Goal: Task Accomplishment & Management: Manage account settings

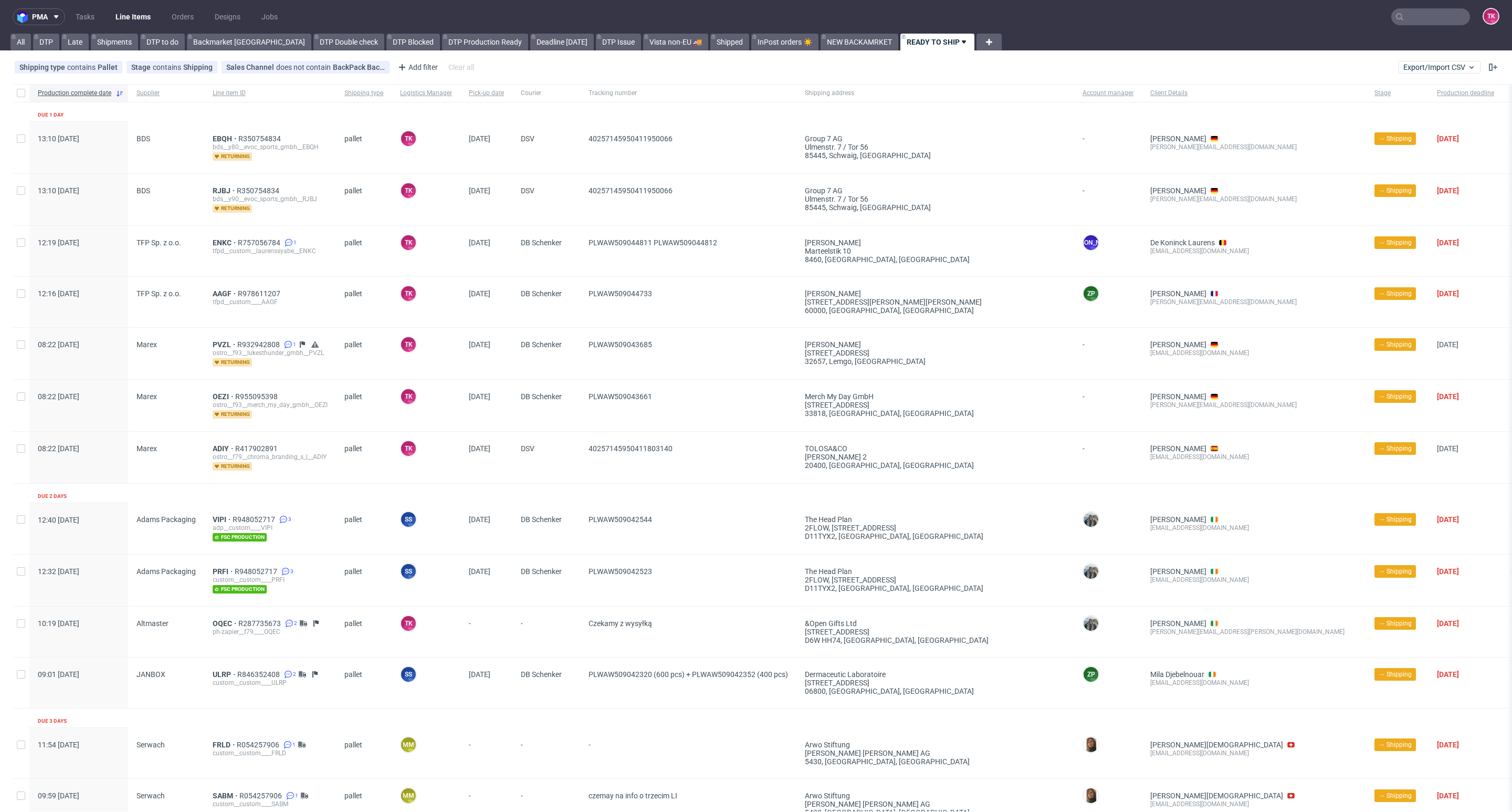
click at [111, 19] on link "Line Items" at bounding box center [133, 17] width 48 height 17
click at [134, 12] on link "Line Items" at bounding box center [133, 17] width 48 height 17
click at [126, 15] on link "Line Items" at bounding box center [133, 17] width 48 height 17
click at [1411, 24] on nav "pma Tasks Line Items Orders Designs Jobs TK" at bounding box center [756, 17] width 1512 height 33
click at [1411, 20] on input "text" at bounding box center [1430, 17] width 78 height 17
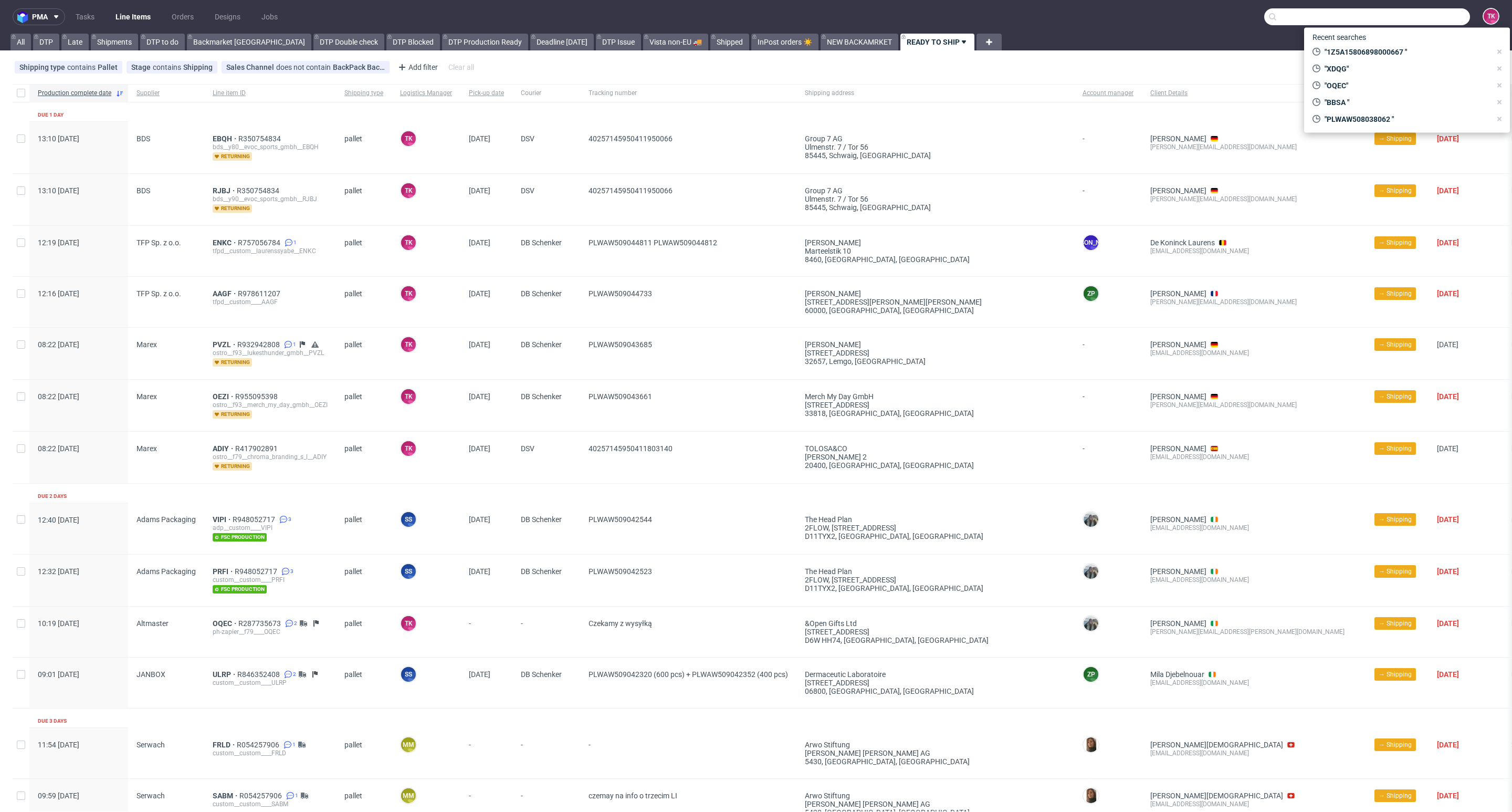
paste input "RWM006399158"
type input "RWM006399158"
click at [1358, 46] on div "YZDW" at bounding box center [1407, 43] width 189 height 19
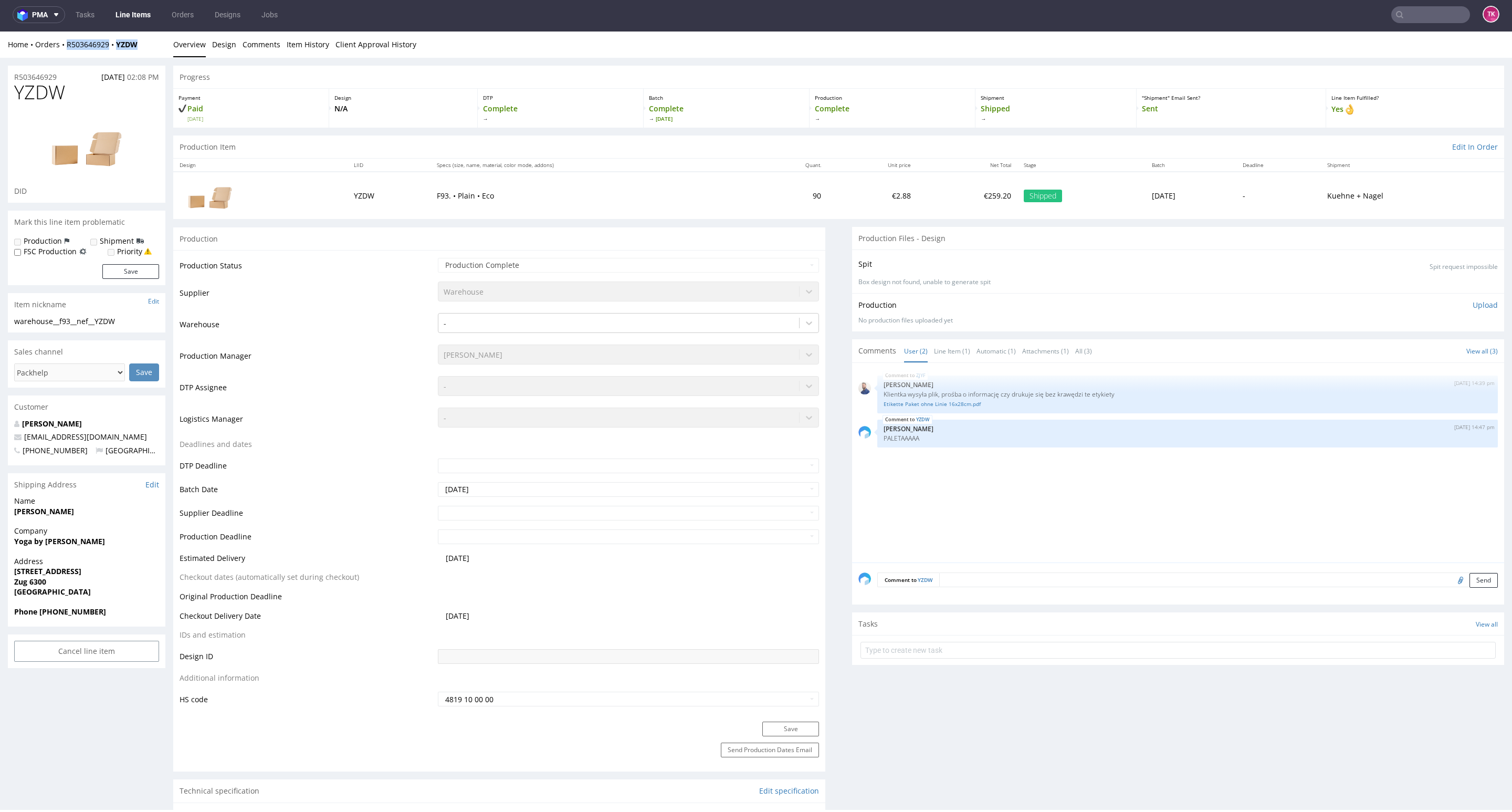
drag, startPoint x: 156, startPoint y: 38, endPoint x: 60, endPoint y: 61, distance: 98.7
click at [59, 55] on div "Home Orders R503646929 YZDW Overview Design Comments Item History Client Approv…" at bounding box center [756, 44] width 1512 height 26
copy div "R503646929 YZDW"
drag, startPoint x: 43, startPoint y: 611, endPoint x: 70, endPoint y: 620, distance: 28.5
click at [85, 613] on strong "Phone +410793791659" at bounding box center [60, 612] width 92 height 10
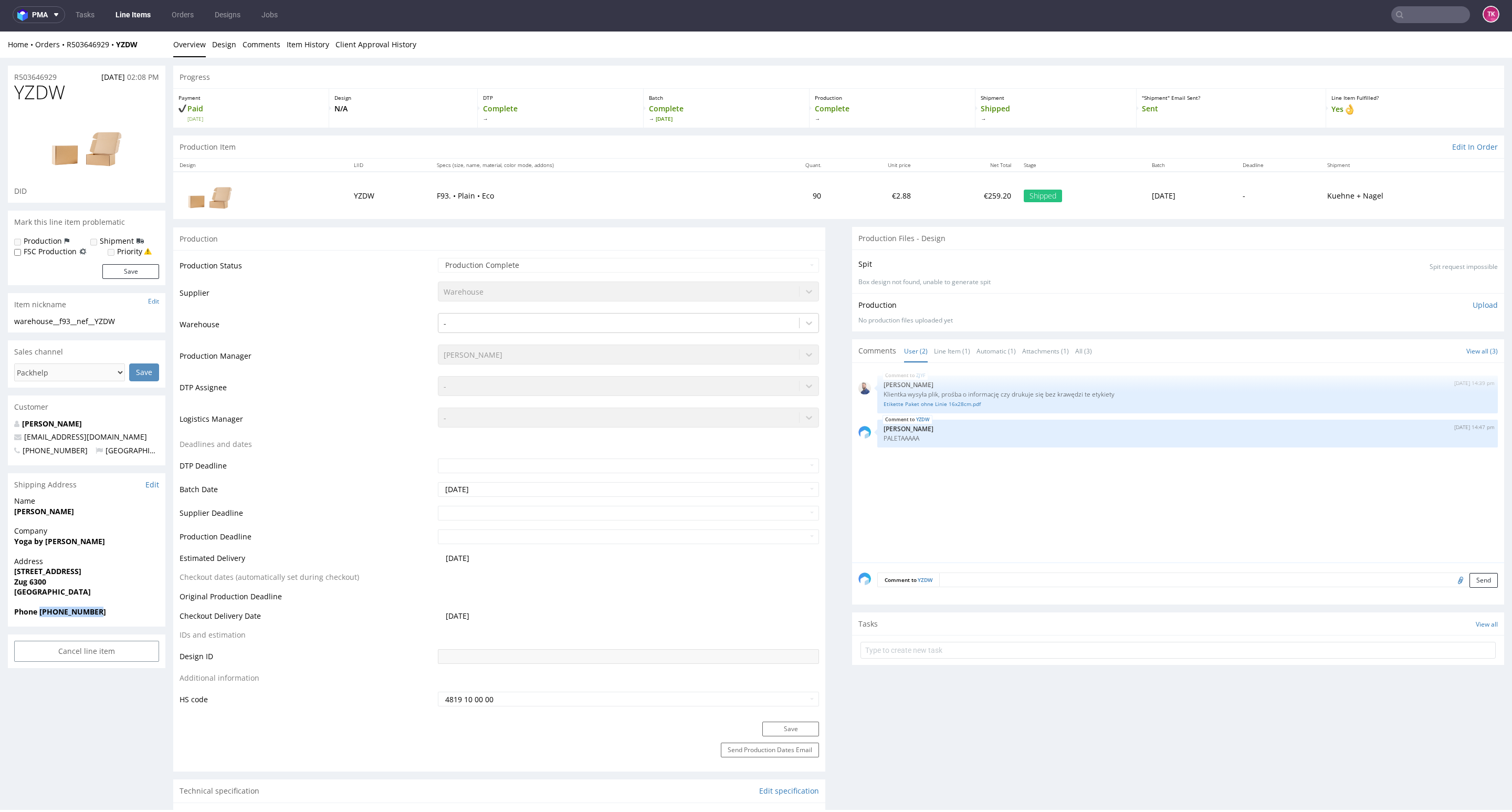
drag, startPoint x: 104, startPoint y: 619, endPoint x: 40, endPoint y: 618, distance: 64.0
click at [40, 618] on div "Phone +410793791659" at bounding box center [86, 617] width 158 height 20
copy strong "+410793791659"
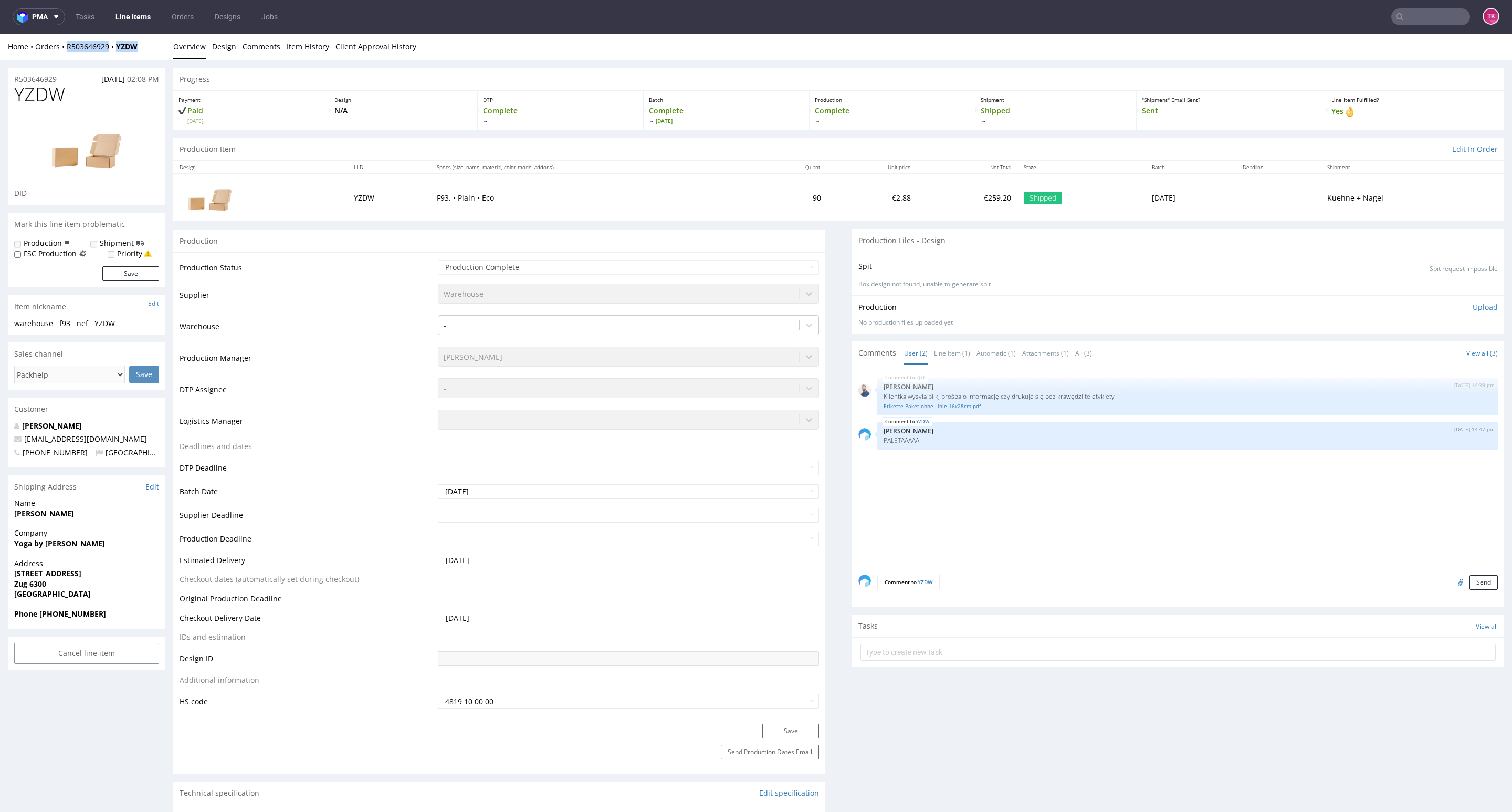
drag, startPoint x: 98, startPoint y: 63, endPoint x: 68, endPoint y: 61, distance: 30.1
click at [68, 55] on div "Home Orders R503646929 YZDW Overview Design Comments Item History Client Approv…" at bounding box center [756, 47] width 1512 height 26
copy div "R503646929 YZDW"
click at [113, 10] on link "Line Items" at bounding box center [133, 17] width 48 height 17
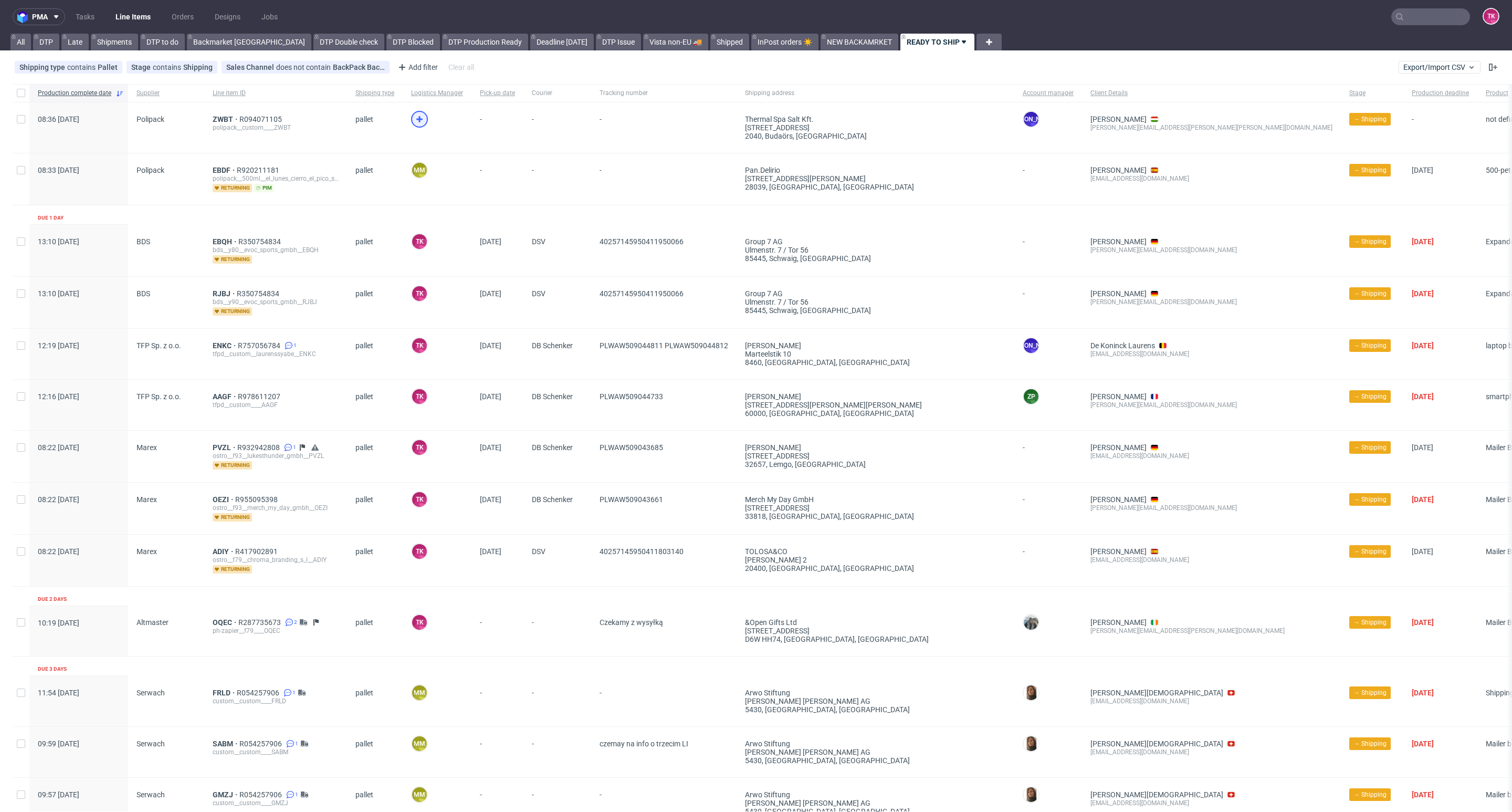
click at [419, 117] on icon at bounding box center [419, 119] width 12 height 13
click at [216, 171] on span "EBDF" at bounding box center [224, 170] width 24 height 8
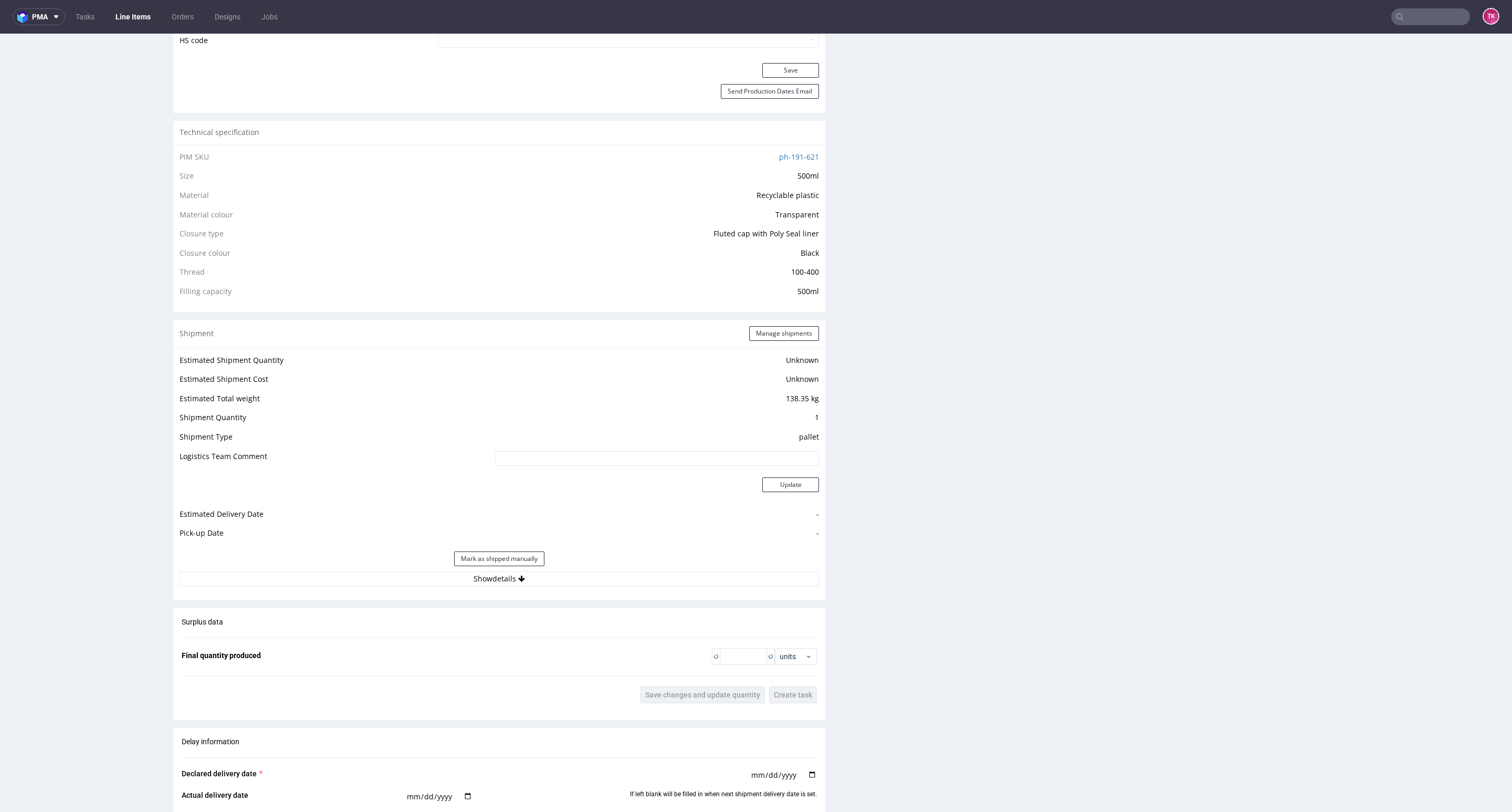
scroll to position [1079, 0]
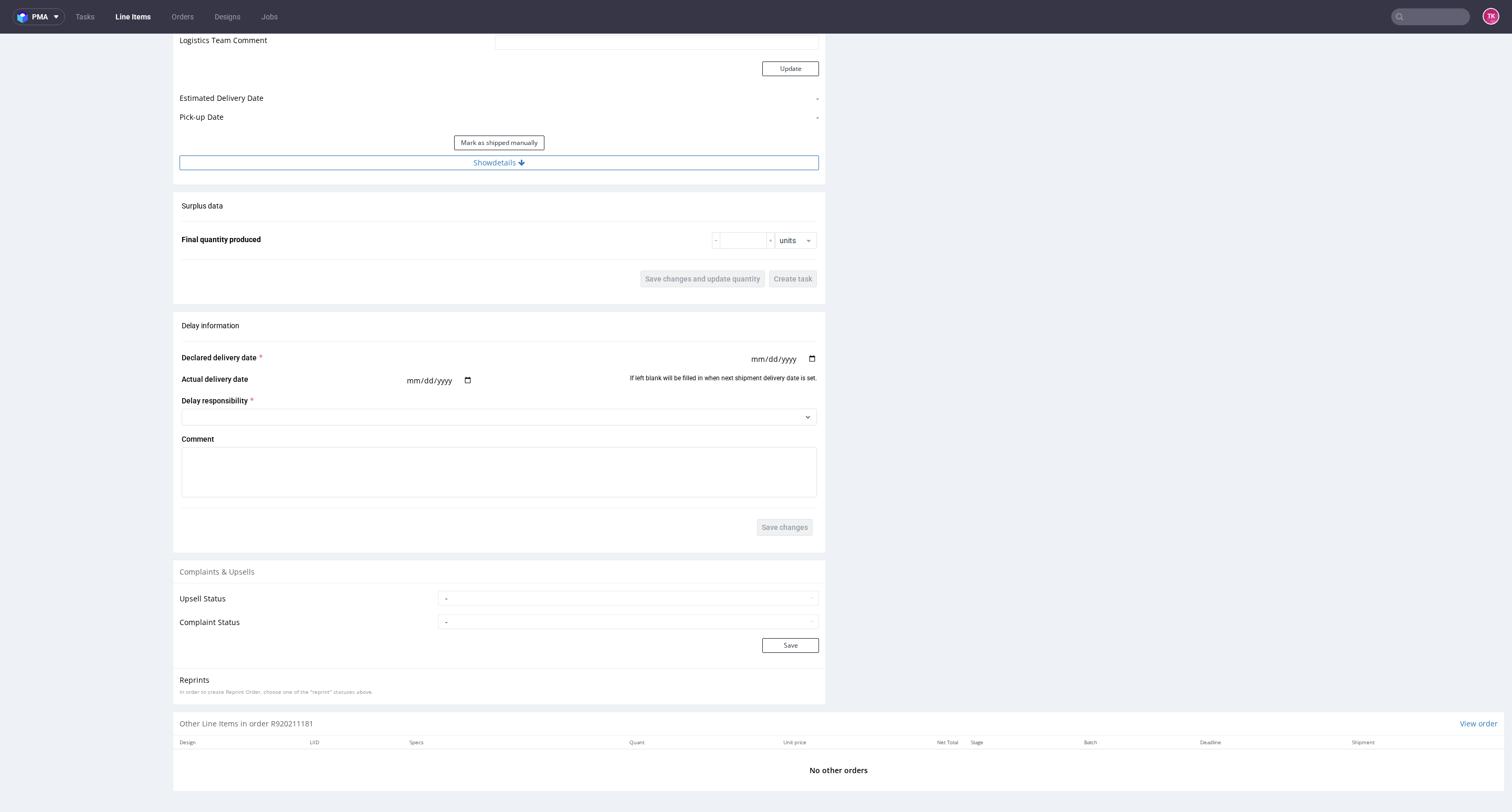
click at [615, 159] on button "Show details" at bounding box center [499, 163] width 639 height 15
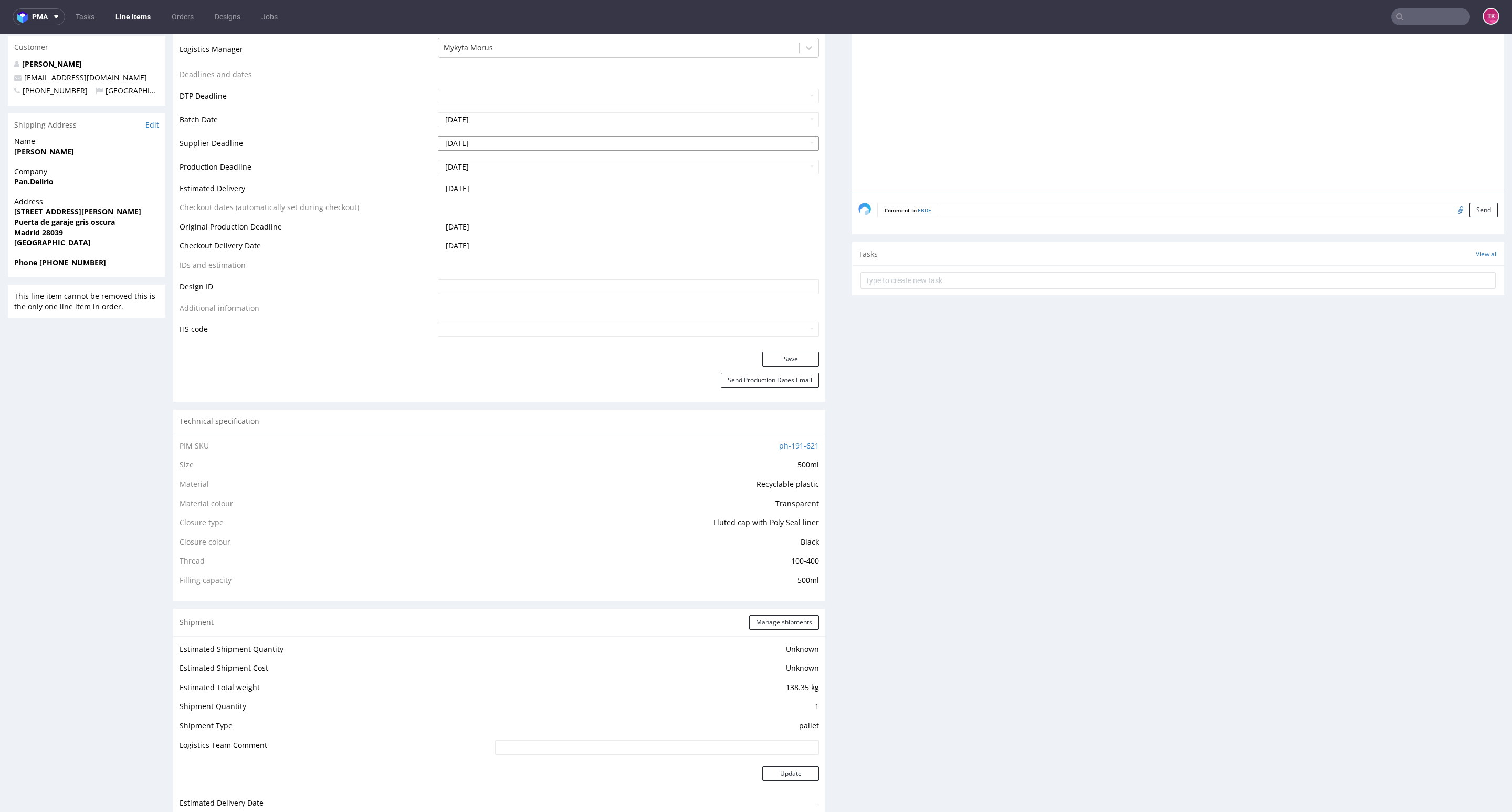
scroll to position [290, 0]
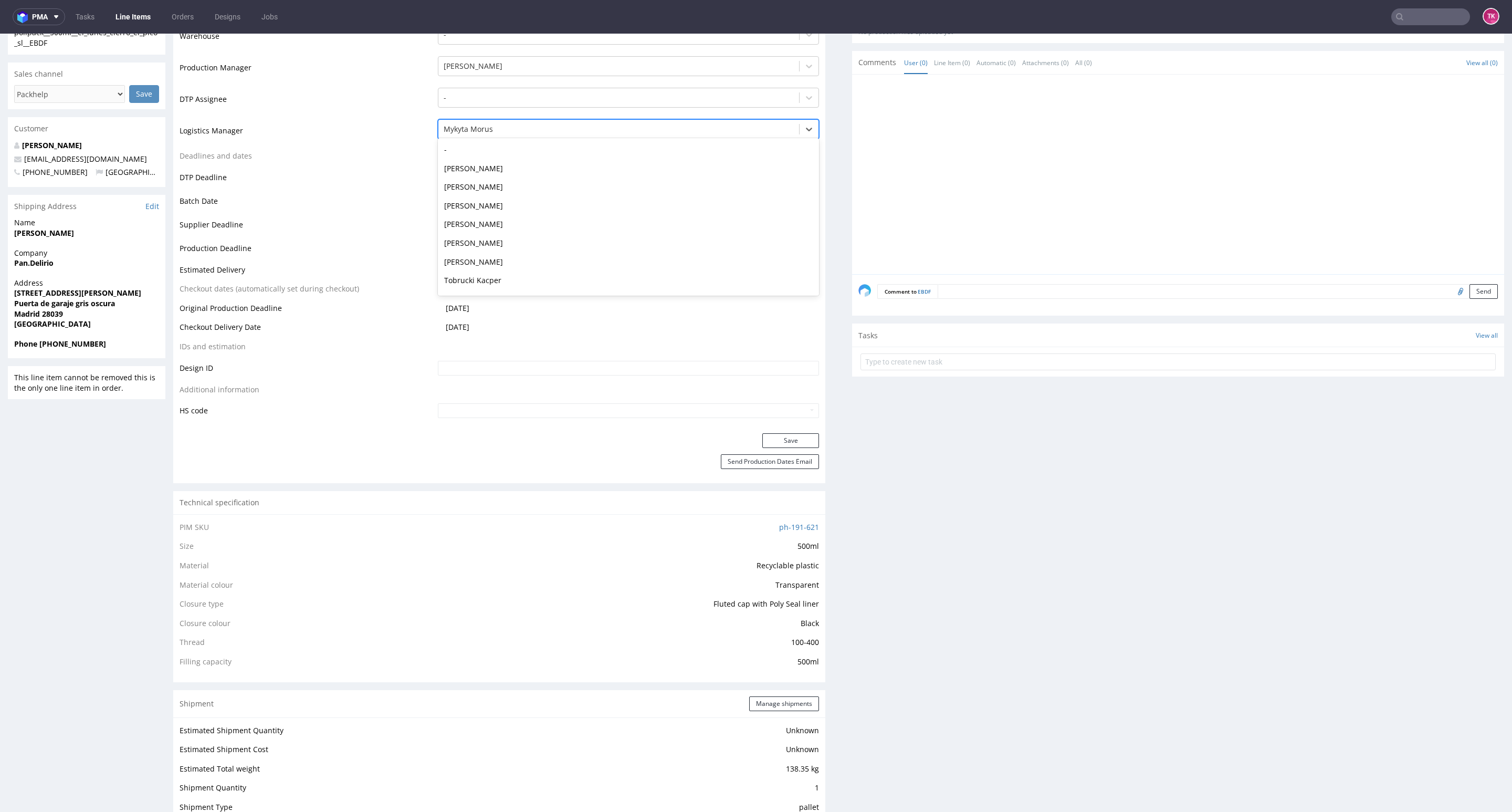
click at [545, 131] on div at bounding box center [619, 129] width 350 height 13
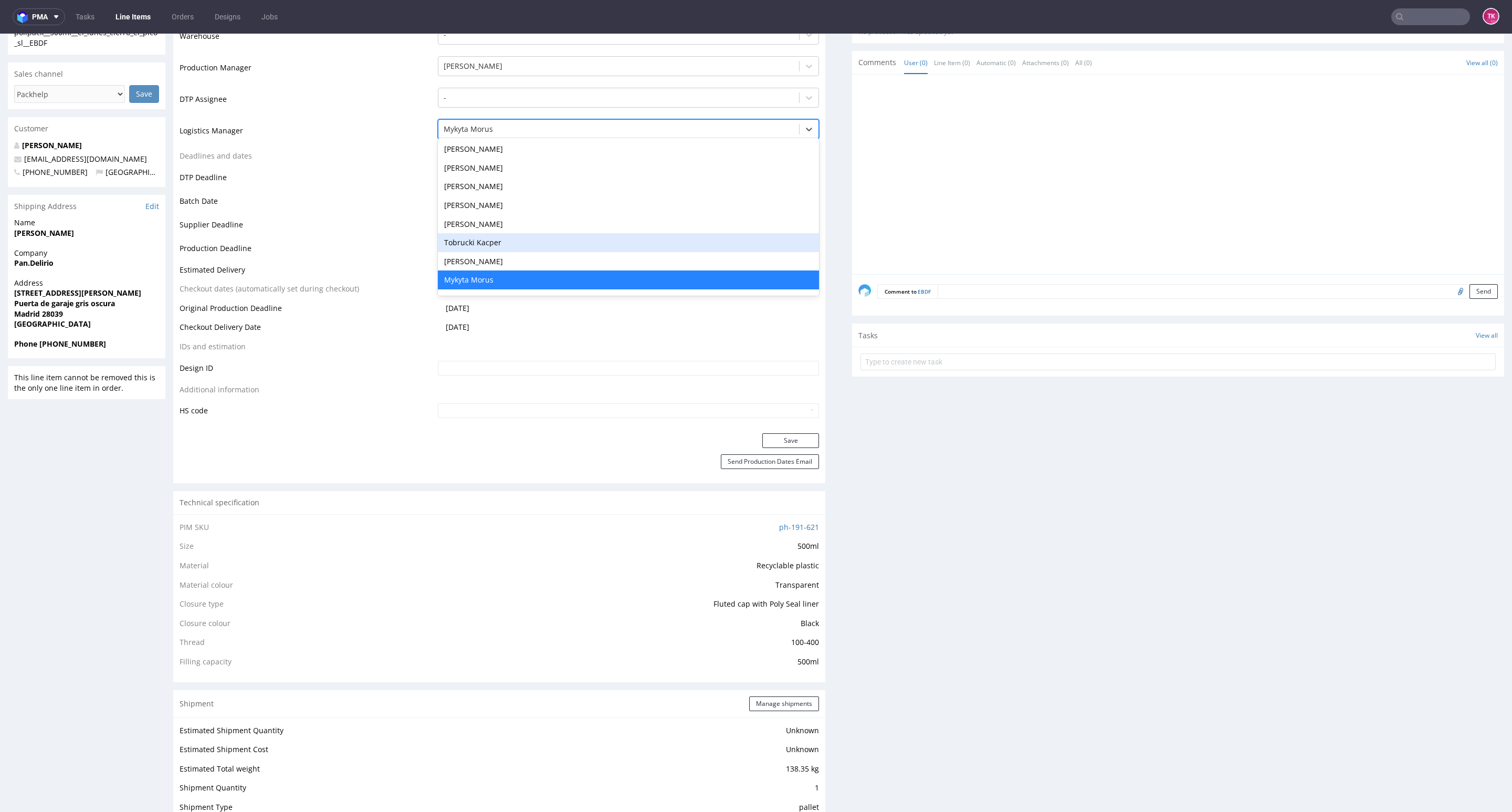
click at [492, 243] on div "Tobrucki Kacper" at bounding box center [628, 242] width 381 height 19
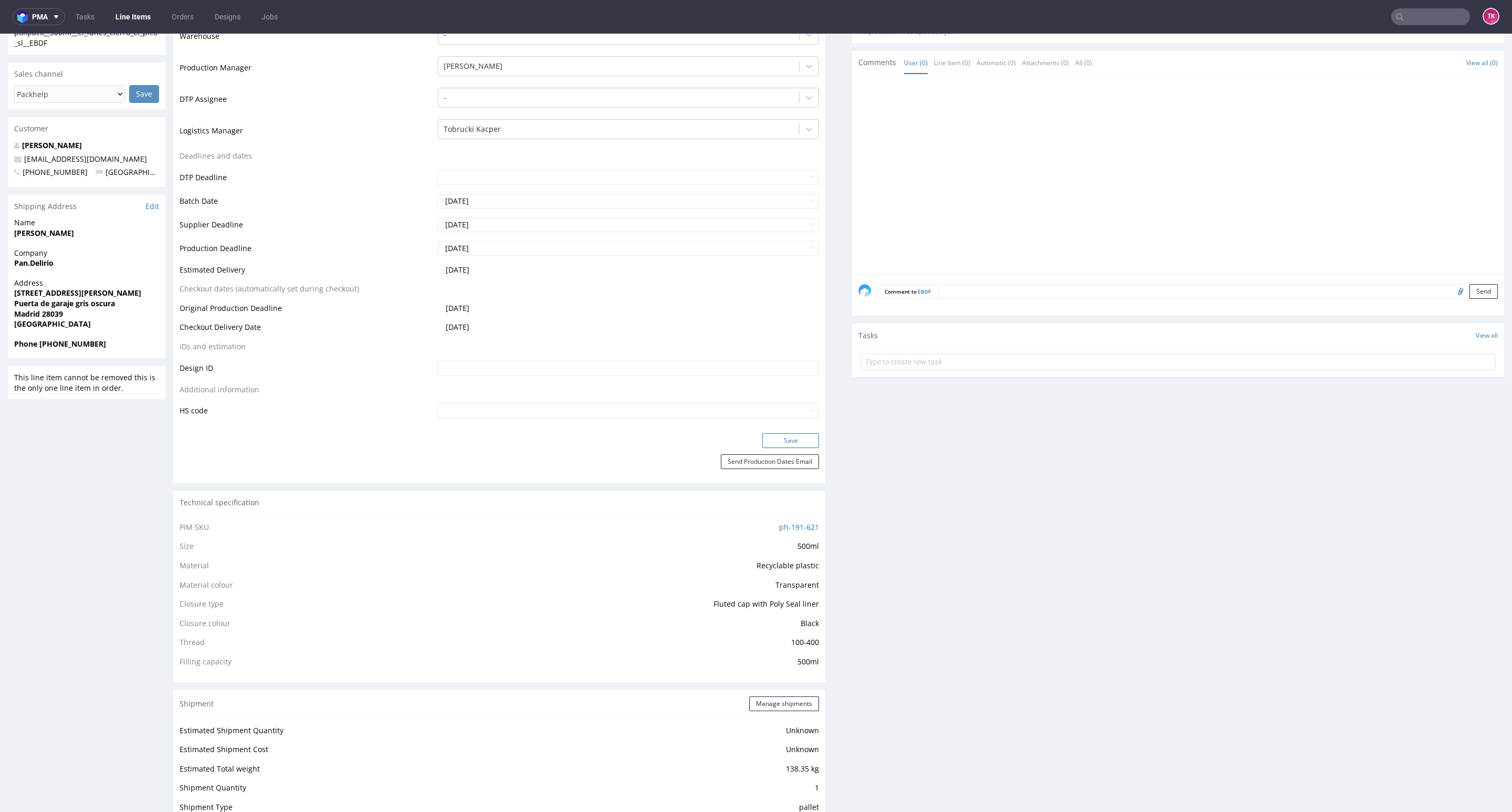
click at [763, 439] on button "Save" at bounding box center [791, 440] width 57 height 15
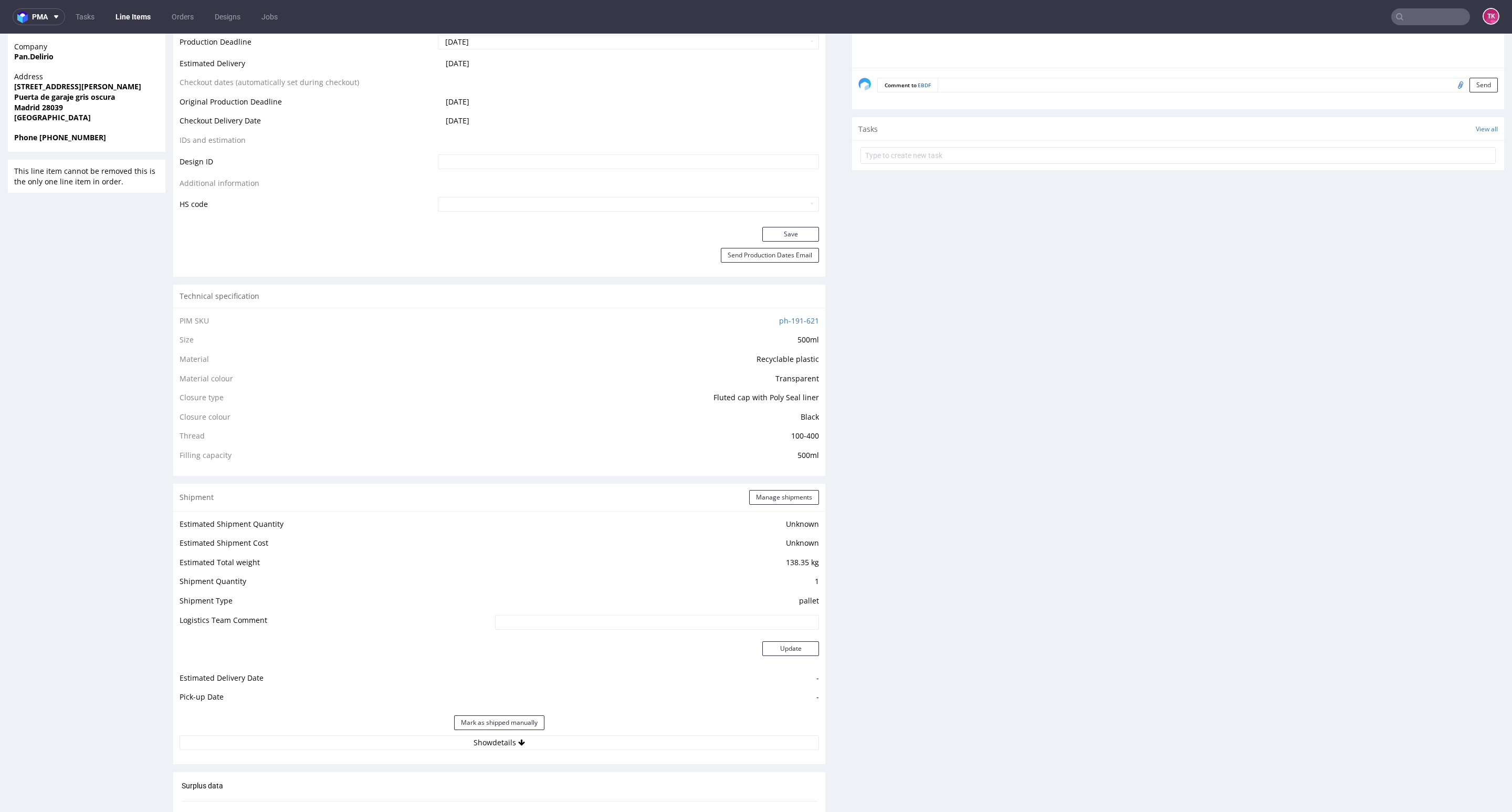
scroll to position [709, 0]
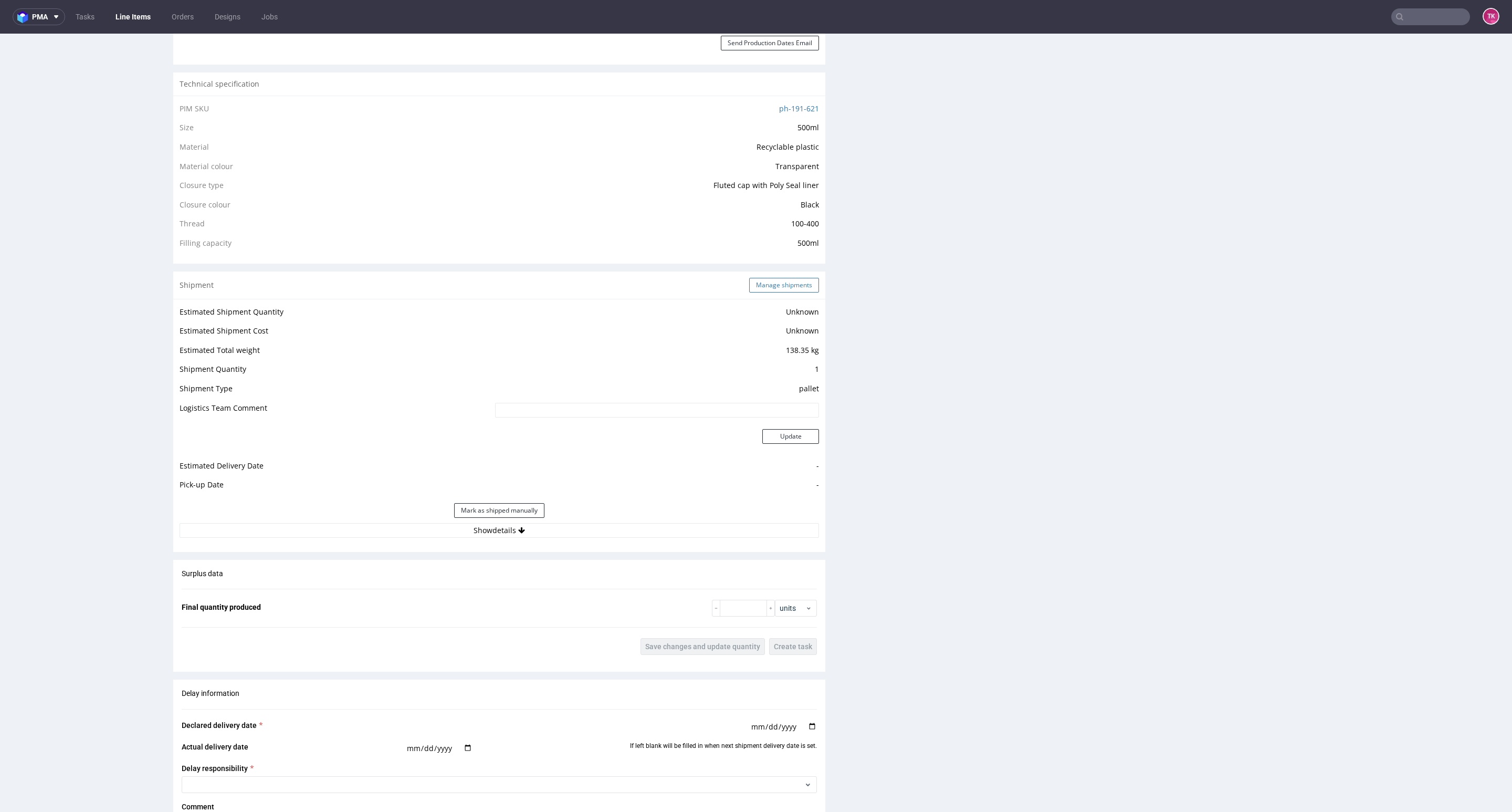
click at [755, 287] on button "Manage shipments" at bounding box center [784, 285] width 70 height 15
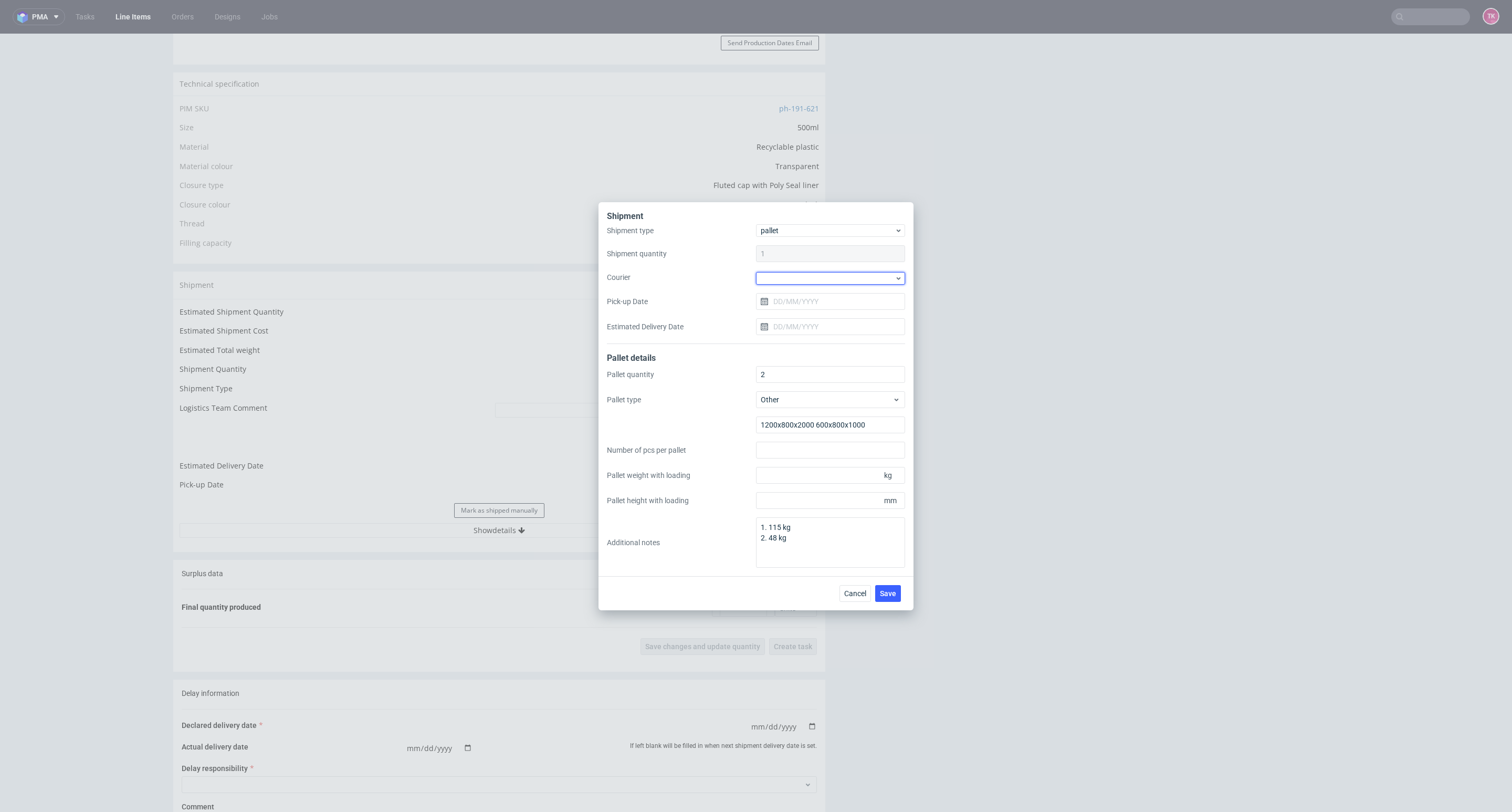
drag, startPoint x: 800, startPoint y: 273, endPoint x: 800, endPoint y: 284, distance: 11.0
click at [800, 273] on div at bounding box center [830, 279] width 149 height 13
click at [796, 333] on div "DB Schenker" at bounding box center [830, 338] width 141 height 19
drag, startPoint x: 802, startPoint y: 301, endPoint x: 800, endPoint y: 309, distance: 8.2
click at [802, 301] on input "Pick-up Date" at bounding box center [830, 301] width 149 height 17
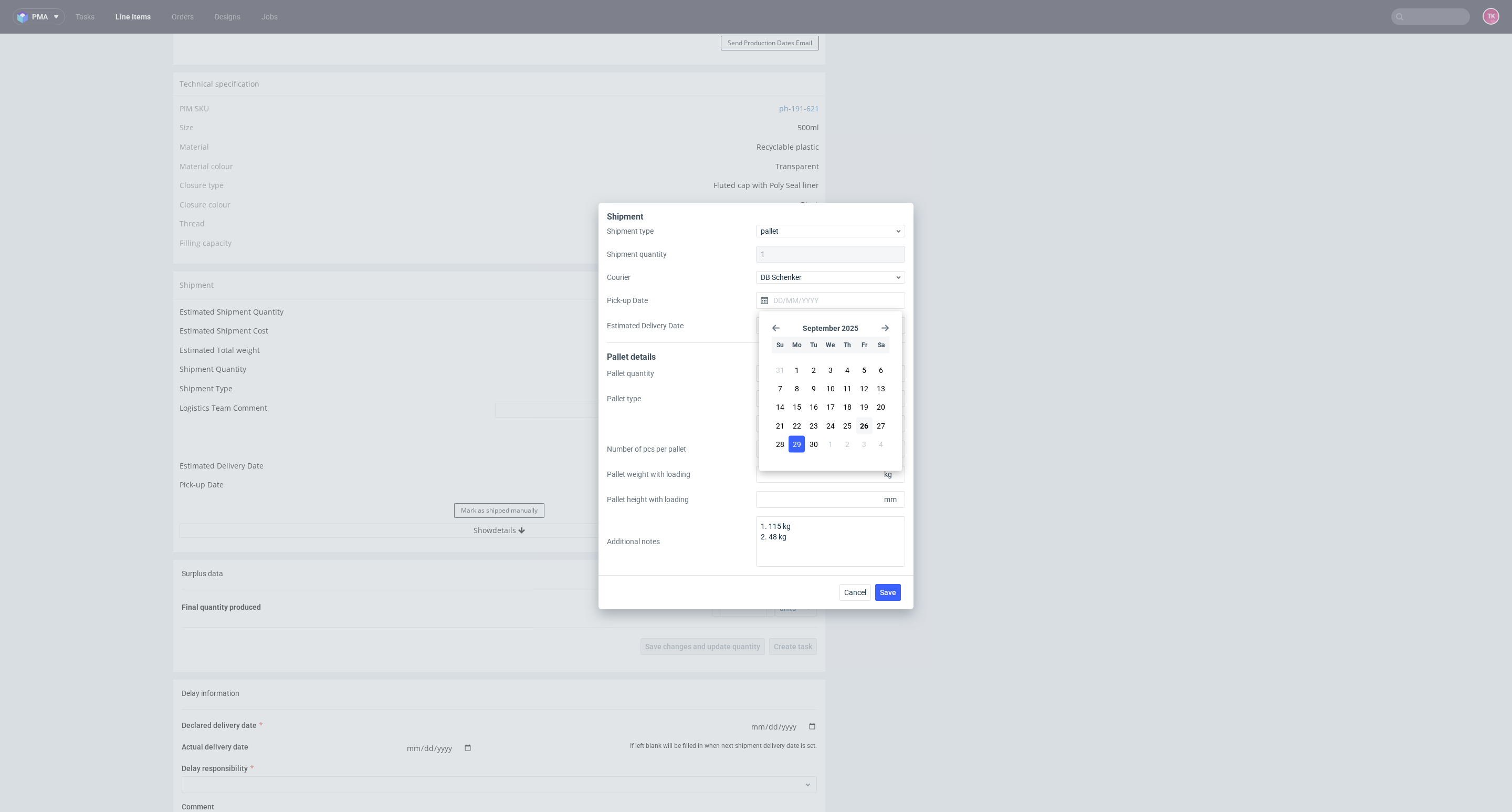
click at [794, 443] on span "29" at bounding box center [797, 444] width 8 height 10
type input "29/09/2025"
click at [896, 594] on span "Save" at bounding box center [888, 593] width 16 height 8
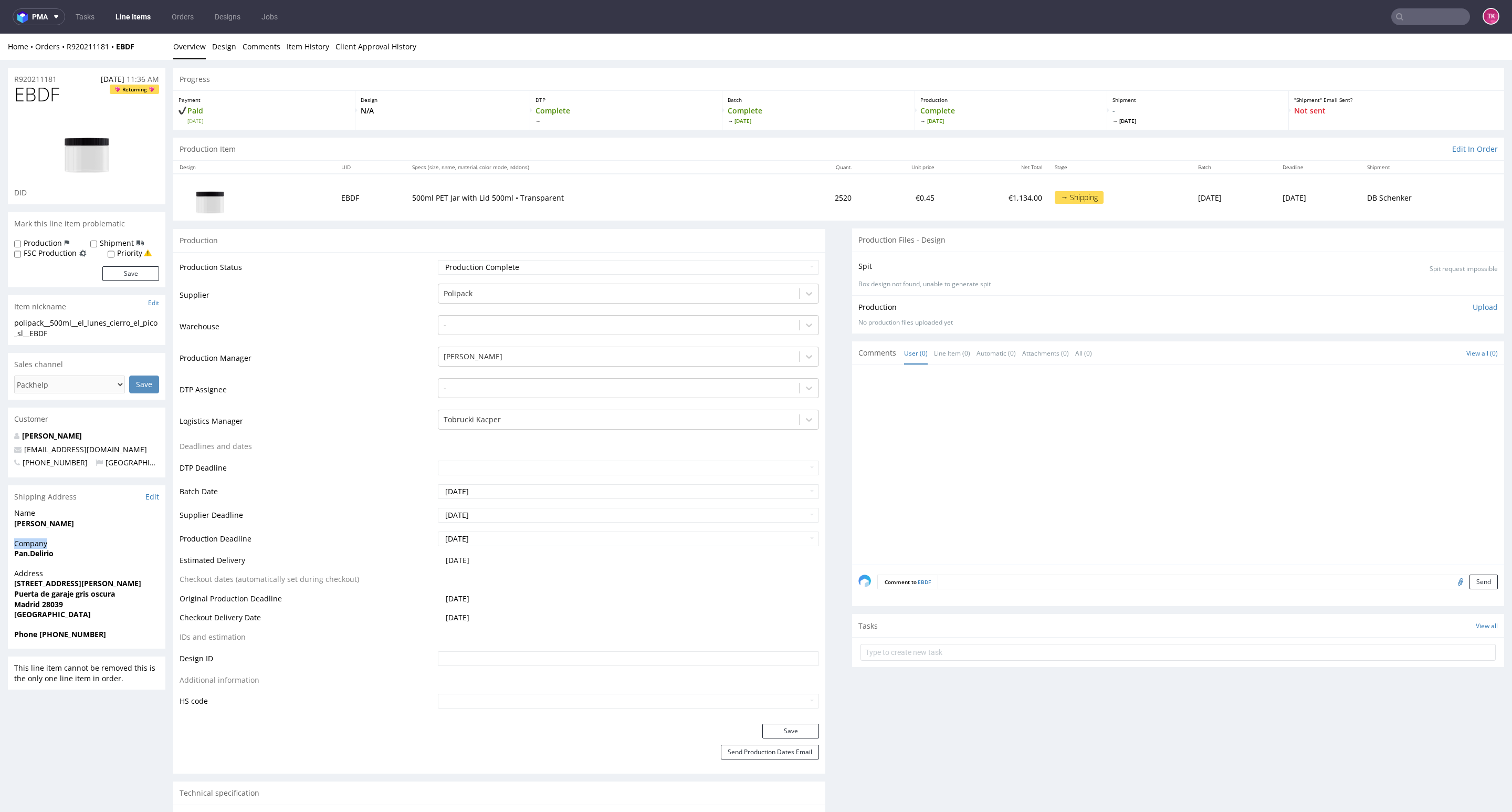
drag, startPoint x: 0, startPoint y: 544, endPoint x: 99, endPoint y: 542, distance: 99.0
click at [87, 560] on div "Company Pan.Delirio" at bounding box center [86, 553] width 158 height 30
drag, startPoint x: 68, startPoint y: 554, endPoint x: 0, endPoint y: 564, distance: 68.7
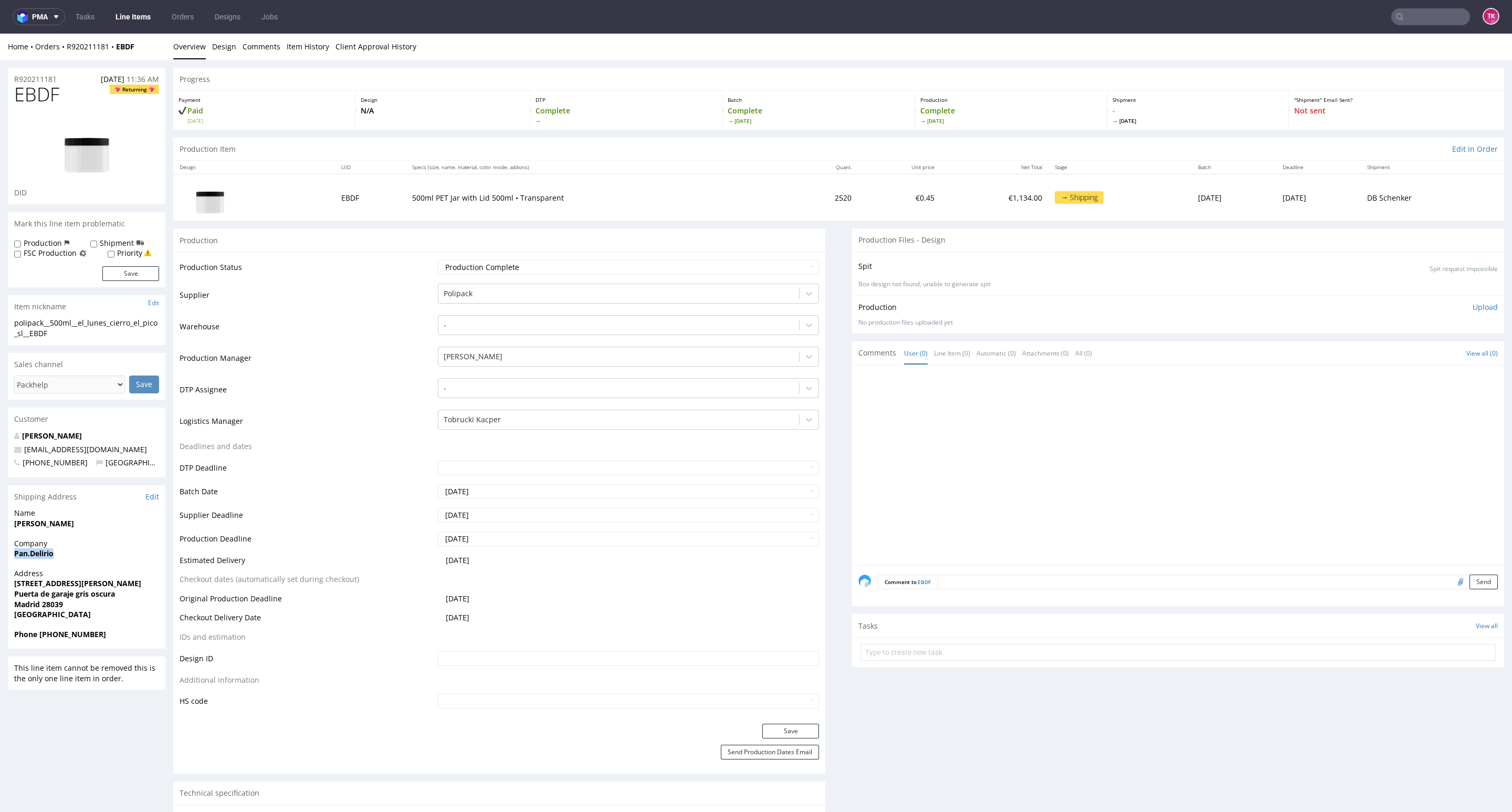
copy strong "Pan.Delirio"
drag, startPoint x: 12, startPoint y: 524, endPoint x: 153, endPoint y: 525, distance: 141.0
click at [153, 525] on div "Name Javier Cocheteux" at bounding box center [86, 522] width 158 height 30
copy strong "Javier Cocheteux"
click at [60, 604] on strong "Madrid 28039" at bounding box center [38, 604] width 49 height 10
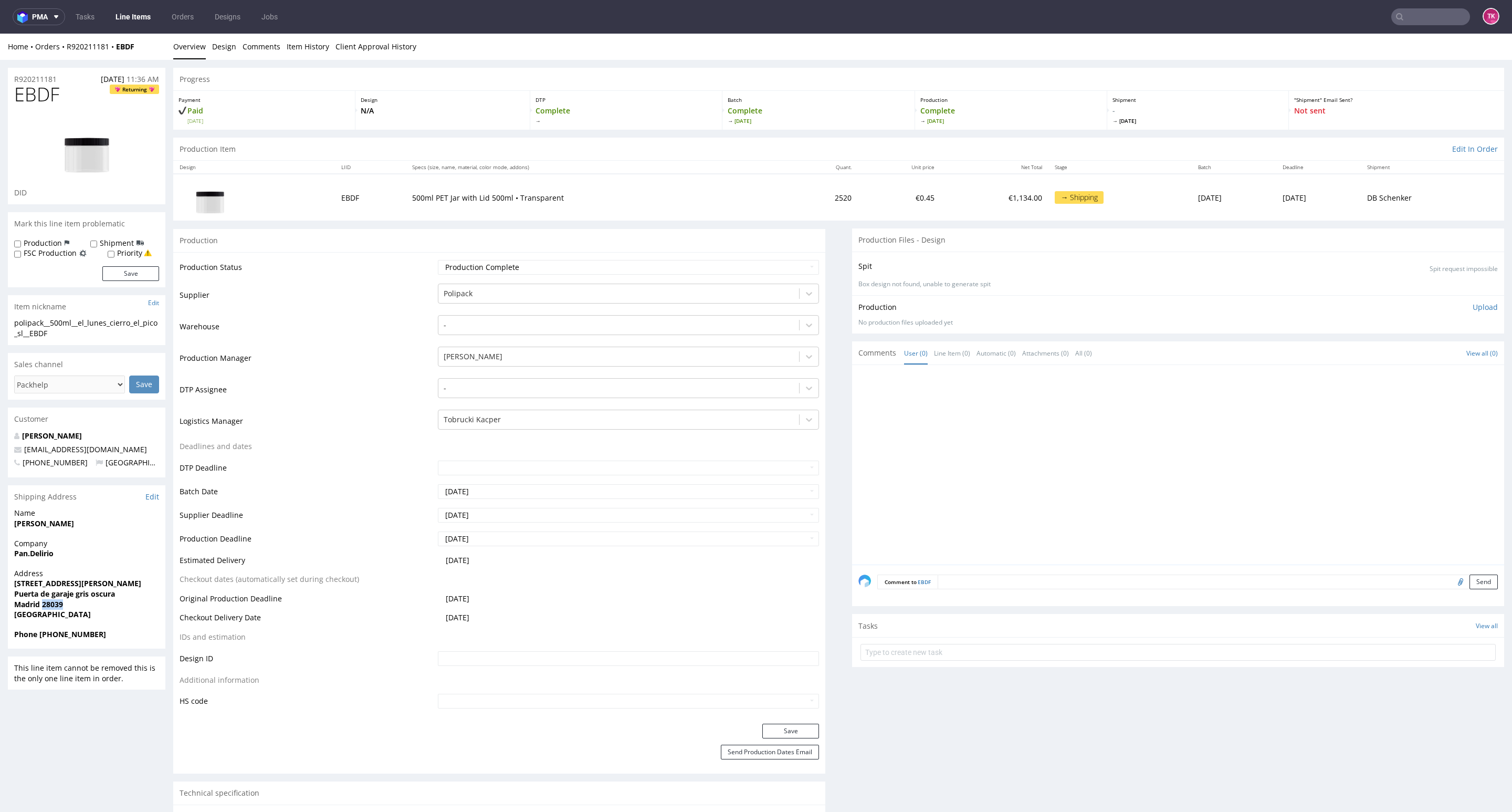
click at [60, 605] on strong "Madrid 28039" at bounding box center [38, 604] width 49 height 10
click at [48, 598] on strong "Puerta de garaje gris oscura" at bounding box center [64, 594] width 101 height 10
click at [51, 608] on strong "Madrid 28039" at bounding box center [38, 604] width 49 height 10
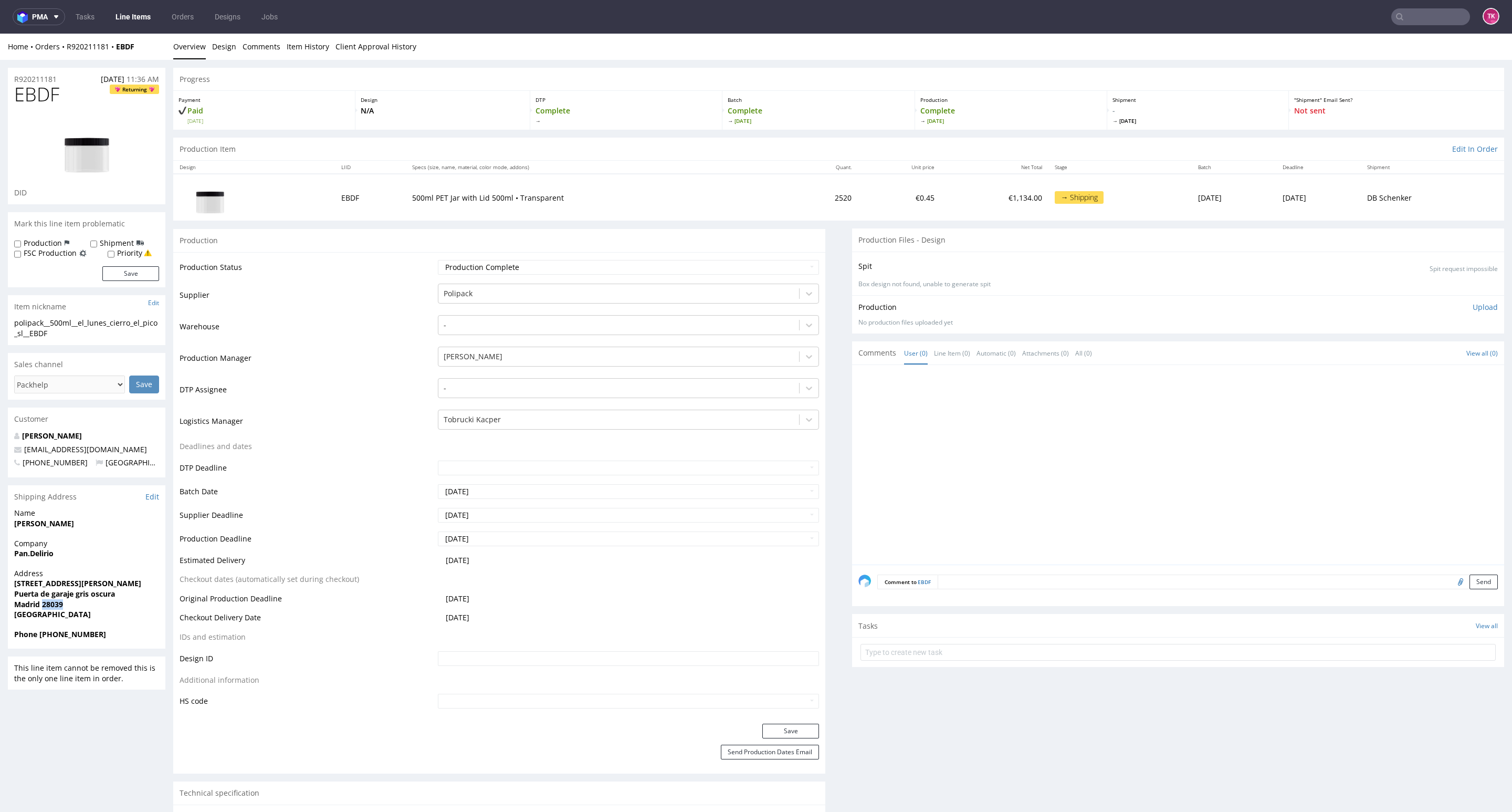
click at [51, 608] on strong "Madrid 28039" at bounding box center [38, 604] width 49 height 10
click at [49, 608] on strong "Madrid 28039" at bounding box center [38, 604] width 49 height 10
drag, startPoint x: 14, startPoint y: 583, endPoint x: 139, endPoint y: 593, distance: 125.4
click at [139, 593] on div "Address calle Naranjo 7 Puerta de garaje gris oscura Madrid 28039 Spain" at bounding box center [86, 599] width 158 height 61
copy p "calle Naranjo 7 Puerta de garaje gris oscura"
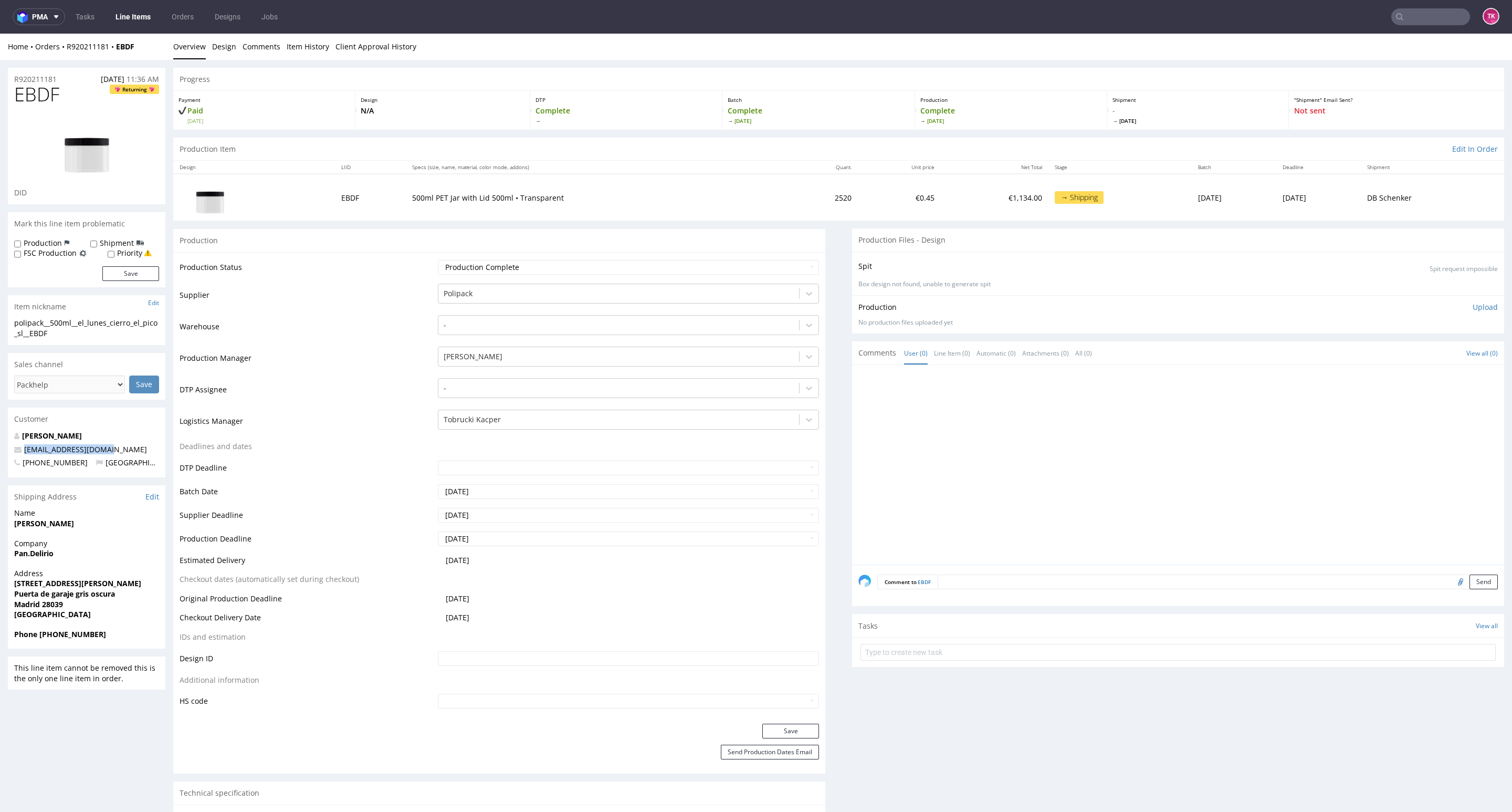
copy span "compras@pandelirio.es"
drag, startPoint x: 129, startPoint y: 452, endPoint x: 0, endPoint y: 446, distance: 129.1
drag, startPoint x: 42, startPoint y: 632, endPoint x: 92, endPoint y: 646, distance: 51.9
click at [92, 646] on div "Phone +34667040989" at bounding box center [86, 639] width 158 height 20
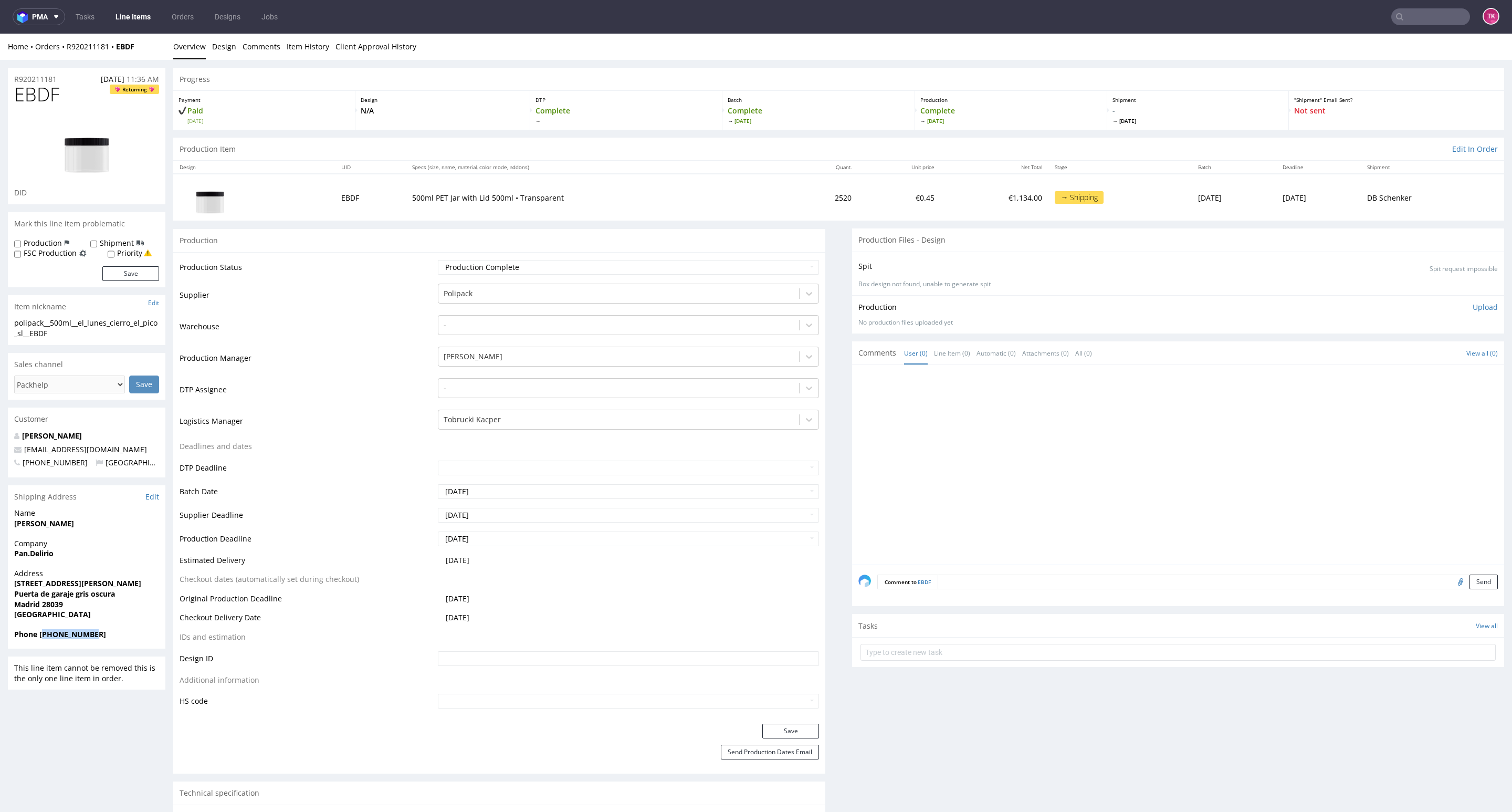
copy strong "34667040989"
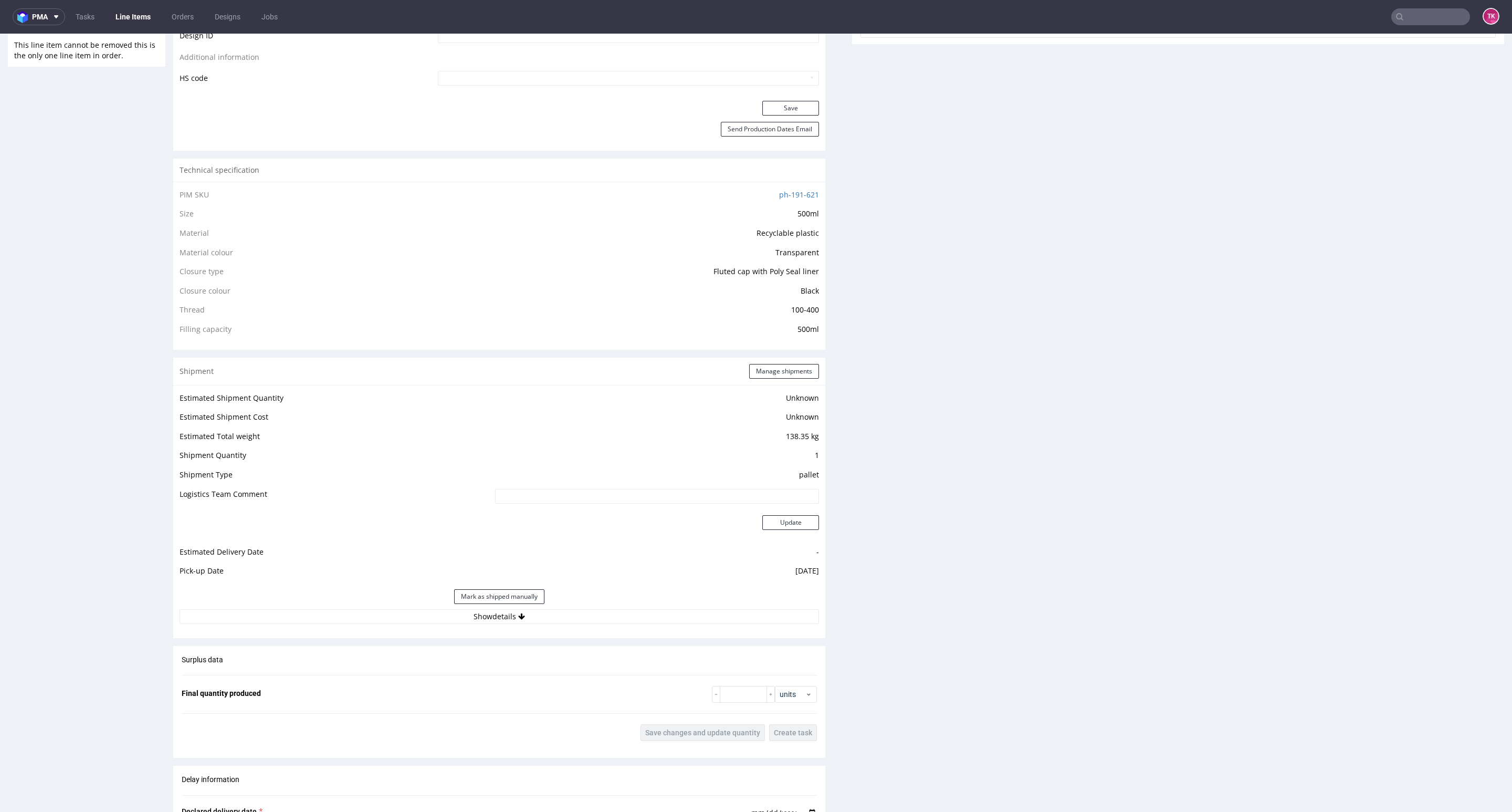
scroll to position [788, 0]
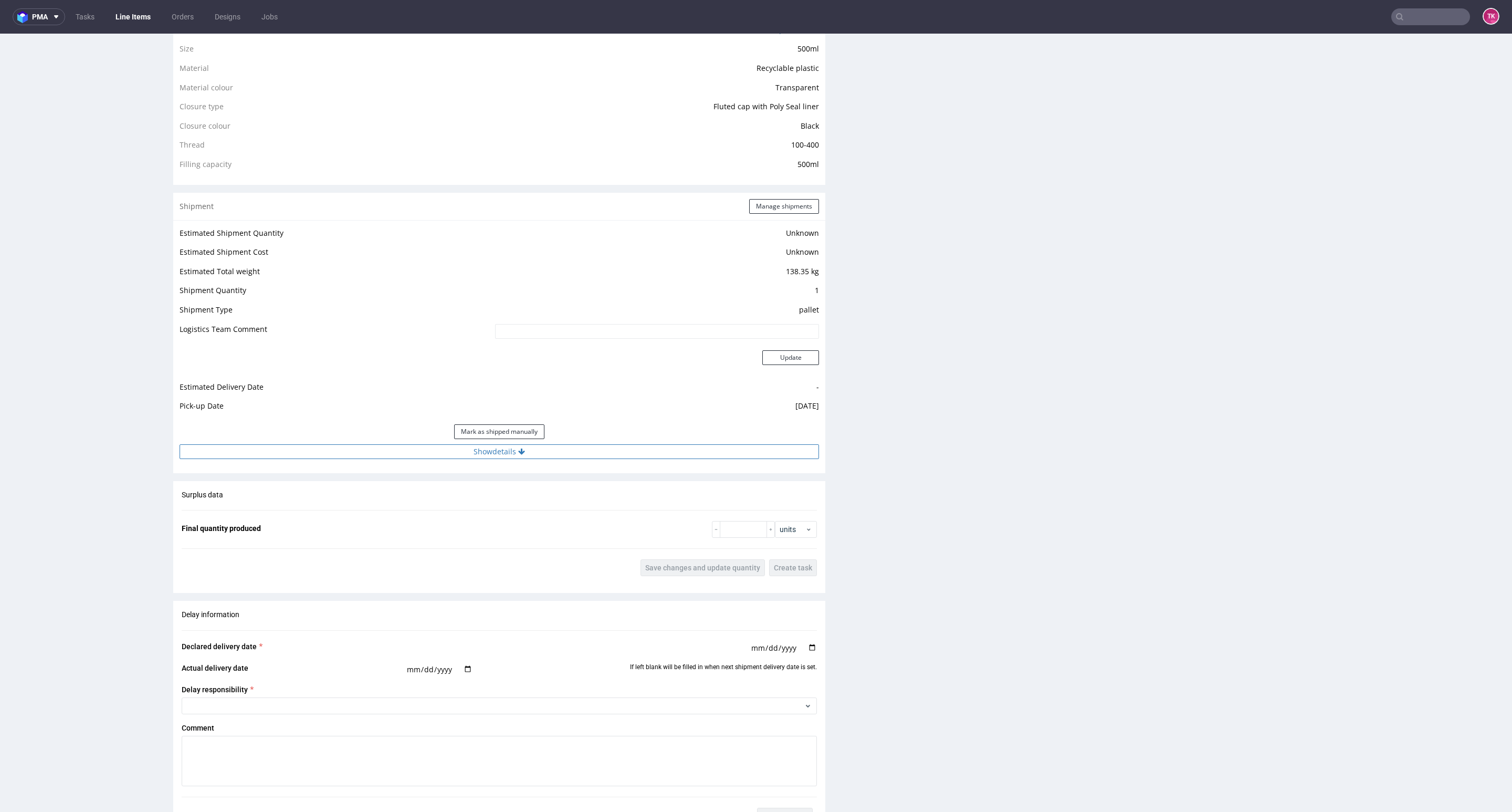
click at [605, 458] on button "Show details" at bounding box center [499, 451] width 639 height 15
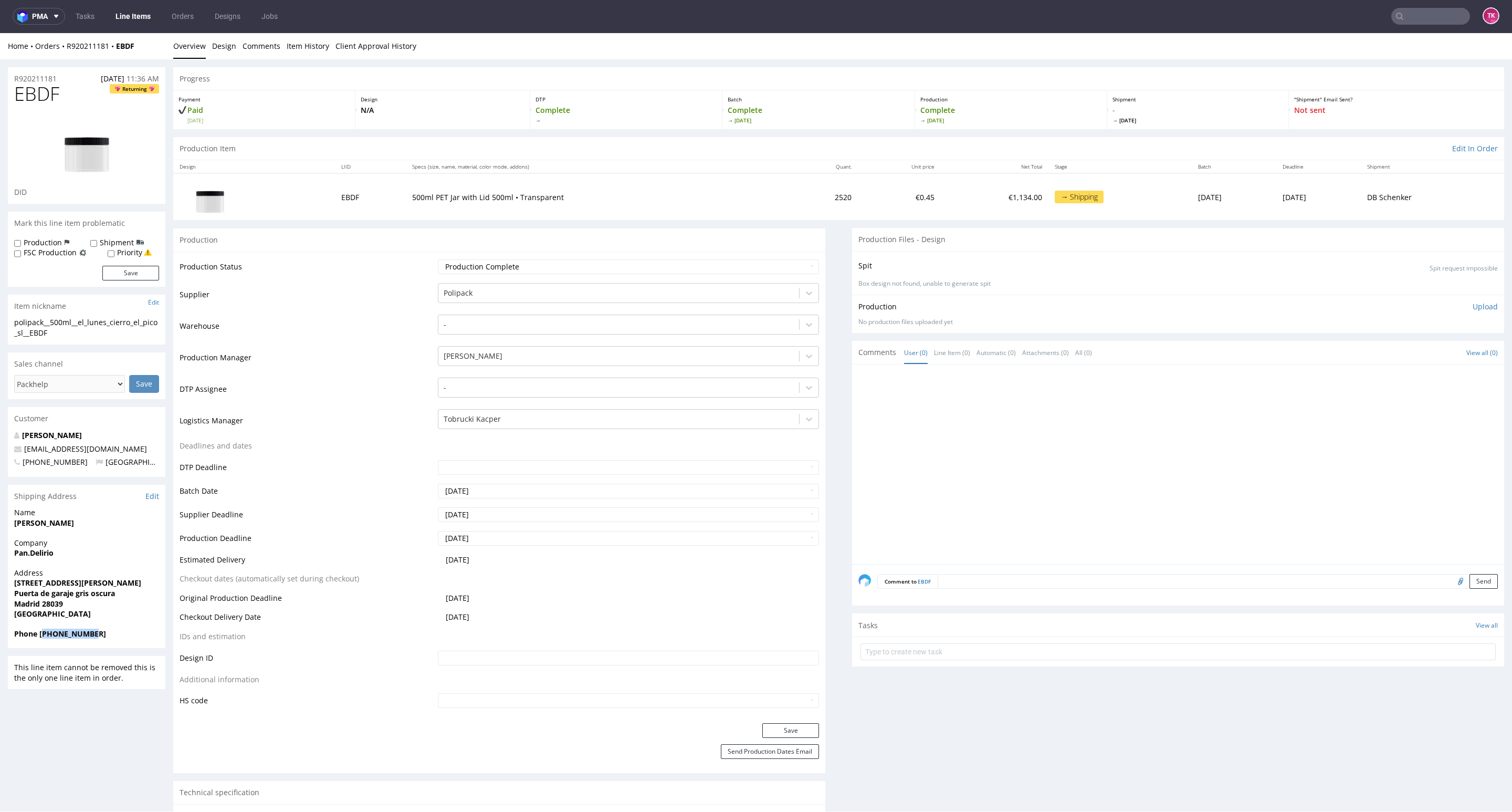
scroll to position [0, 0]
drag, startPoint x: 153, startPoint y: 57, endPoint x: 65, endPoint y: 52, distance: 88.1
click at [65, 52] on div "Home Orders R920211181 EBDF Overview Design Comments Item History Client Approv…" at bounding box center [756, 47] width 1512 height 26
copy div "R920211181 EBDF"
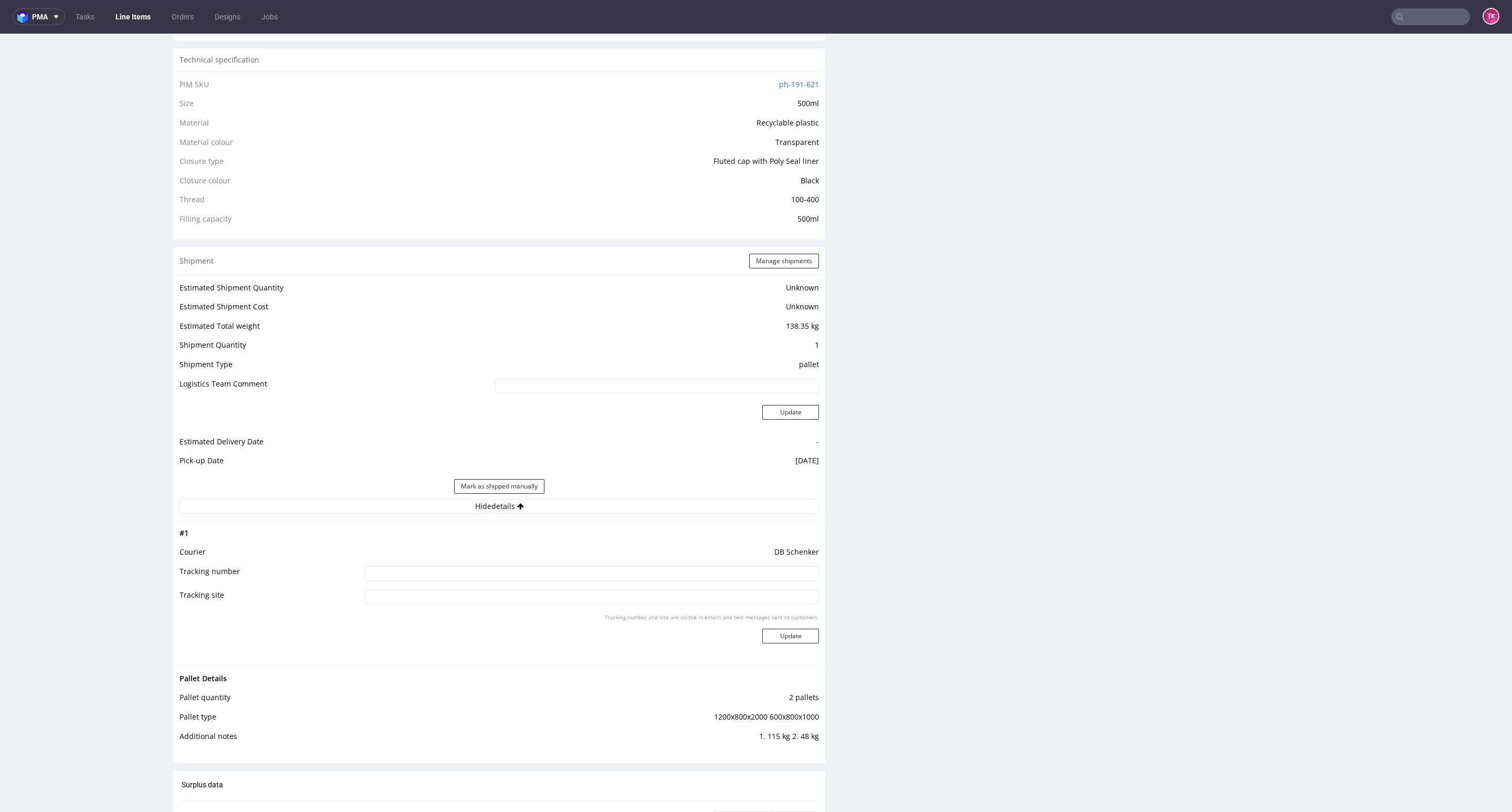
scroll to position [867, 0]
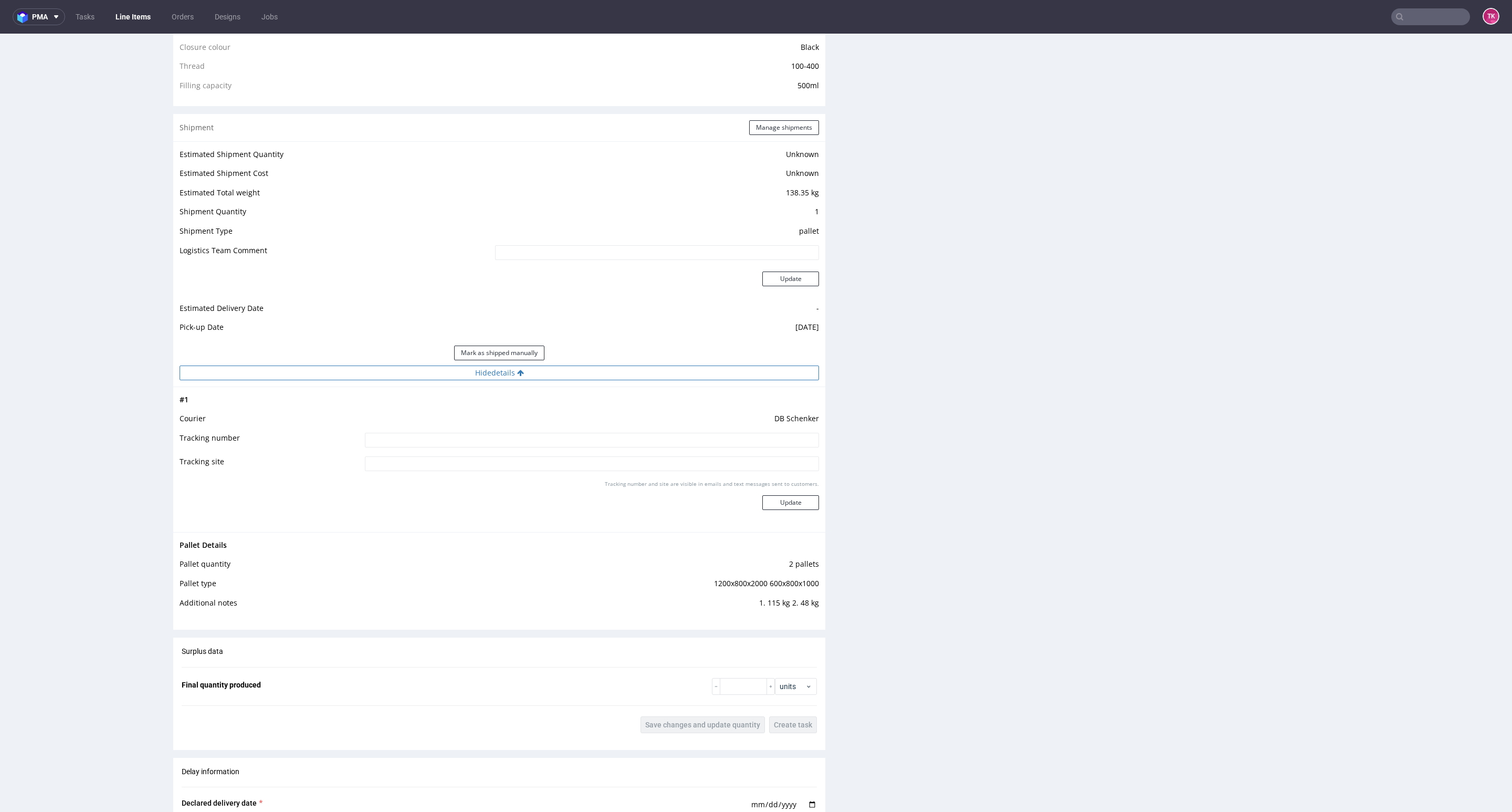
click at [614, 374] on button "Hide details" at bounding box center [499, 372] width 639 height 15
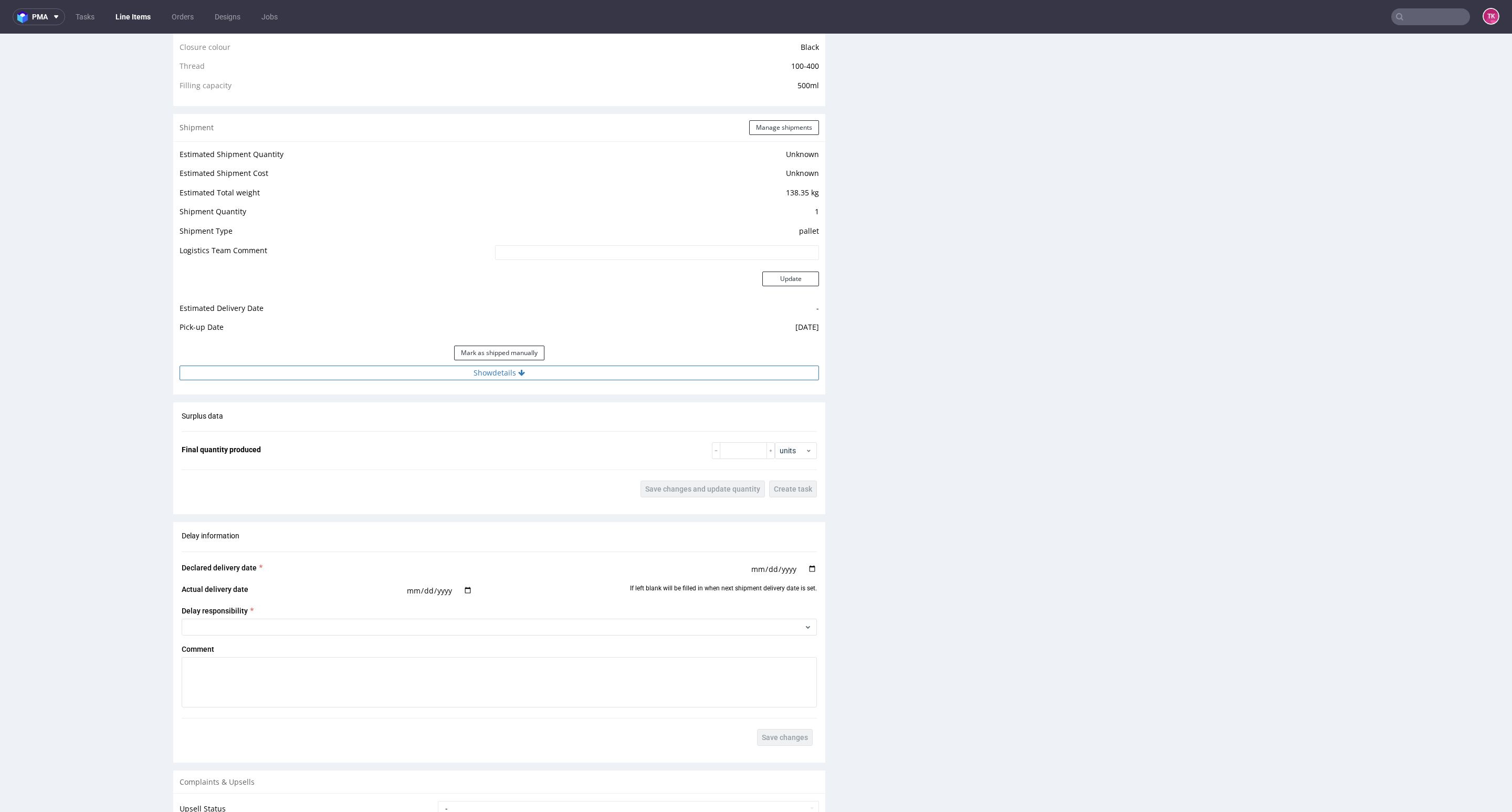
drag, startPoint x: 618, startPoint y: 356, endPoint x: 634, endPoint y: 374, distance: 24.1
click at [618, 359] on div "Mark as shipped manually" at bounding box center [499, 353] width 639 height 25
click at [634, 375] on button "Show details" at bounding box center [499, 372] width 639 height 15
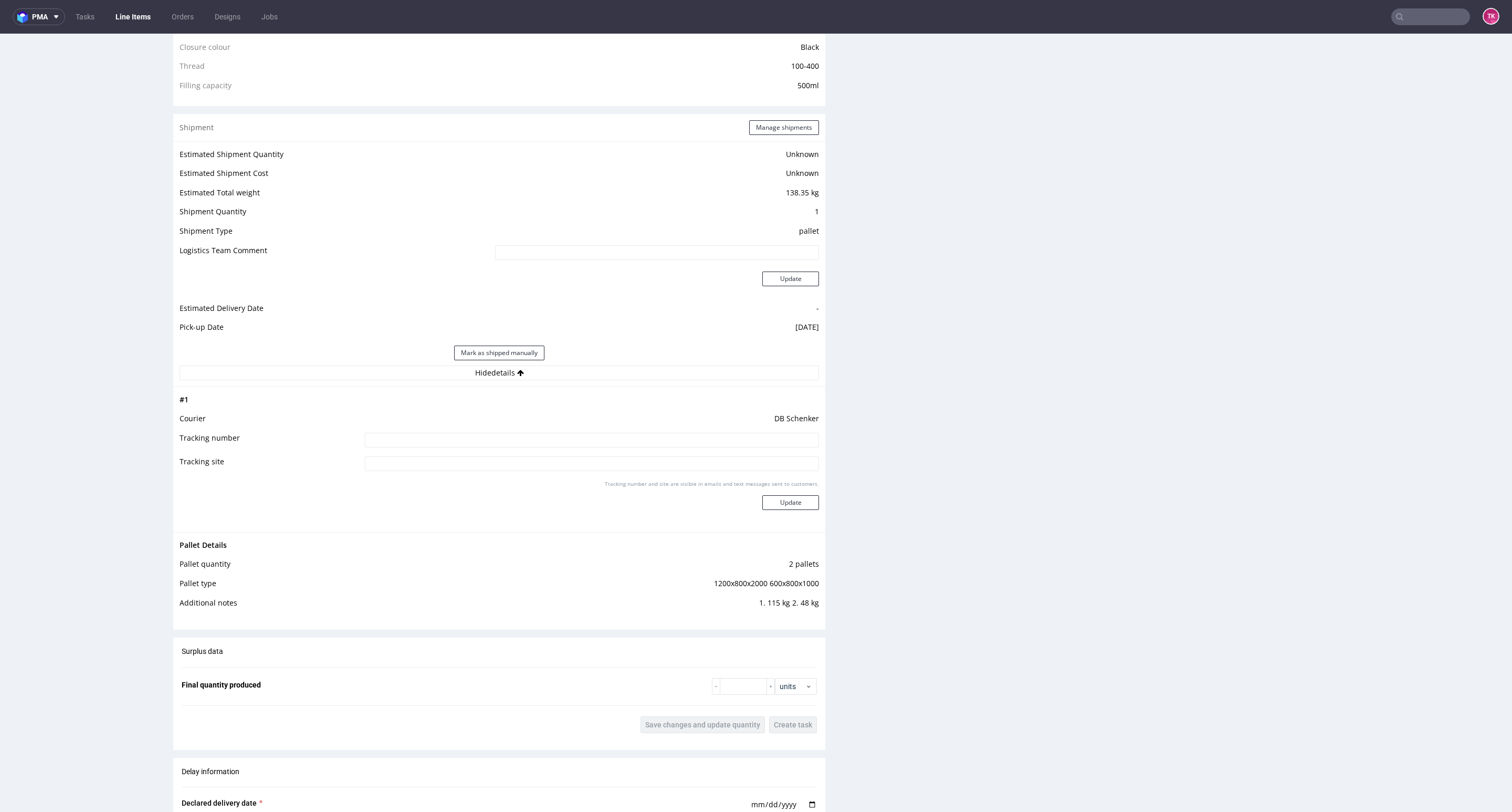
drag, startPoint x: 639, startPoint y: 437, endPoint x: 639, endPoint y: 447, distance: 10.0
click at [639, 441] on input at bounding box center [592, 440] width 454 height 15
paste input "PLWAW509045993"
type input "PLWAW509045993"
drag, startPoint x: 804, startPoint y: 492, endPoint x: 804, endPoint y: 498, distance: 6.0
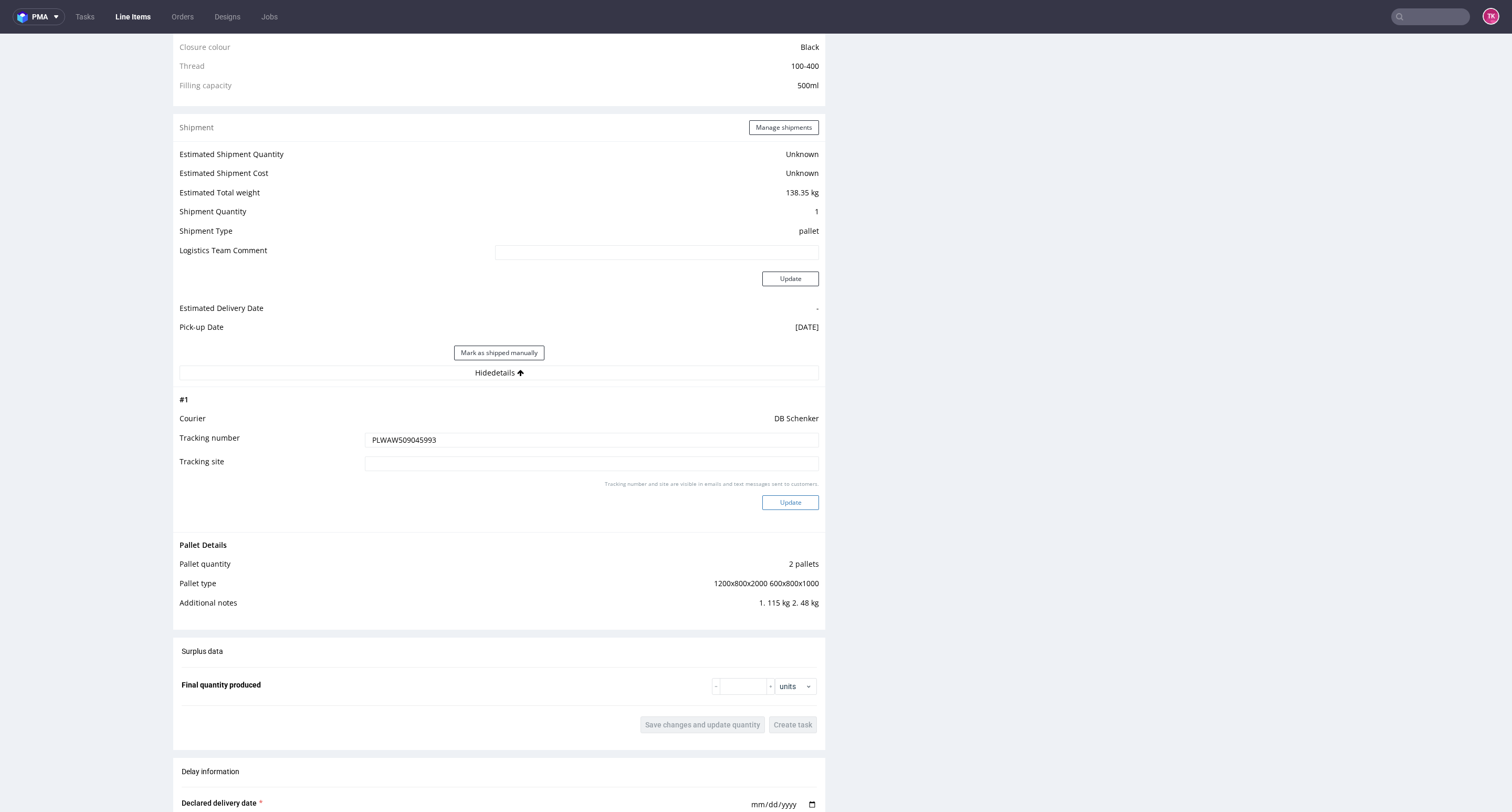
click at [804, 495] on div "Tracking number and site are visible in emails and text messages sent to custom…" at bounding box center [592, 499] width 454 height 38
click at [805, 498] on button "Update" at bounding box center [791, 502] width 57 height 15
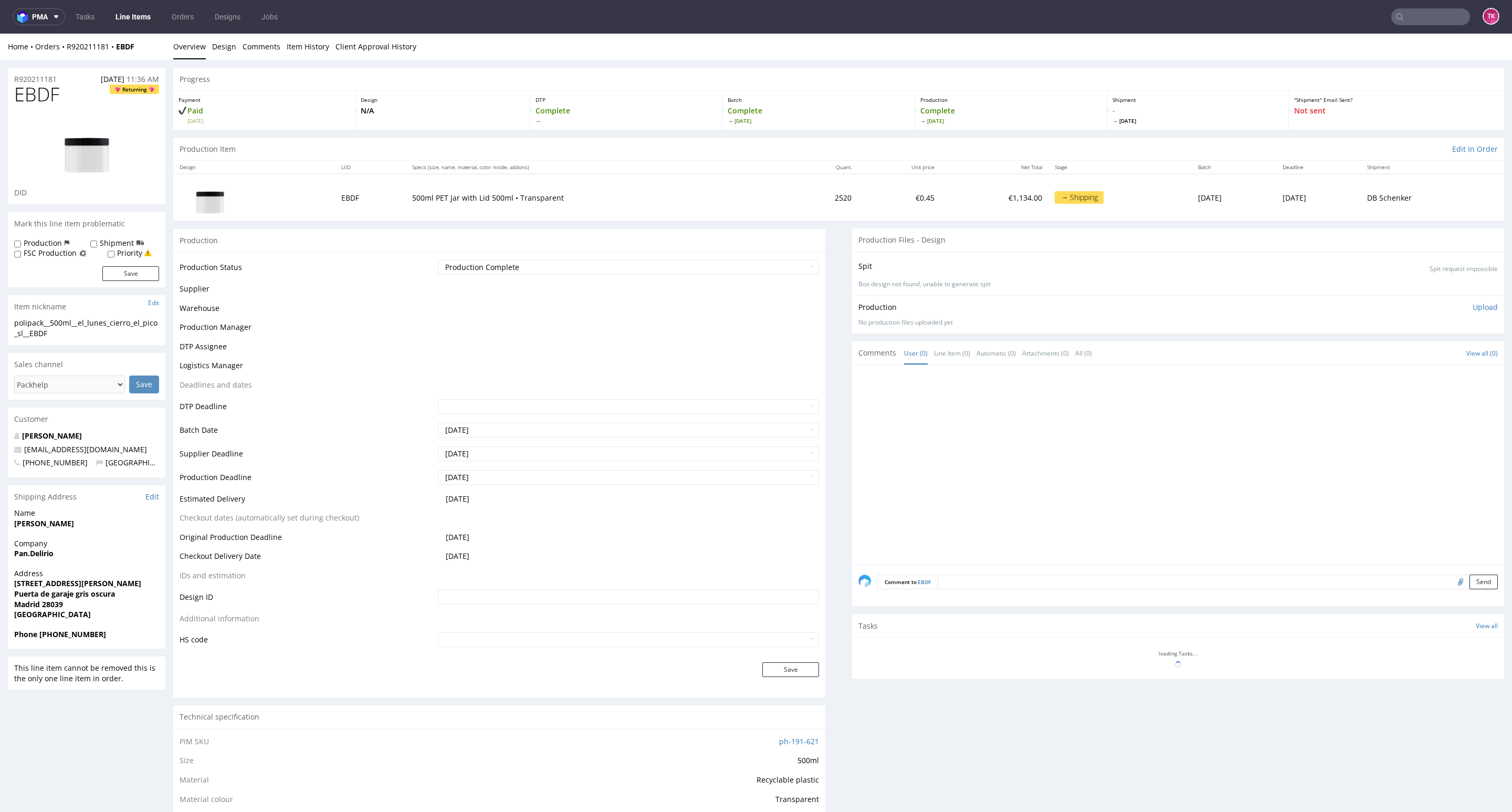
click at [133, 19] on link "Line Items" at bounding box center [133, 17] width 48 height 17
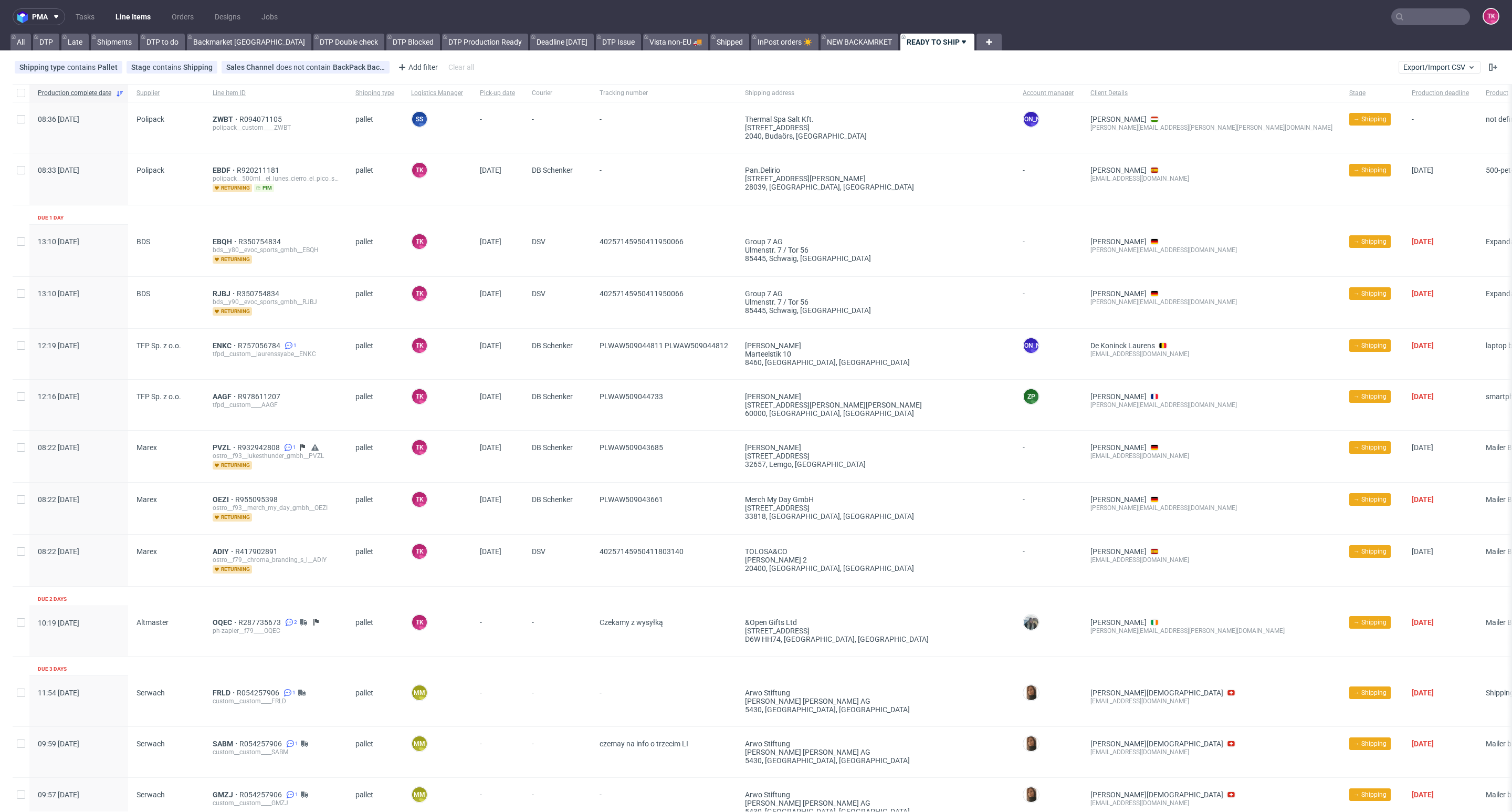
click at [113, 22] on link "Line Items" at bounding box center [133, 17] width 48 height 17
click at [224, 113] on div "ZWBT R094071105 polipack__custom____ZWBT" at bounding box center [276, 127] width 143 height 51
click at [219, 113] on div "ZWBT R094071105 polipack__custom____ZWBT" at bounding box center [276, 127] width 143 height 51
click at [221, 117] on span "ZWBT" at bounding box center [226, 119] width 27 height 8
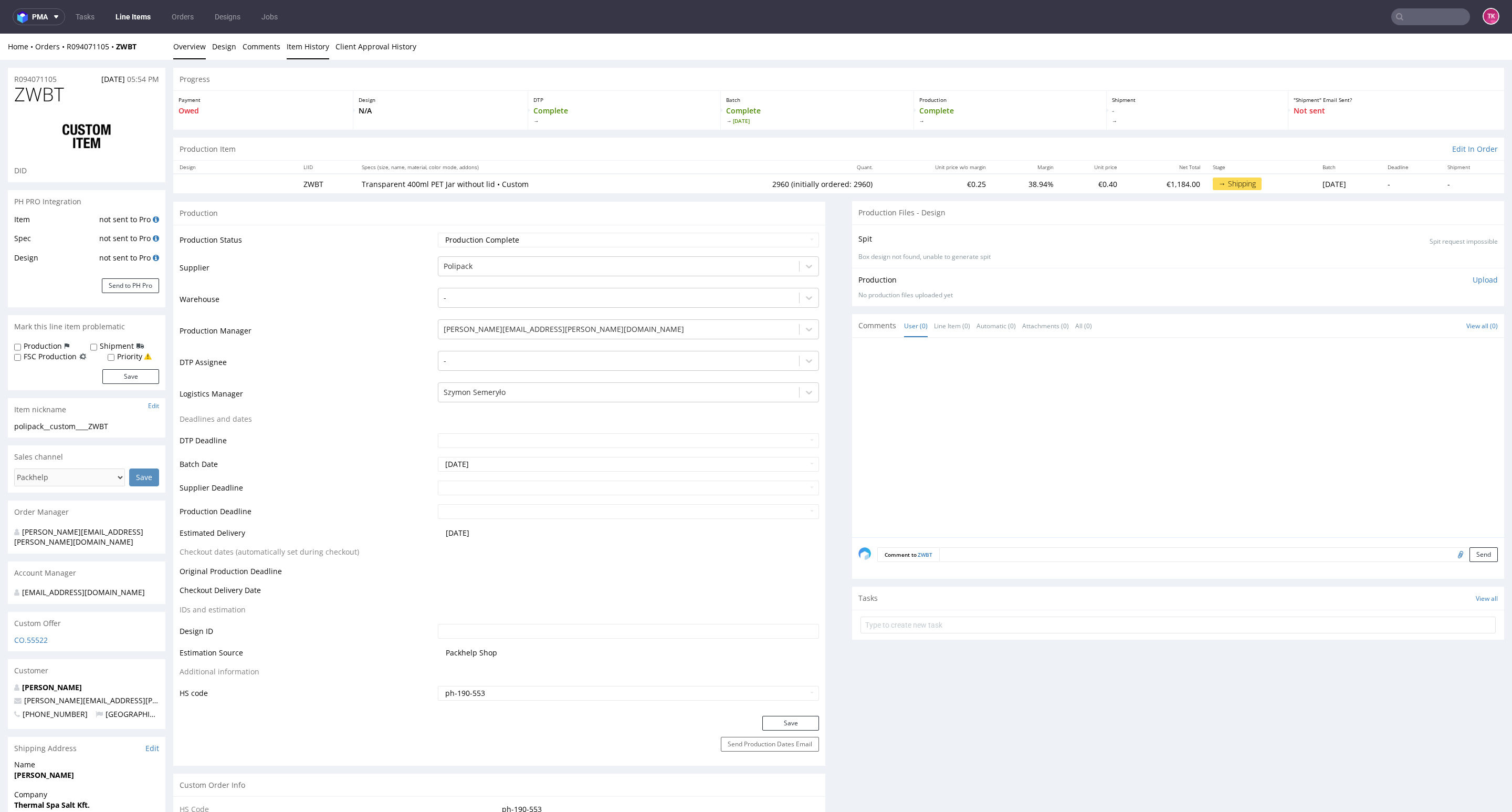
click at [289, 47] on link "Item History" at bounding box center [308, 46] width 42 height 26
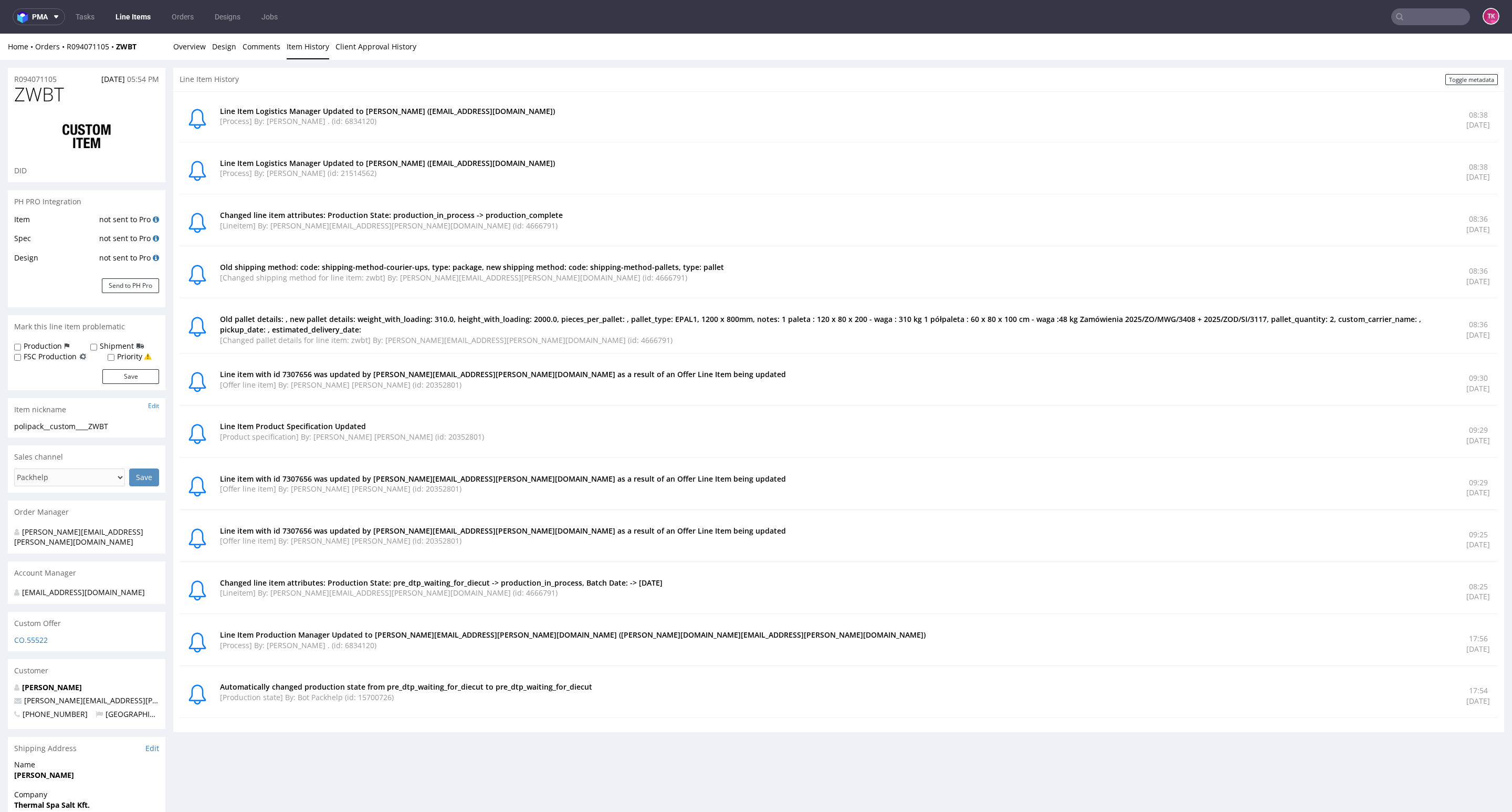
click at [171, 60] on div "R094071105 24.09.2025 05:54 PM ZWBT DID PH PRO Integration Item not sent to Pro…" at bounding box center [756, 499] width 1512 height 879
click at [180, 57] on link "Overview" at bounding box center [190, 46] width 33 height 26
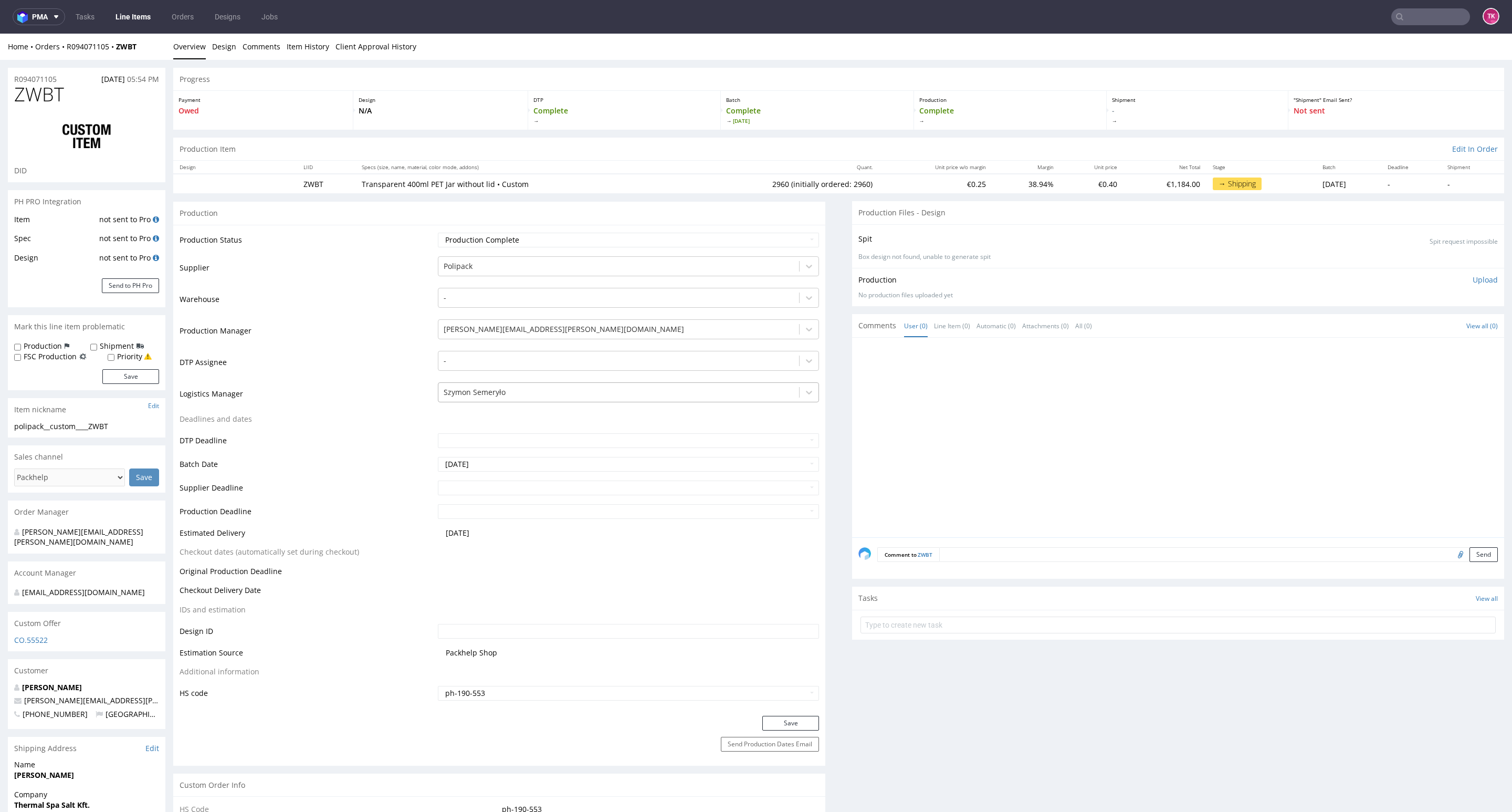
click at [652, 383] on div "Szymon Semeryło" at bounding box center [628, 392] width 381 height 20
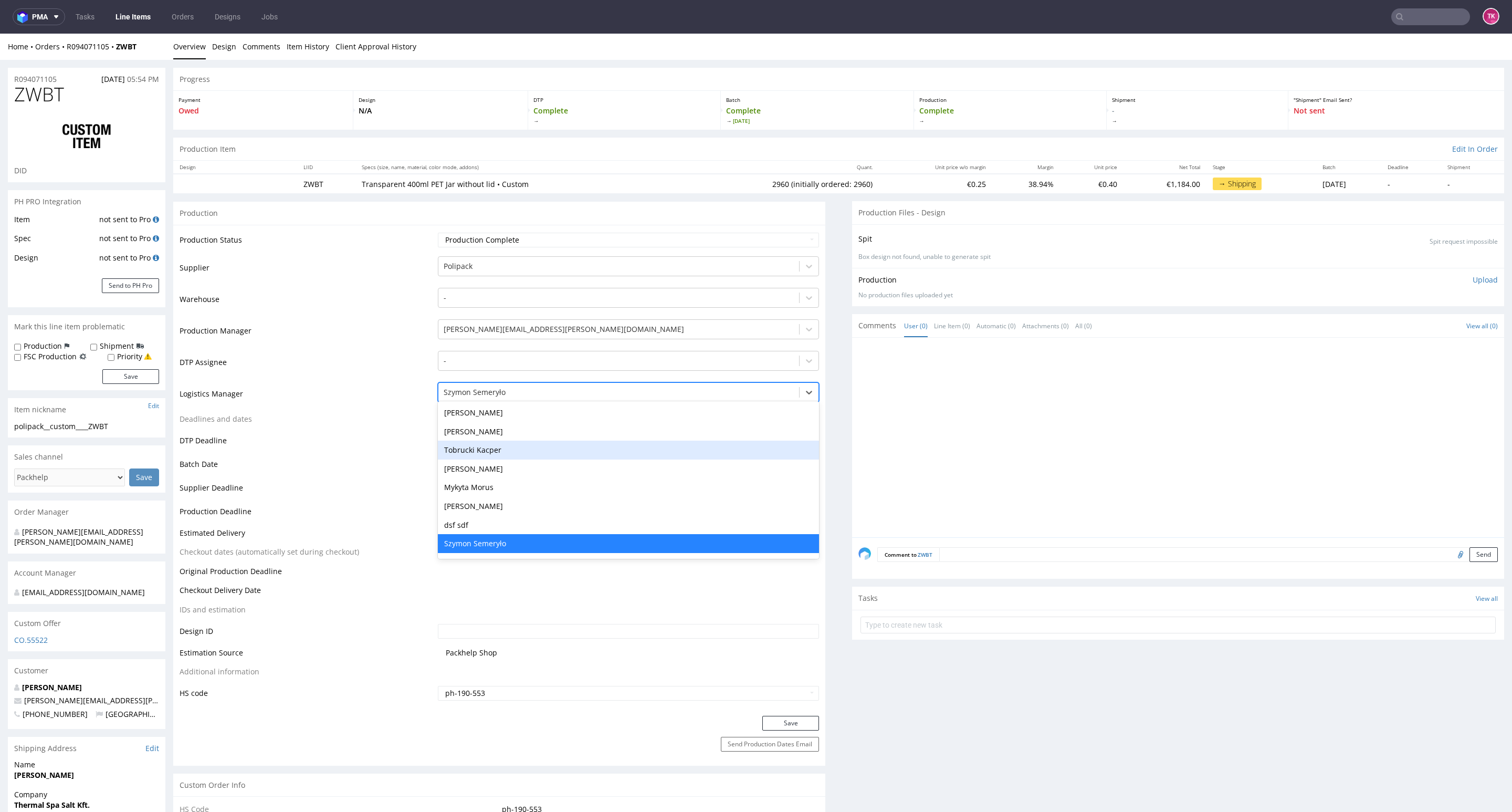
click at [594, 445] on div "Tobrucki Kacper" at bounding box center [628, 450] width 381 height 19
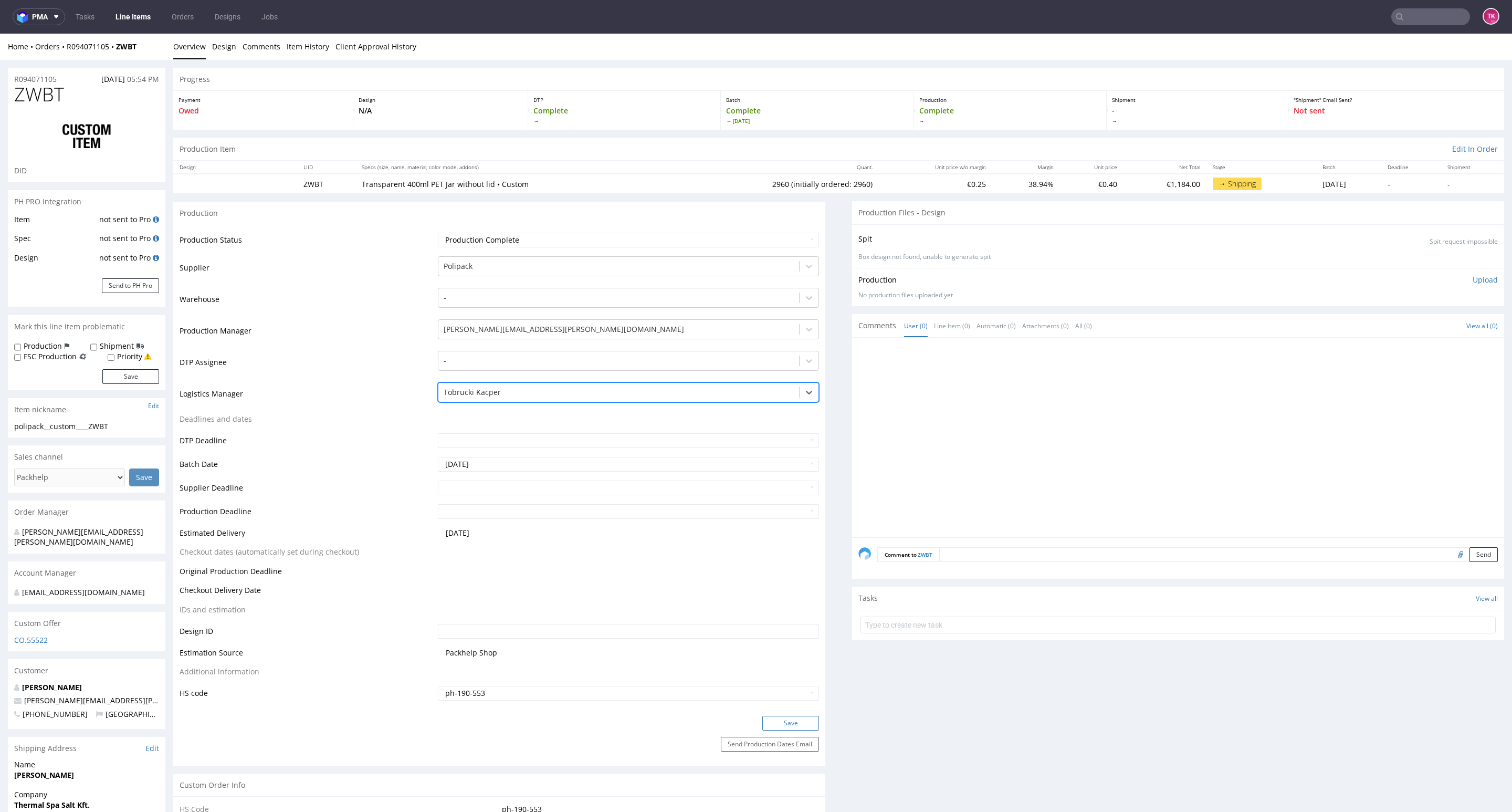
click at [771, 724] on button "Save" at bounding box center [791, 723] width 57 height 15
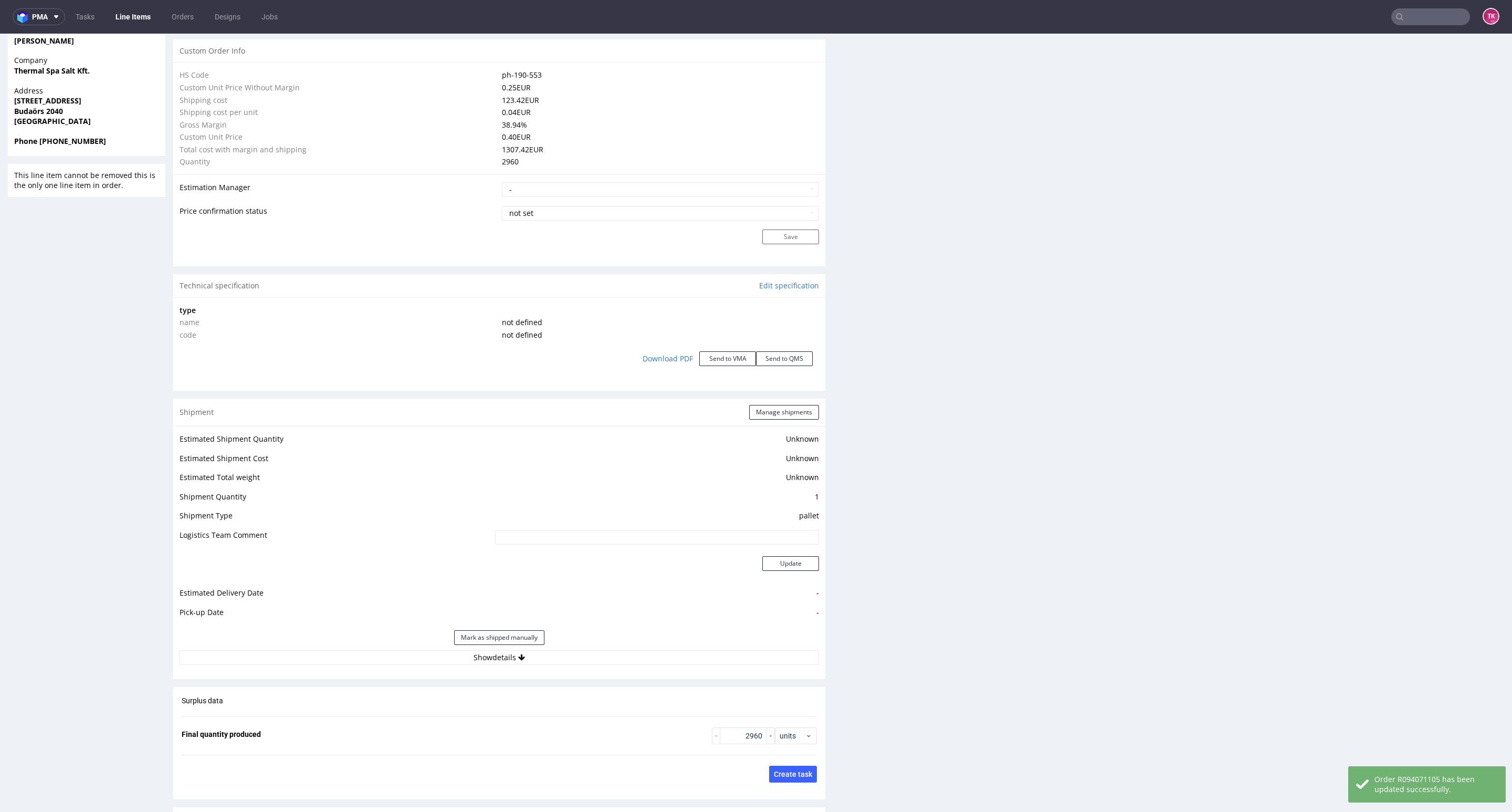
scroll to position [822, 0]
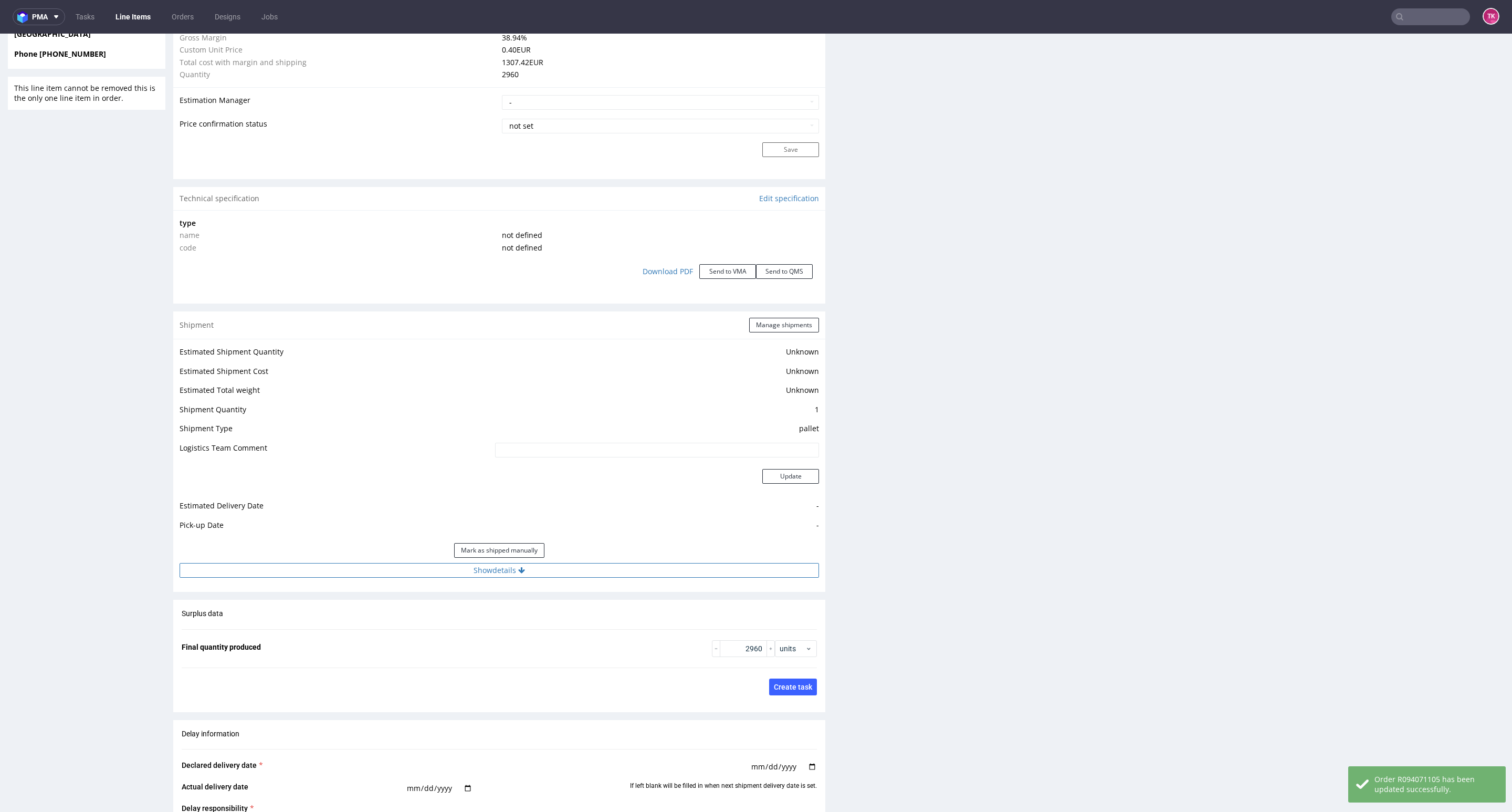
drag, startPoint x: 580, startPoint y: 562, endPoint x: 589, endPoint y: 572, distance: 13.5
click at [580, 563] on div "Estimated Shipment Quantity Unknown Estimated Shipment Cost Unknown Estimated T…" at bounding box center [499, 461] width 652 height 245
click at [591, 574] on button "Show details" at bounding box center [499, 570] width 639 height 15
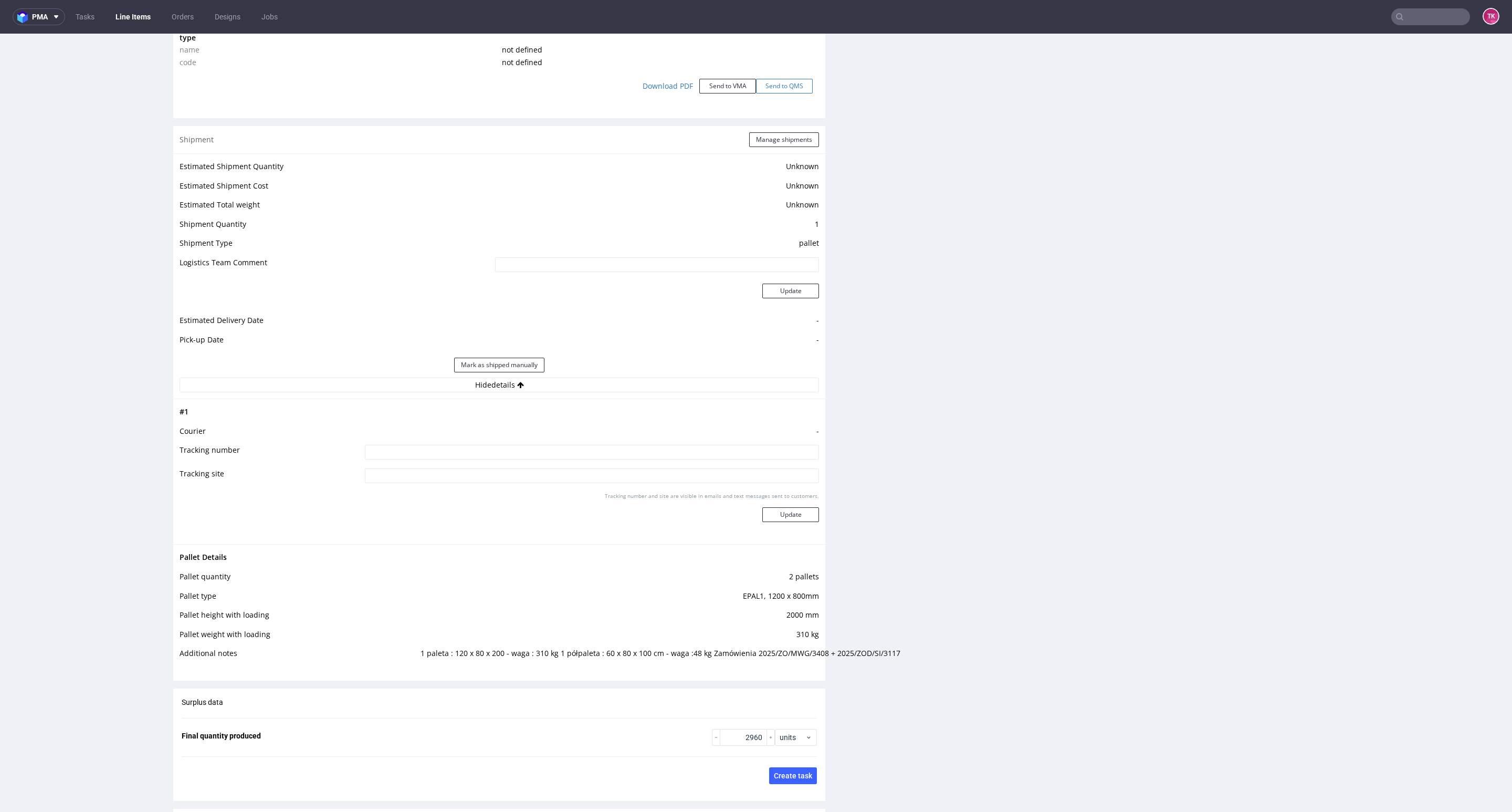
scroll to position [979, 0]
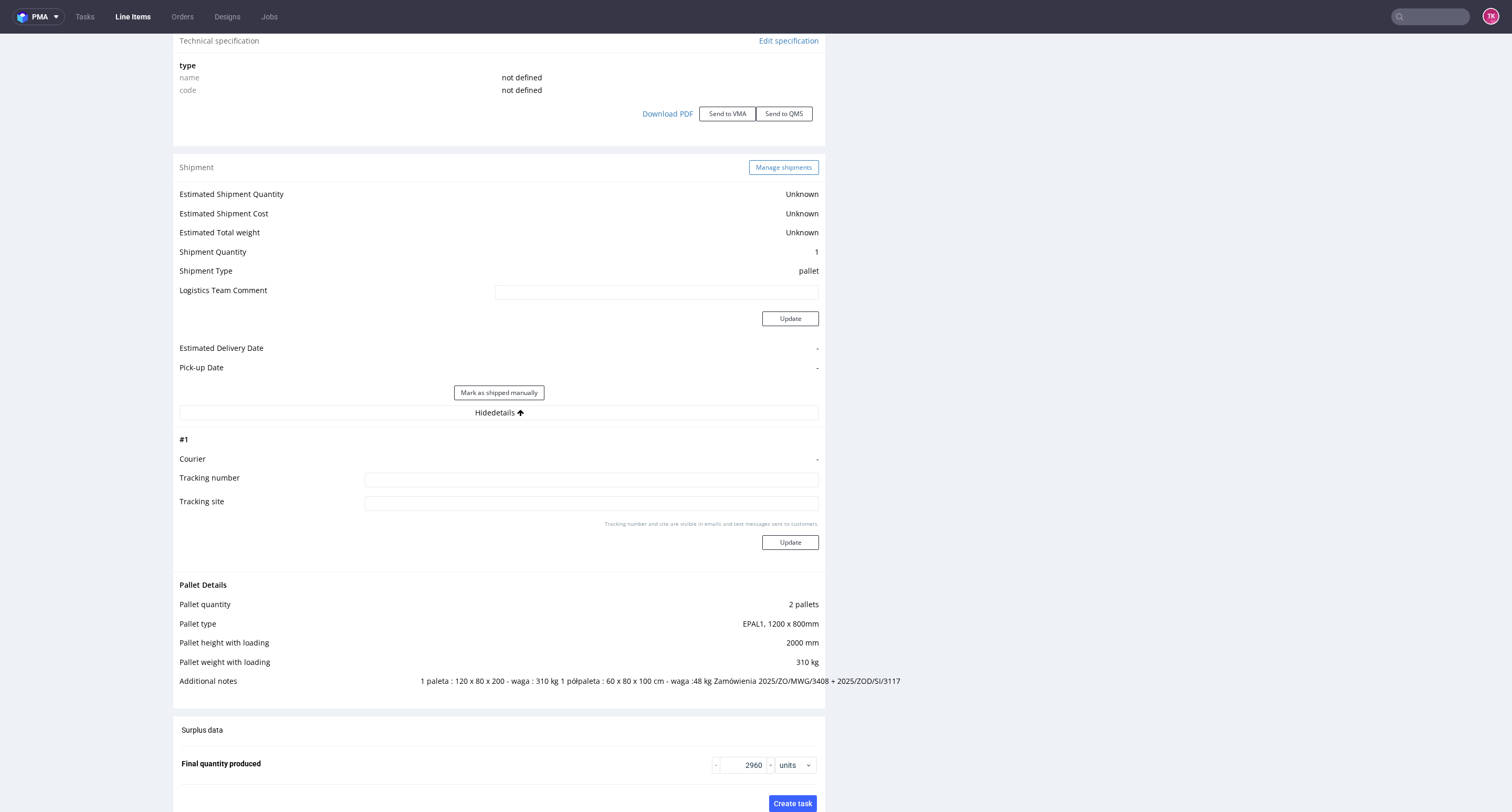
click at [749, 169] on button "Manage shipments" at bounding box center [784, 167] width 70 height 15
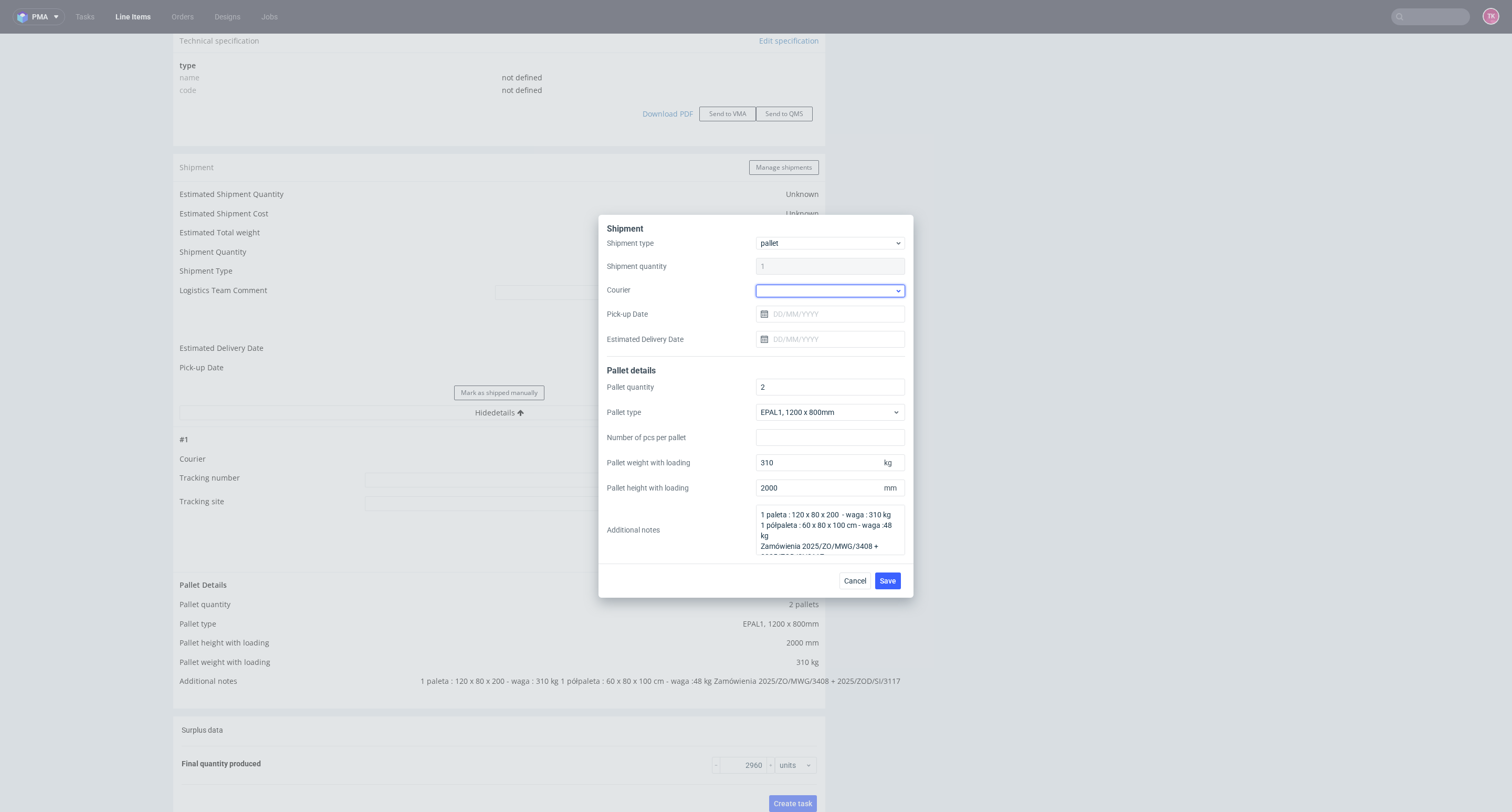
click at [808, 294] on div at bounding box center [830, 291] width 149 height 13
click at [822, 347] on div "DB Schenker" at bounding box center [830, 351] width 141 height 19
drag, startPoint x: 799, startPoint y: 316, endPoint x: 799, endPoint y: 322, distance: 6.0
click at [799, 317] on input "Pick-up Date" at bounding box center [830, 313] width 149 height 17
click at [798, 454] on span "29" at bounding box center [797, 456] width 8 height 10
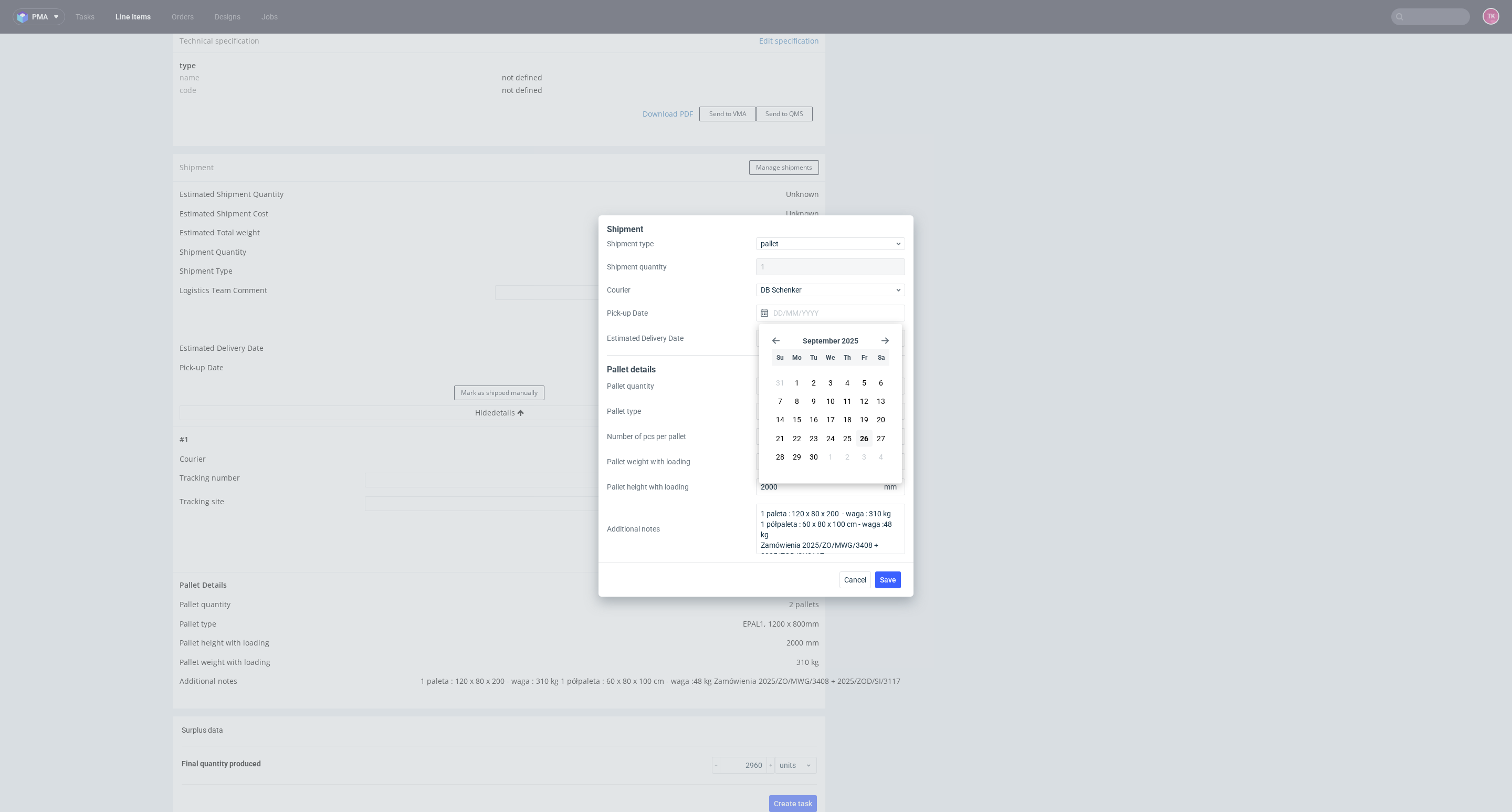
type input "29/09/2025"
click at [895, 579] on span "Save" at bounding box center [888, 580] width 16 height 8
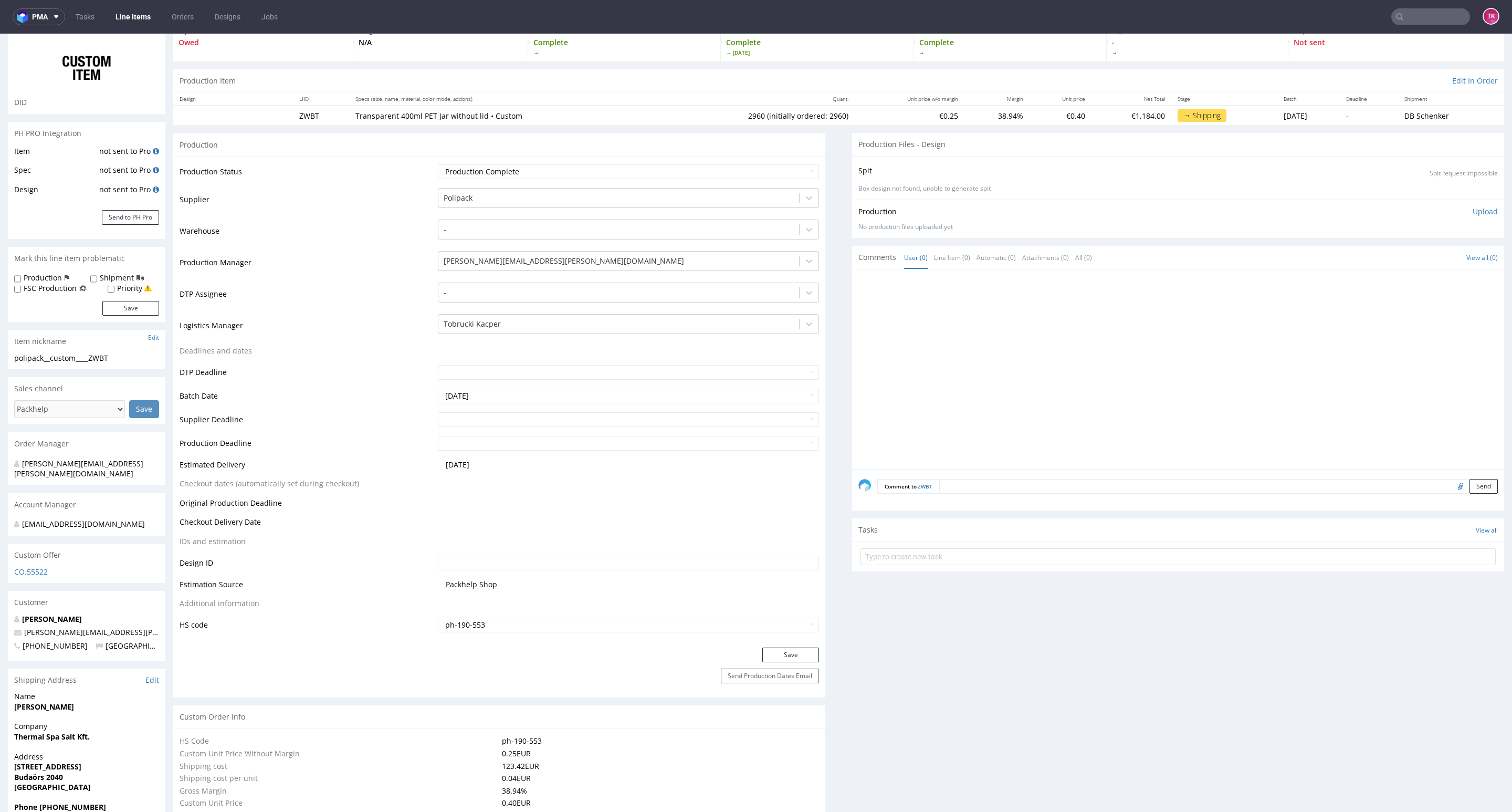
scroll to position [158, 0]
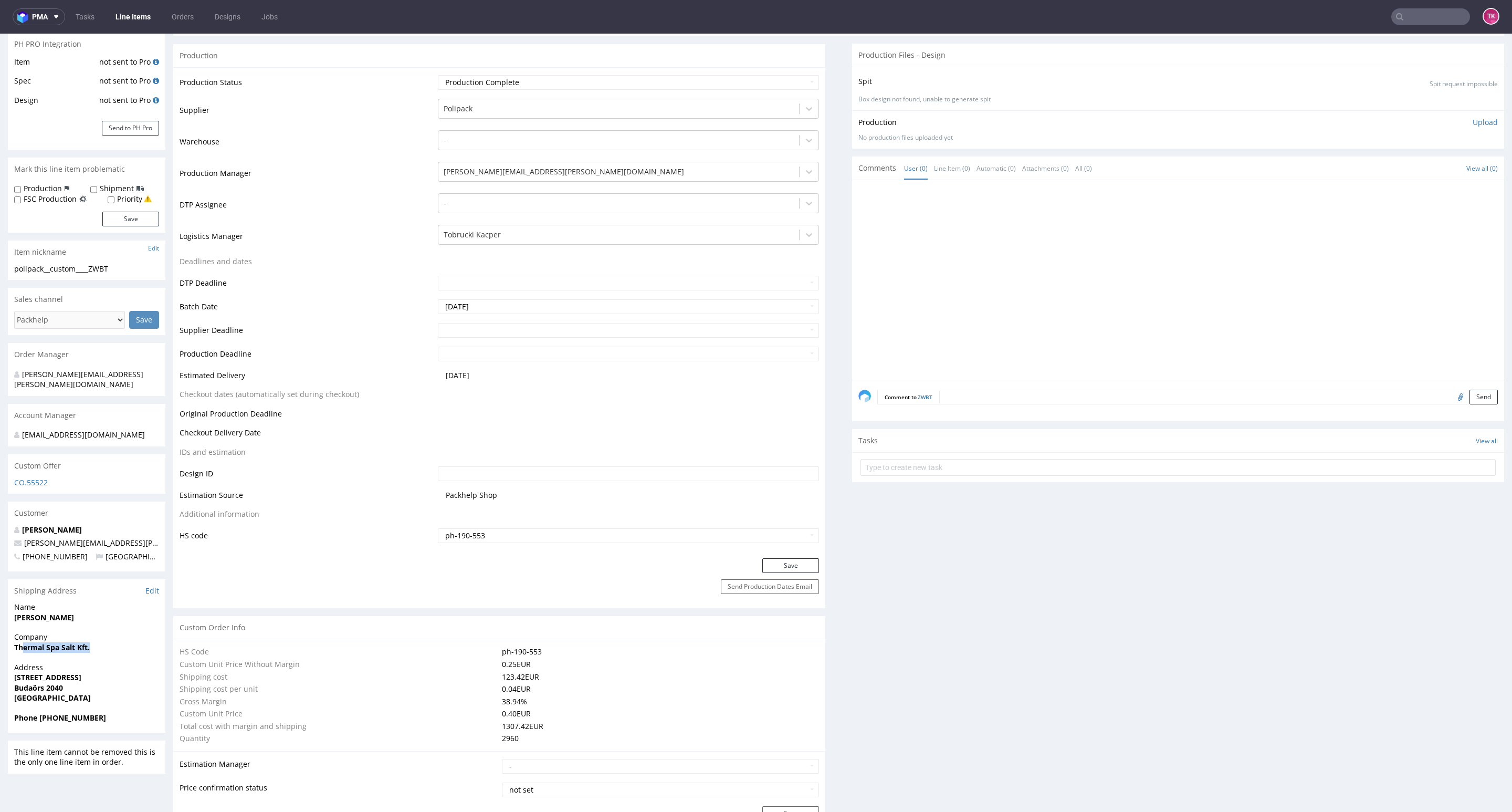
drag, startPoint x: 74, startPoint y: 639, endPoint x: 44, endPoint y: 665, distance: 39.7
click at [101, 645] on div "Company Thermal Spa Salt Kft." at bounding box center [86, 647] width 158 height 30
drag, startPoint x: 1, startPoint y: 645, endPoint x: 113, endPoint y: 650, distance: 112.1
copy strong "Thermal Spa Salt Kft."
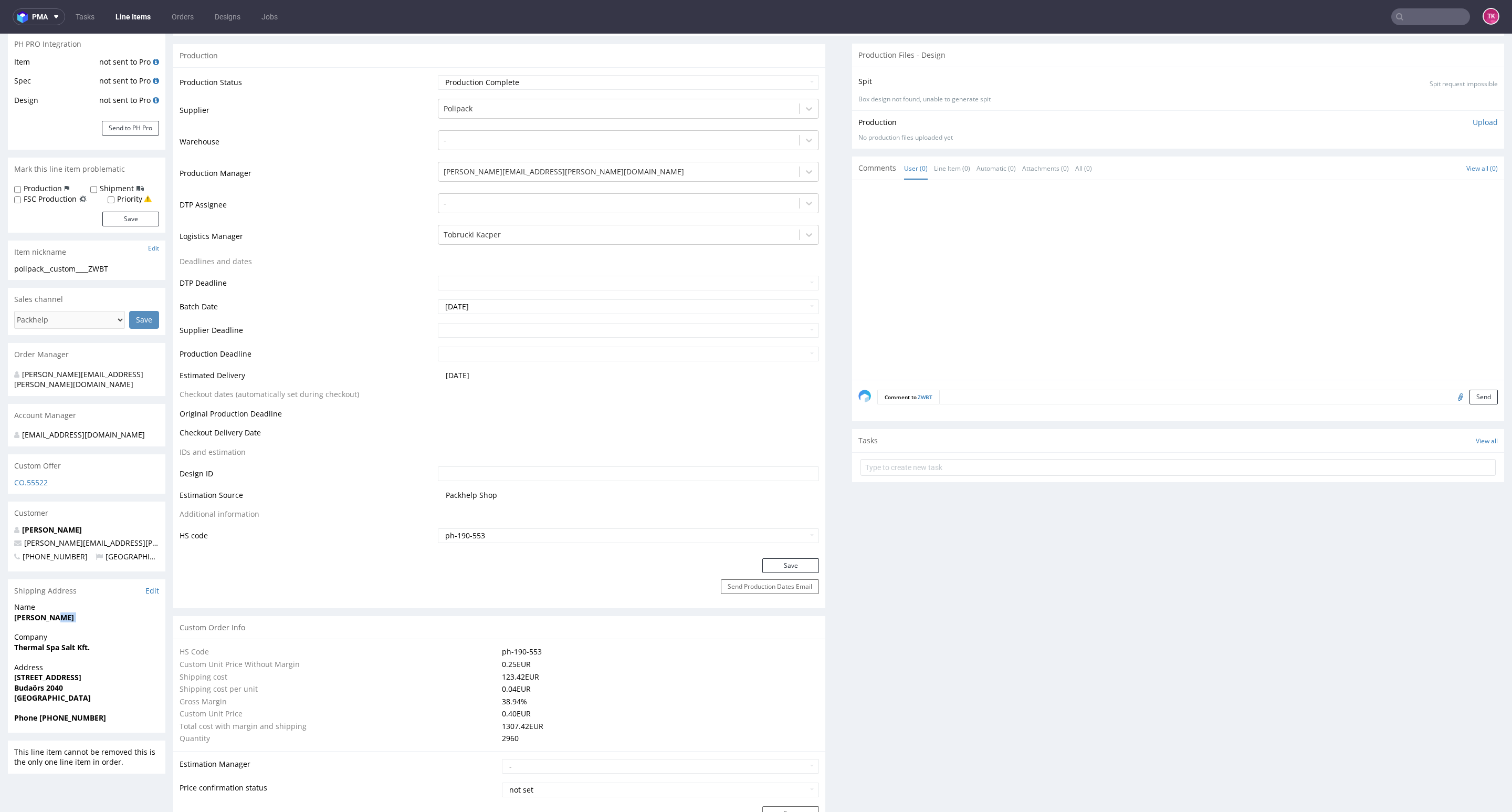
drag, startPoint x: 6, startPoint y: 623, endPoint x: 115, endPoint y: 607, distance: 110.2
copy strong
drag, startPoint x: 3, startPoint y: 618, endPoint x: 85, endPoint y: 604, distance: 83.2
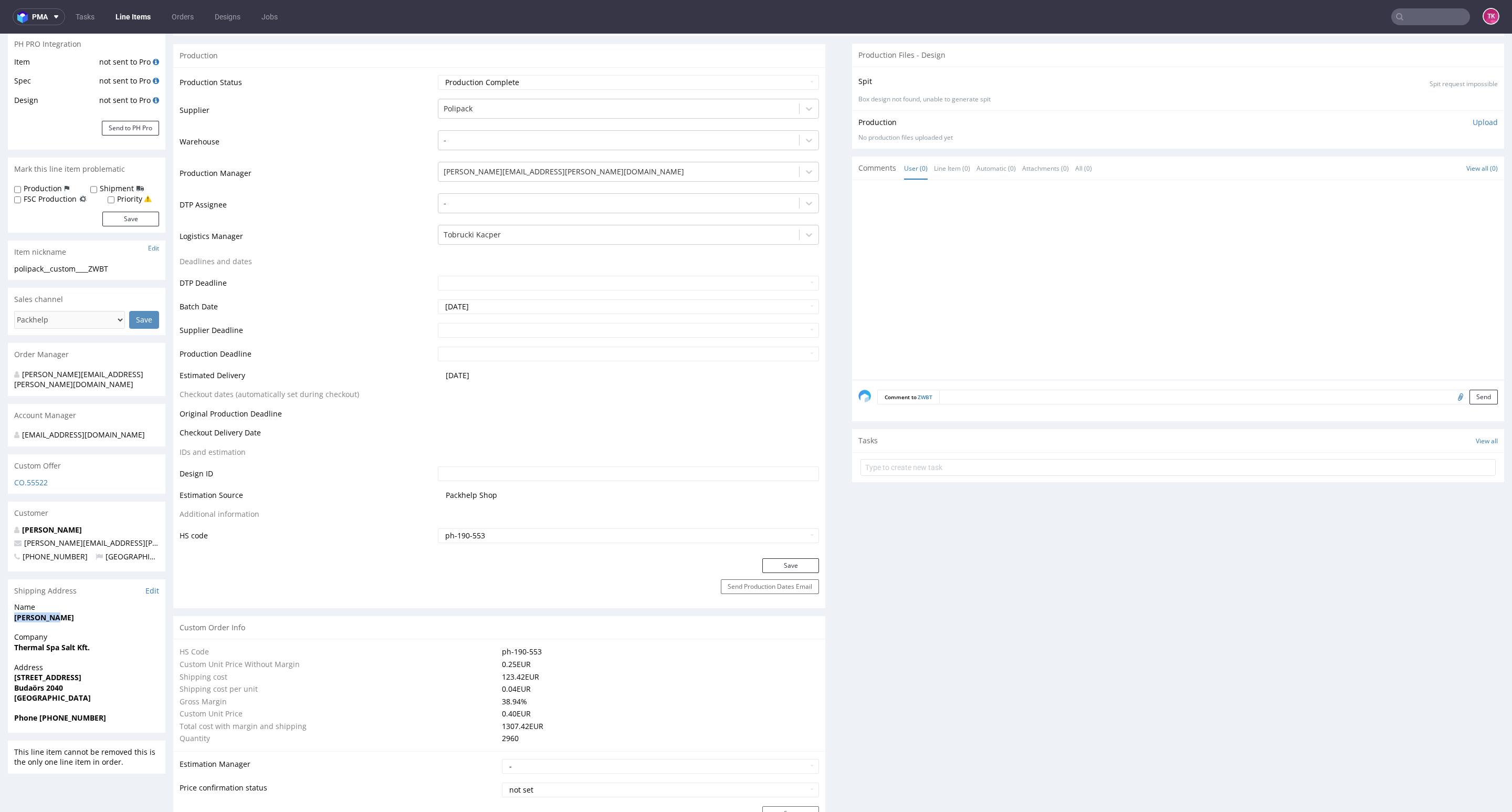
copy strong "[PERSON_NAME]"
click at [81, 672] on strong "Esztergályos utca 21/A" at bounding box center [47, 677] width 67 height 10
click at [53, 683] on strong "Budaörs 2040" at bounding box center [38, 688] width 49 height 10
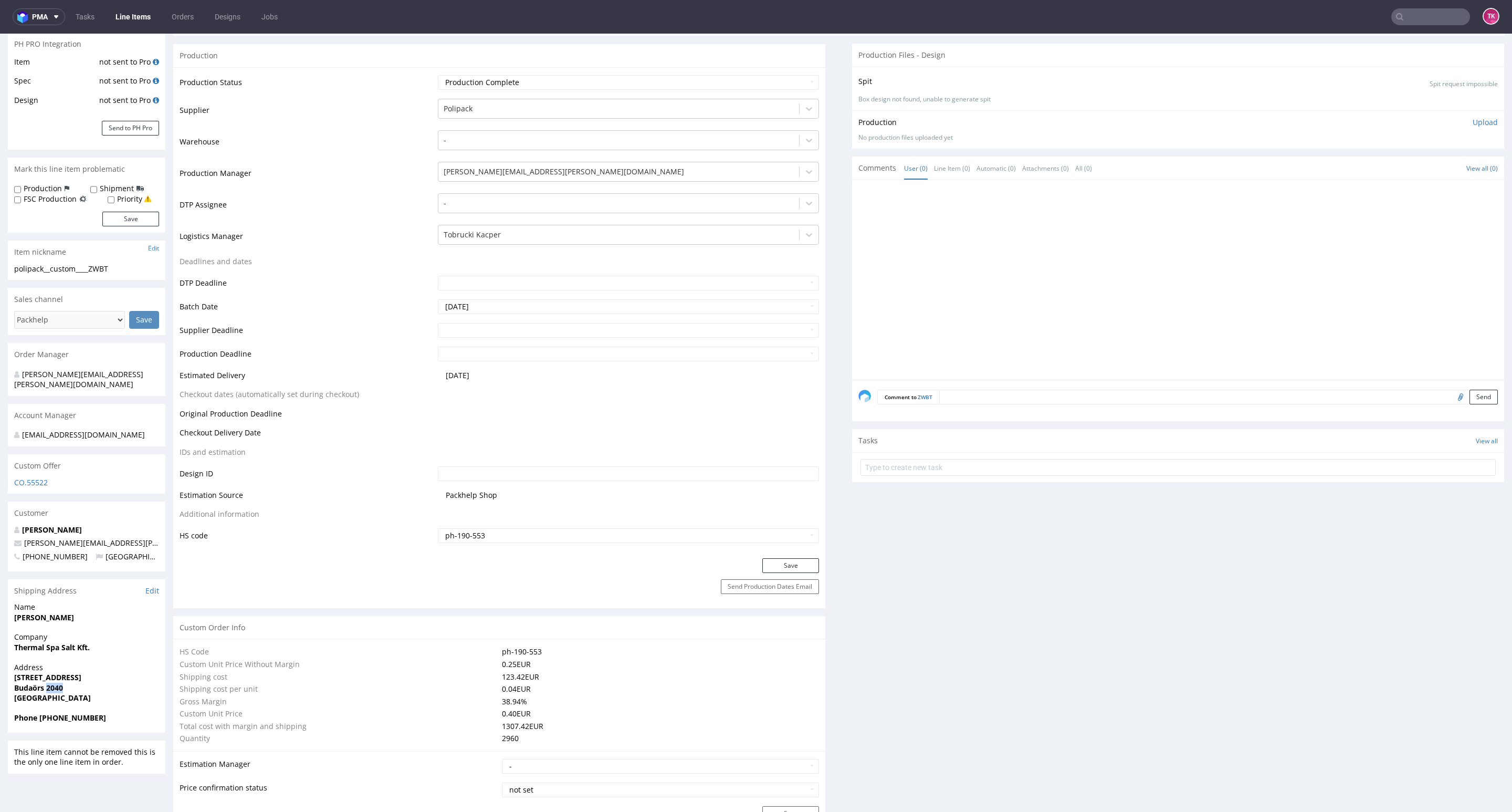
copy strong "2040"
drag, startPoint x: 11, startPoint y: 674, endPoint x: 0, endPoint y: 665, distance: 14.2
copy strong "Esztergályos utca 21/A"
copy span "zita.anna.dobak@gmail.com"
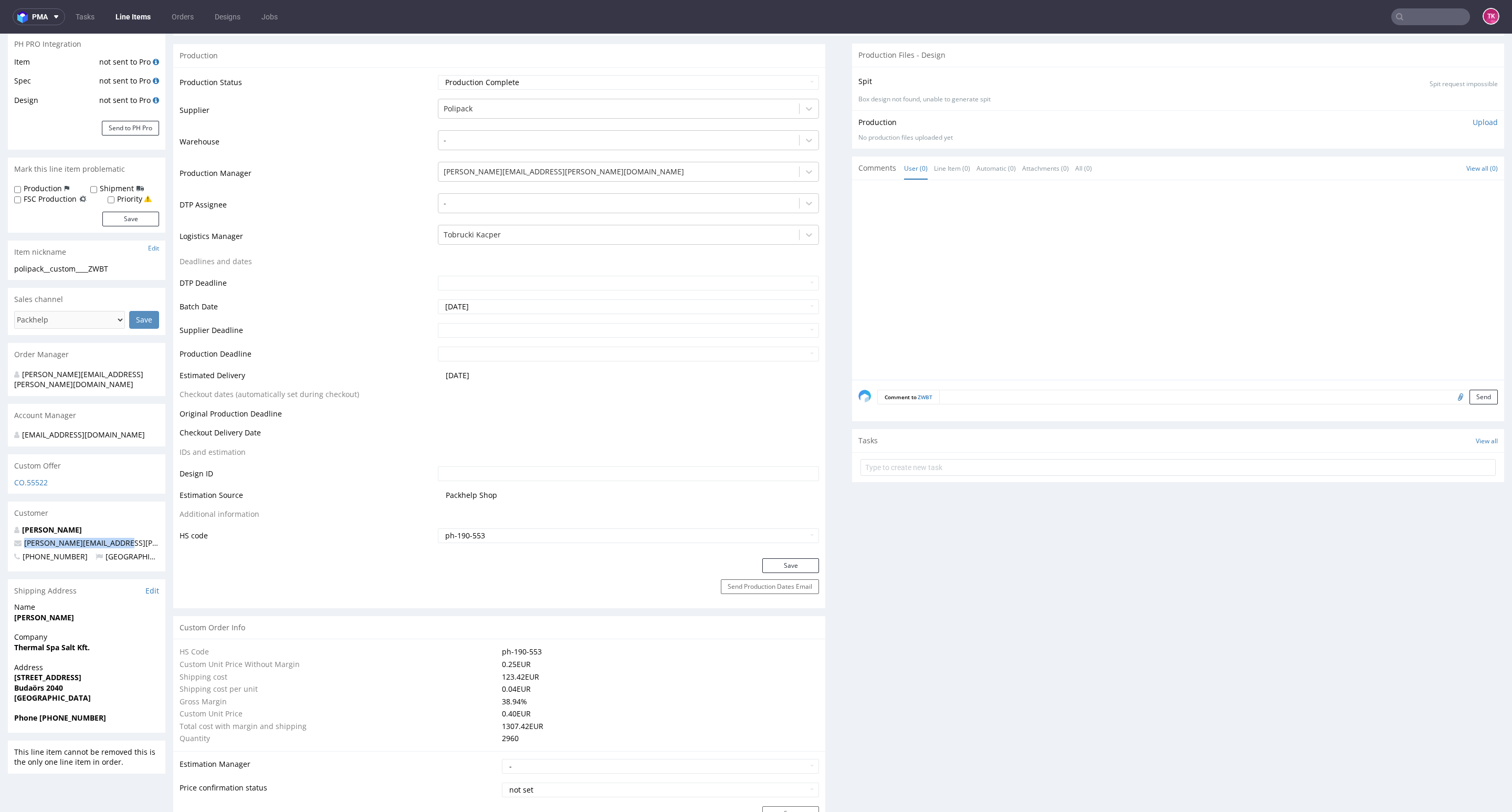
drag, startPoint x: 129, startPoint y: 535, endPoint x: 0, endPoint y: 527, distance: 129.2
drag, startPoint x: 41, startPoint y: 709, endPoint x: 146, endPoint y: 708, distance: 105.0
click at [146, 713] on span "Phone +36307201672" at bounding box center [86, 718] width 145 height 10
copy strong "+36307201672"
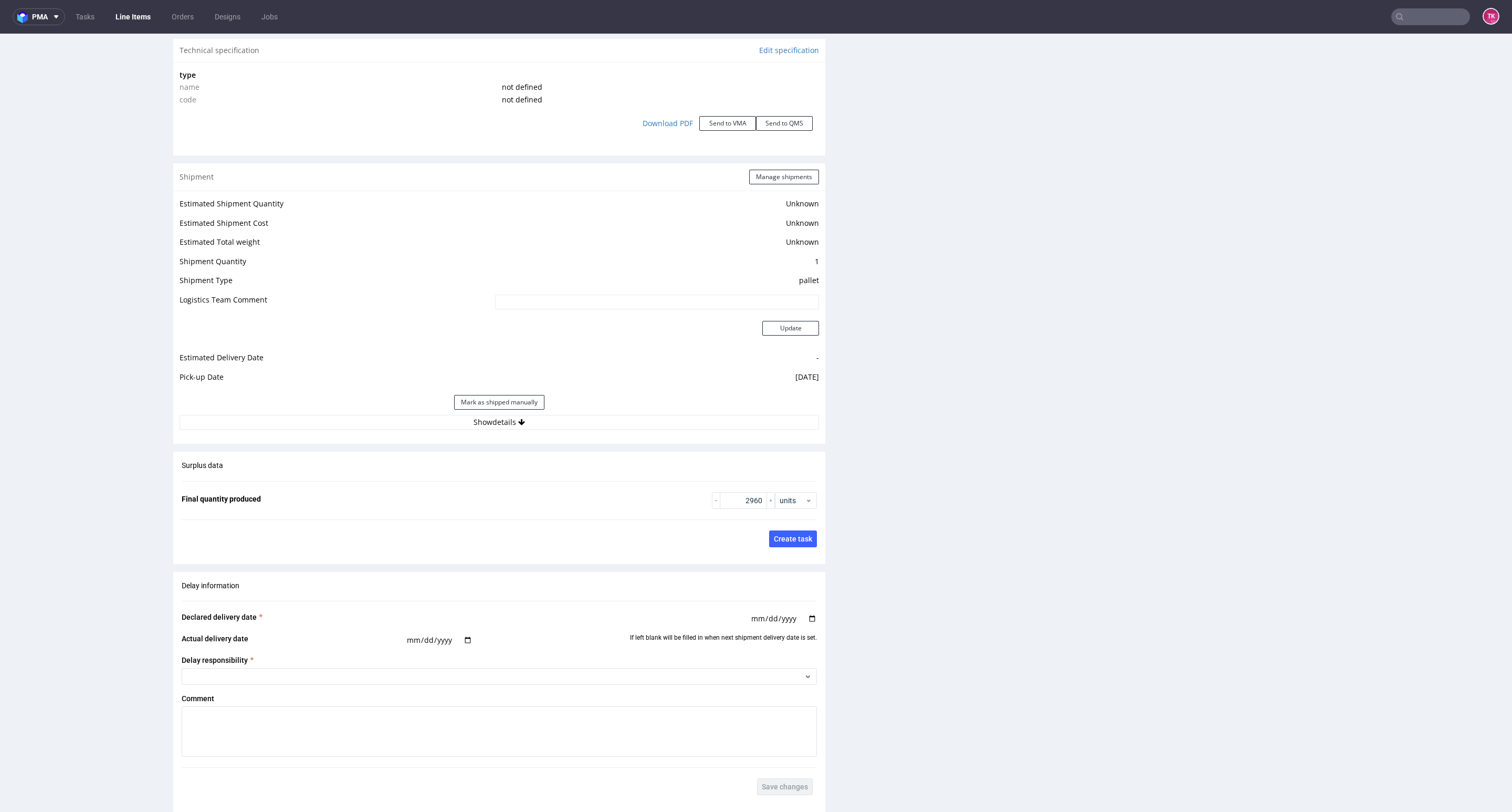
scroll to position [1103, 0]
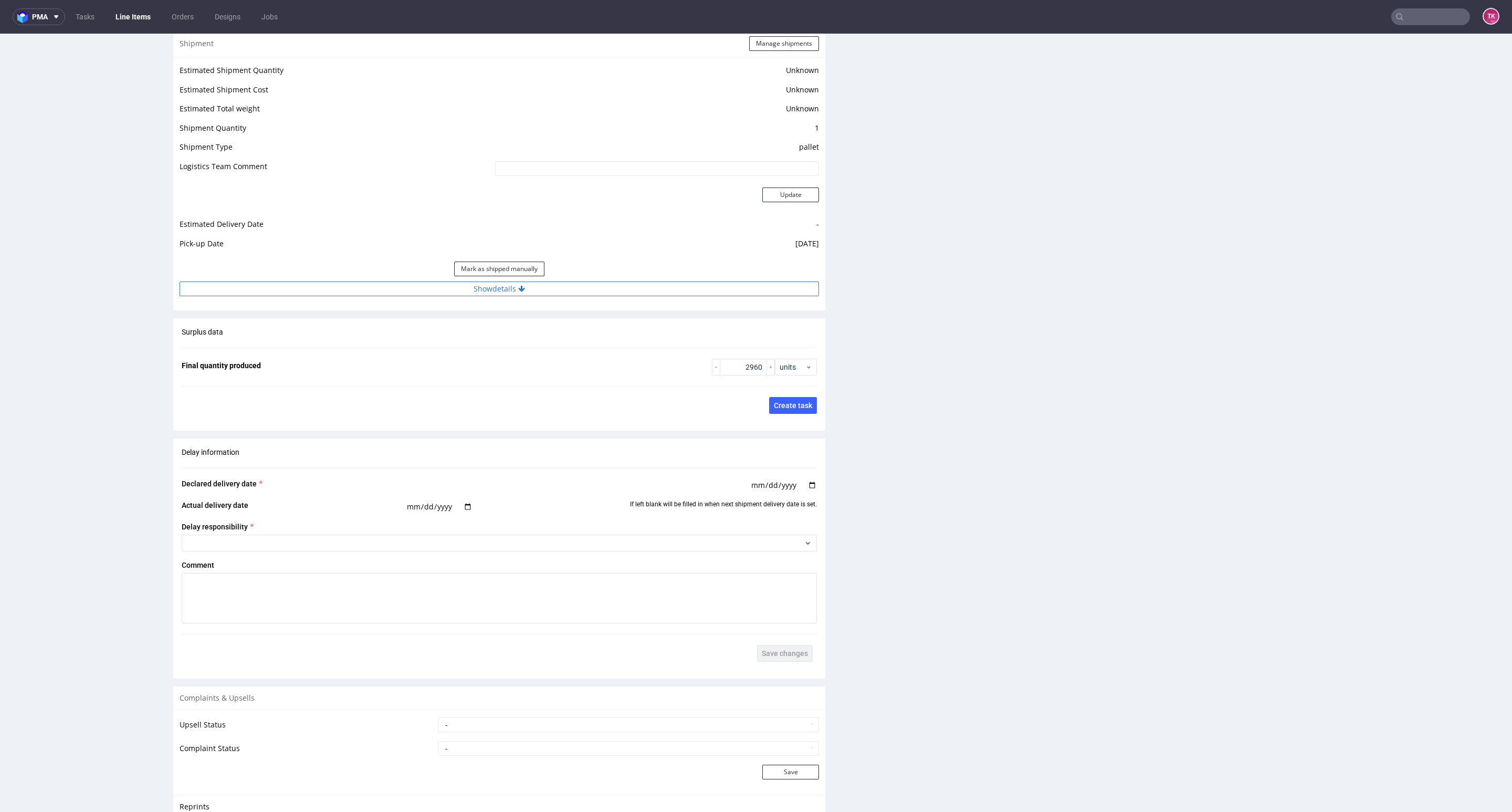
click at [306, 295] on button "Show details" at bounding box center [499, 288] width 639 height 15
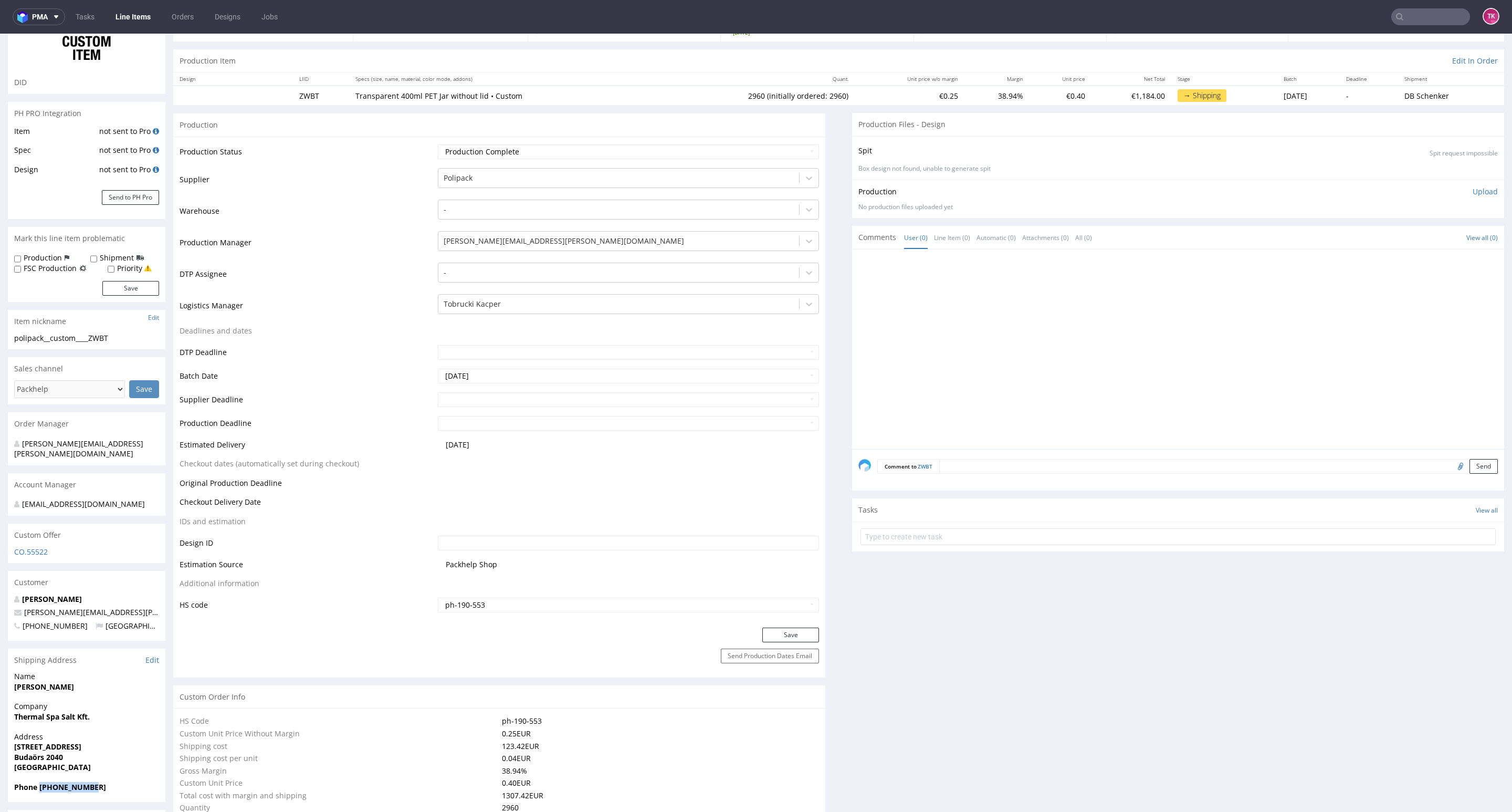
scroll to position [0, 0]
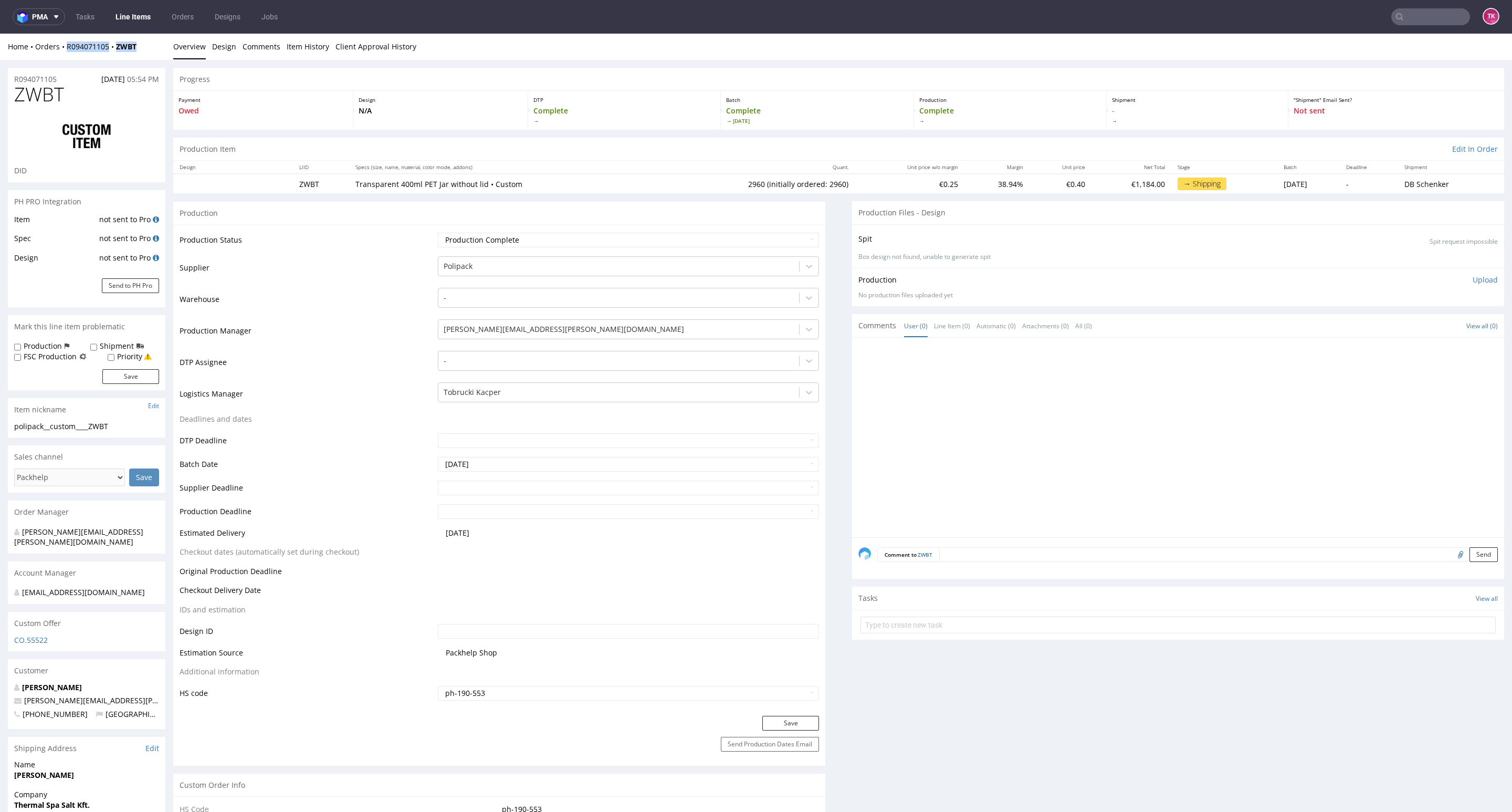
drag, startPoint x: 146, startPoint y: 42, endPoint x: 60, endPoint y: 54, distance: 86.8
click at [60, 54] on div "Home Orders R094071105 ZWBT Overview Design Comments Item History Client Approv…" at bounding box center [756, 47] width 1512 height 26
copy div "R094071105 ZWBT"
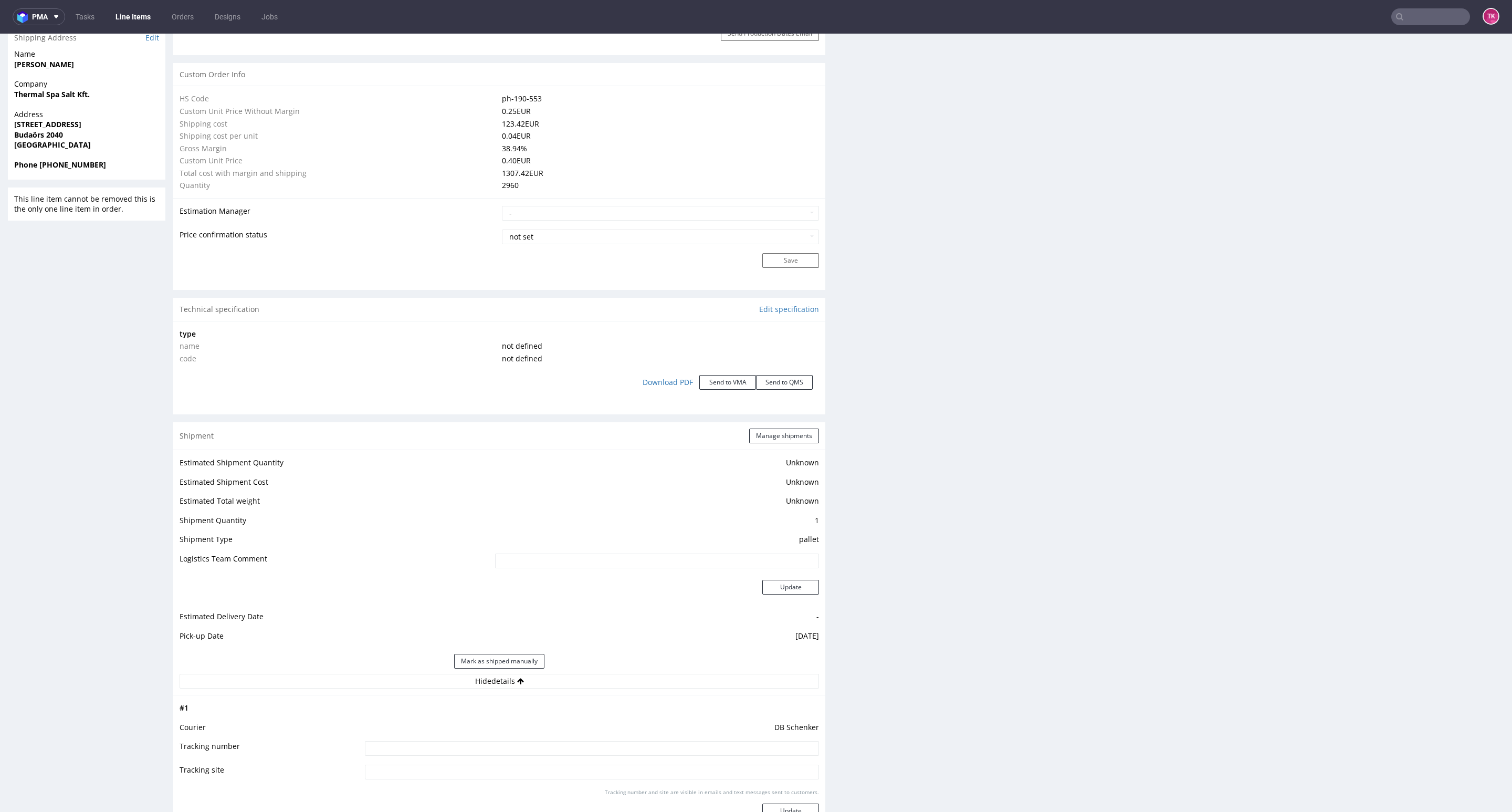
scroll to position [867, 0]
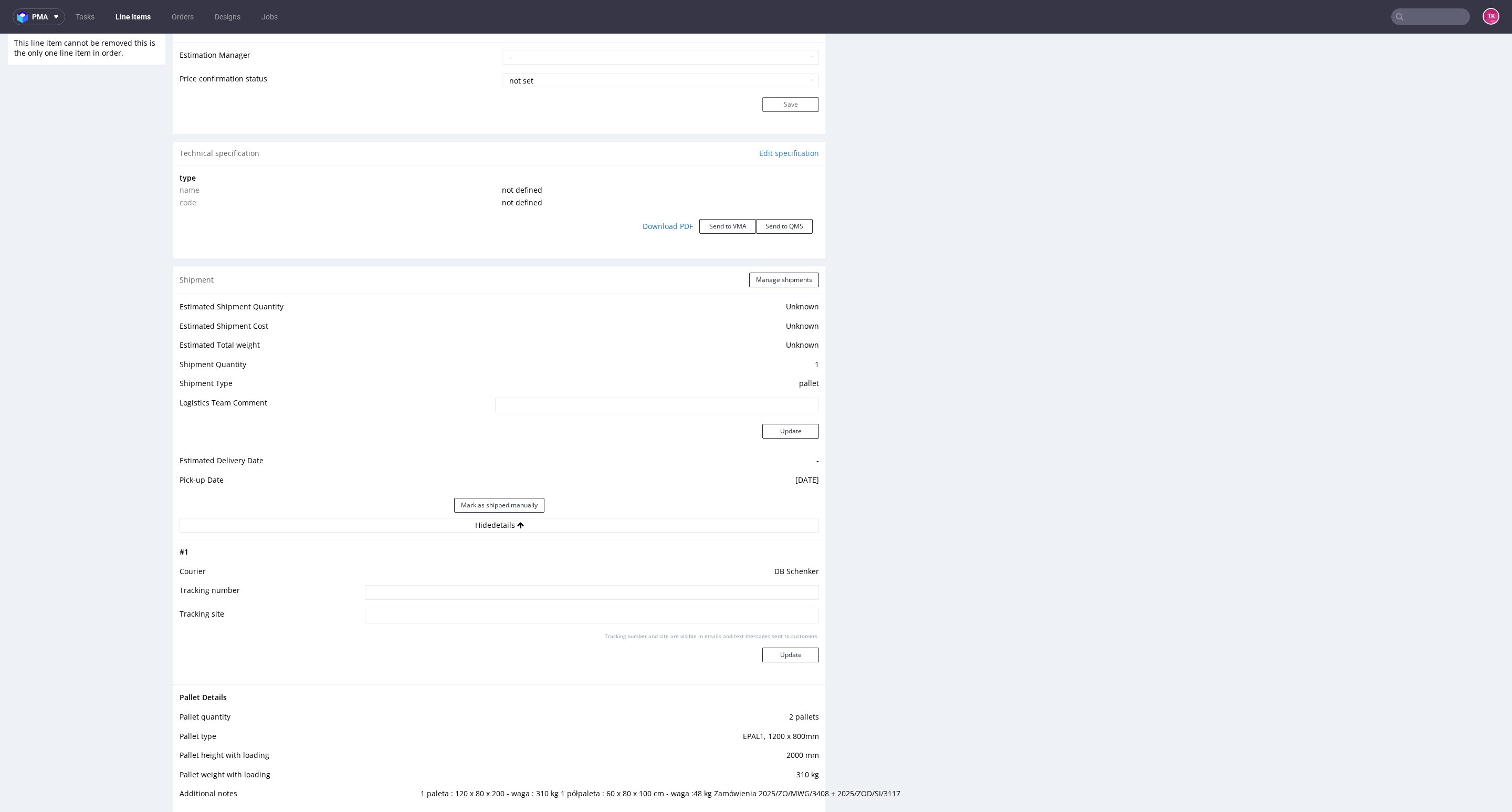
click at [628, 599] on input at bounding box center [592, 593] width 454 height 15
click at [630, 593] on input at bounding box center [592, 593] width 454 height 15
paste input "PLWAW509046002"
type input "PLWAW509046002"
click at [799, 661] on button "Update" at bounding box center [791, 655] width 57 height 15
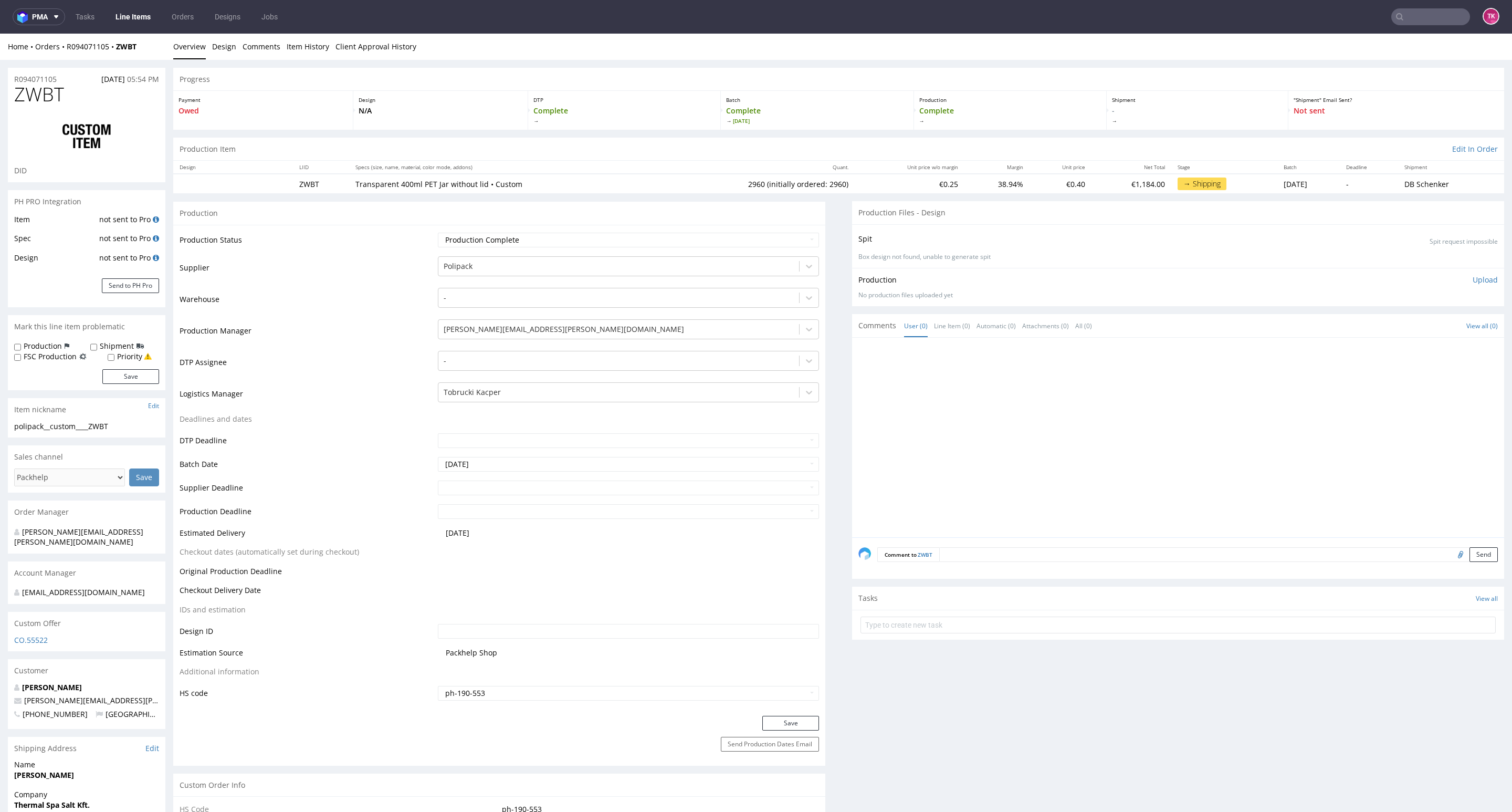
scroll to position [861, 0]
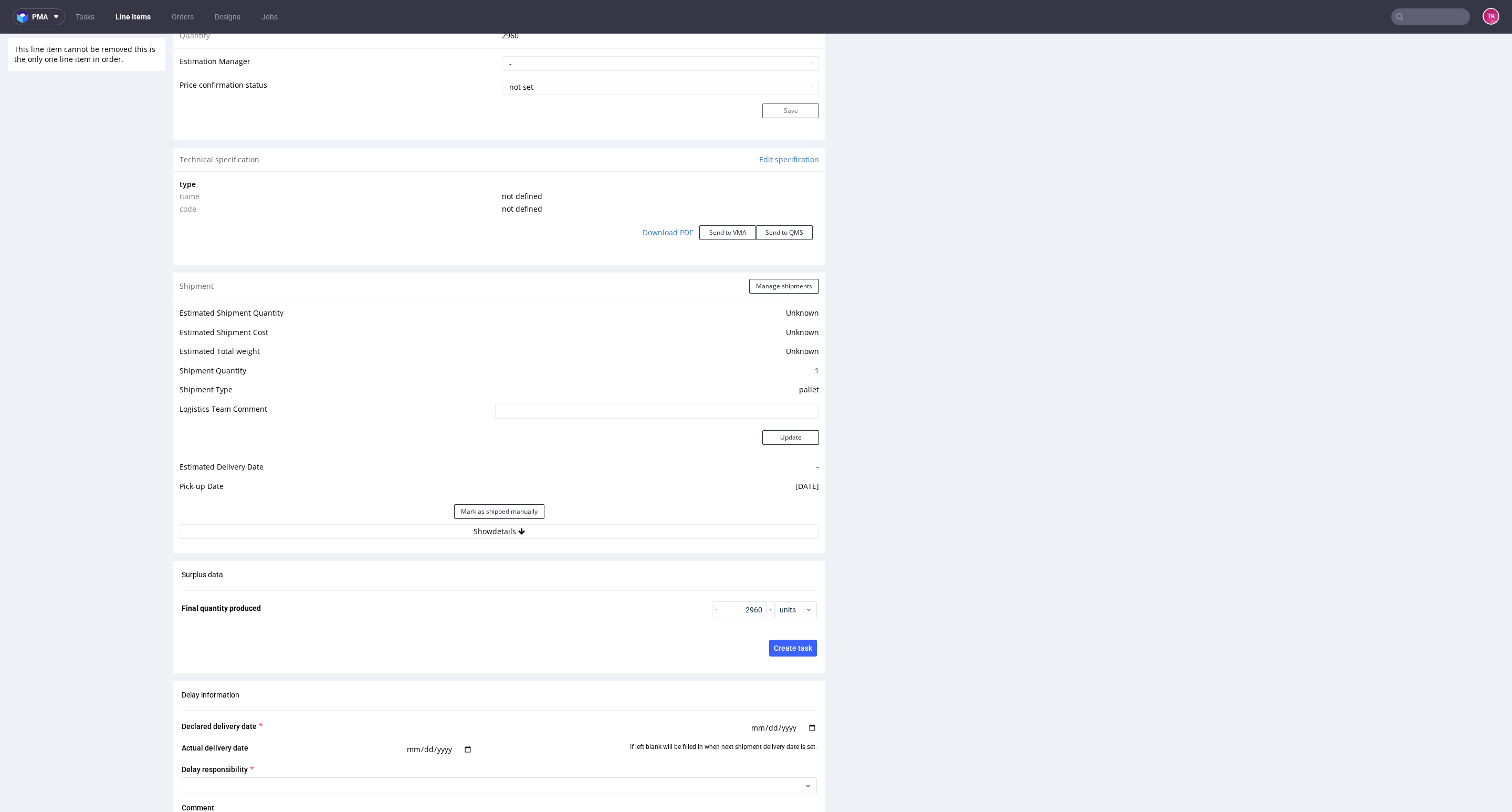
click at [124, 15] on link "Line Items" at bounding box center [133, 17] width 48 height 17
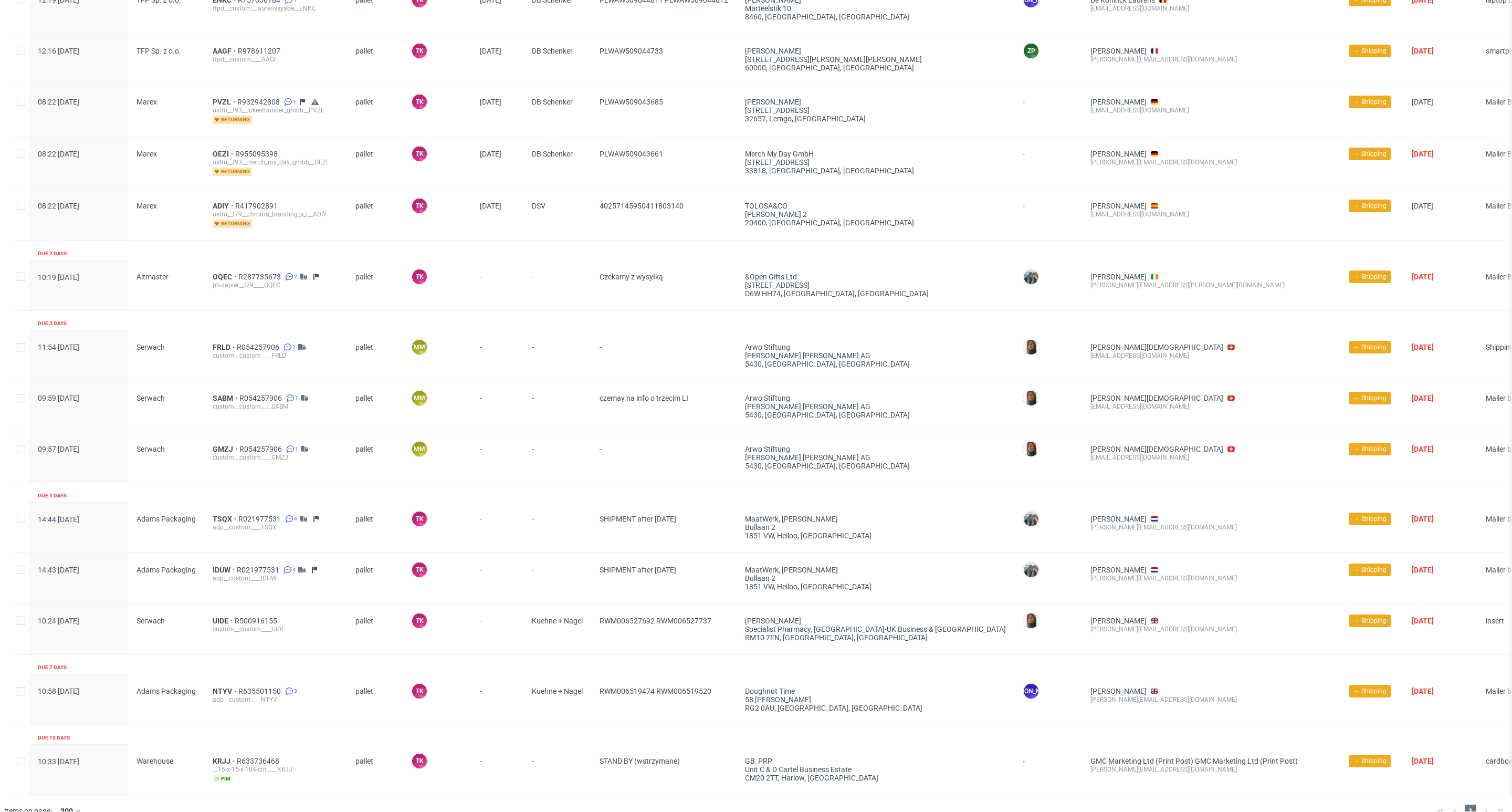
scroll to position [379, 0]
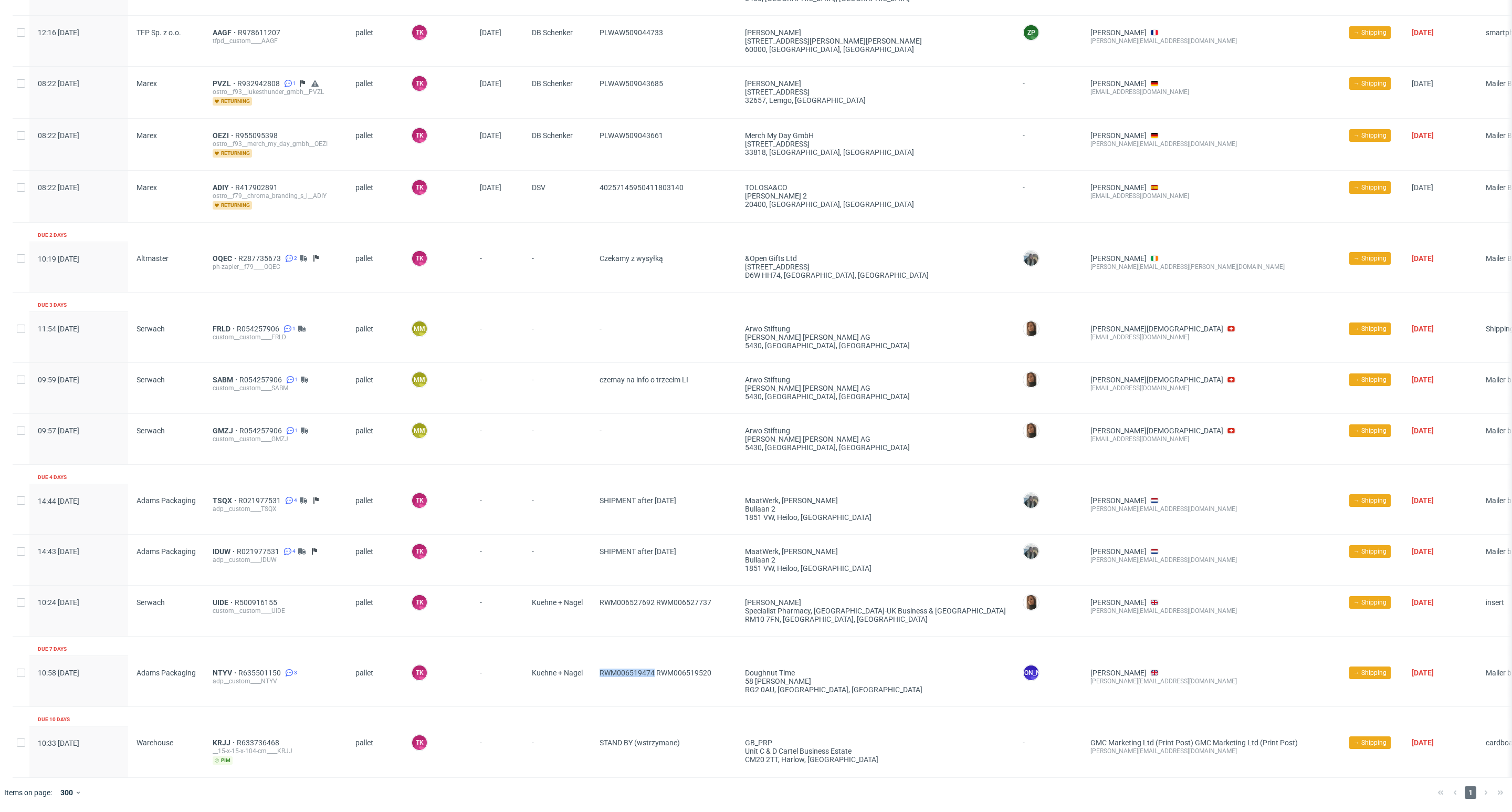
drag, startPoint x: 593, startPoint y: 661, endPoint x: 654, endPoint y: 677, distance: 63.1
click at [654, 677] on div "RWM006519474 RWM006519520" at bounding box center [664, 681] width 146 height 51
copy span "RWM006519474"
drag, startPoint x: 583, startPoint y: 599, endPoint x: 656, endPoint y: 594, distance: 73.2
click at [656, 594] on div "10:24 Mon 22.09.2025 Serwach UIDE R500916155 custom__custom____UIDE pallet TK T…" at bounding box center [809, 611] width 1593 height 51
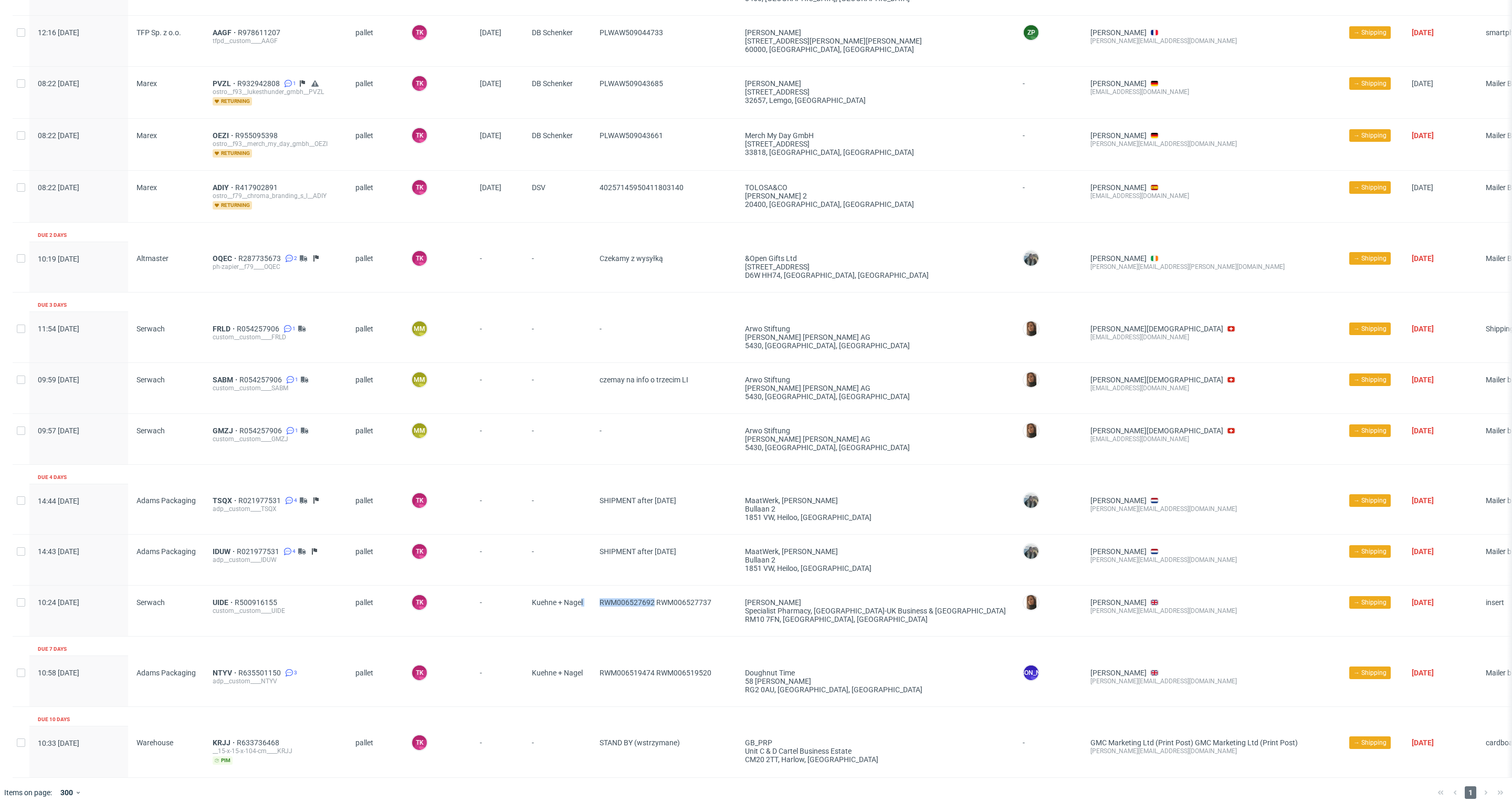
click at [645, 615] on div "RWM006527692 RWM006527737" at bounding box center [664, 611] width 146 height 51
drag, startPoint x: 703, startPoint y: 588, endPoint x: 659, endPoint y: 604, distance: 46.8
click at [659, 604] on span "RWM006527692 RWM006527737" at bounding box center [664, 611] width 128 height 25
copy span "RWM006527737"
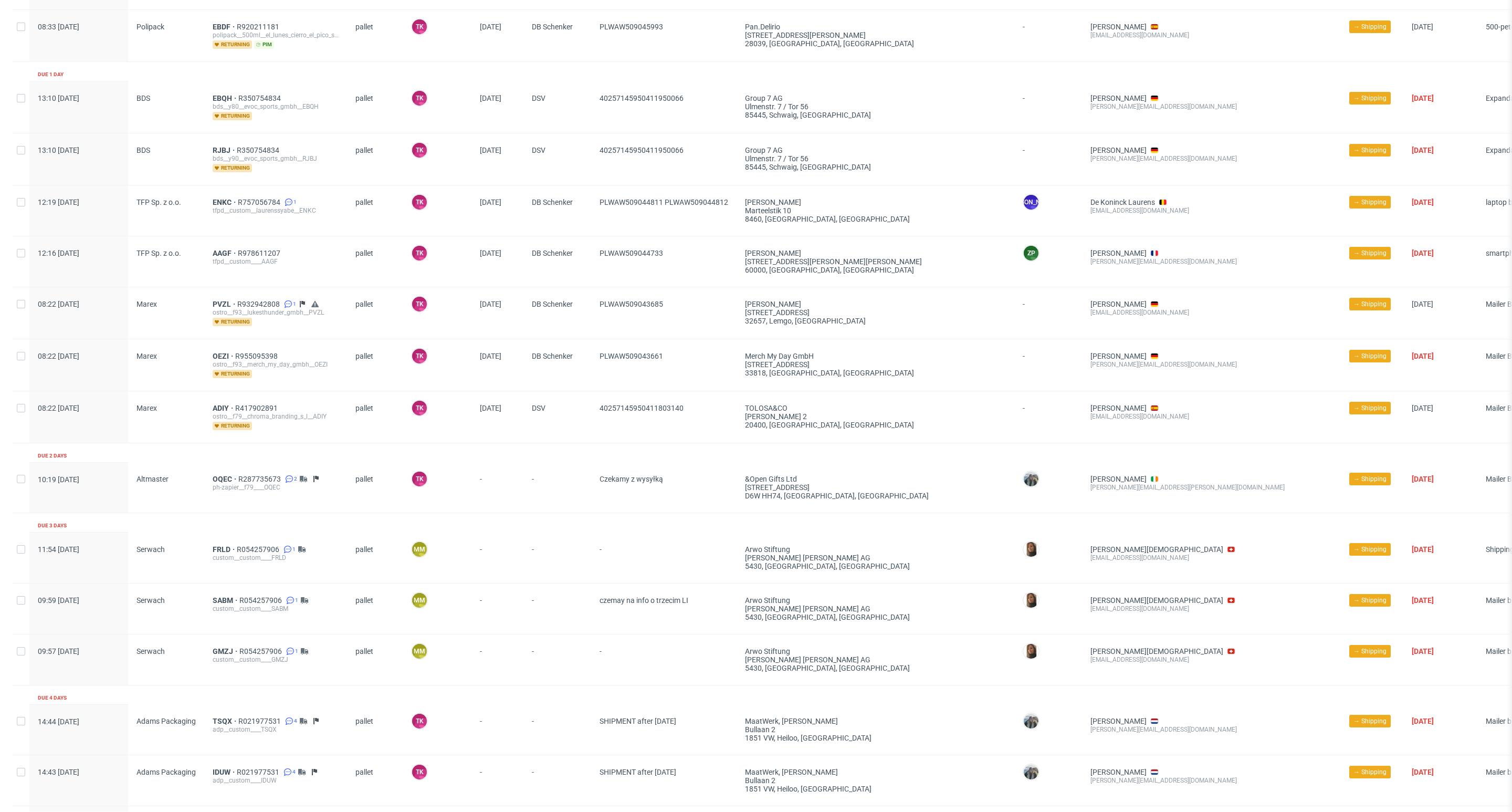
scroll to position [142, 0]
drag, startPoint x: 673, startPoint y: 478, endPoint x: 551, endPoint y: 498, distance: 123.6
click at [551, 498] on div "10:19 Wed 24.09.2025 Altmaster OQEC R287735673 2 ph-zapier__f79____OQEC pallet …" at bounding box center [809, 489] width 1593 height 51
click at [628, 454] on div "Production complete date Supplier Line item ID Shipping type Logistics Manager …" at bounding box center [809, 471] width 1593 height 1058
drag, startPoint x: 708, startPoint y: 410, endPoint x: 576, endPoint y: 431, distance: 133.7
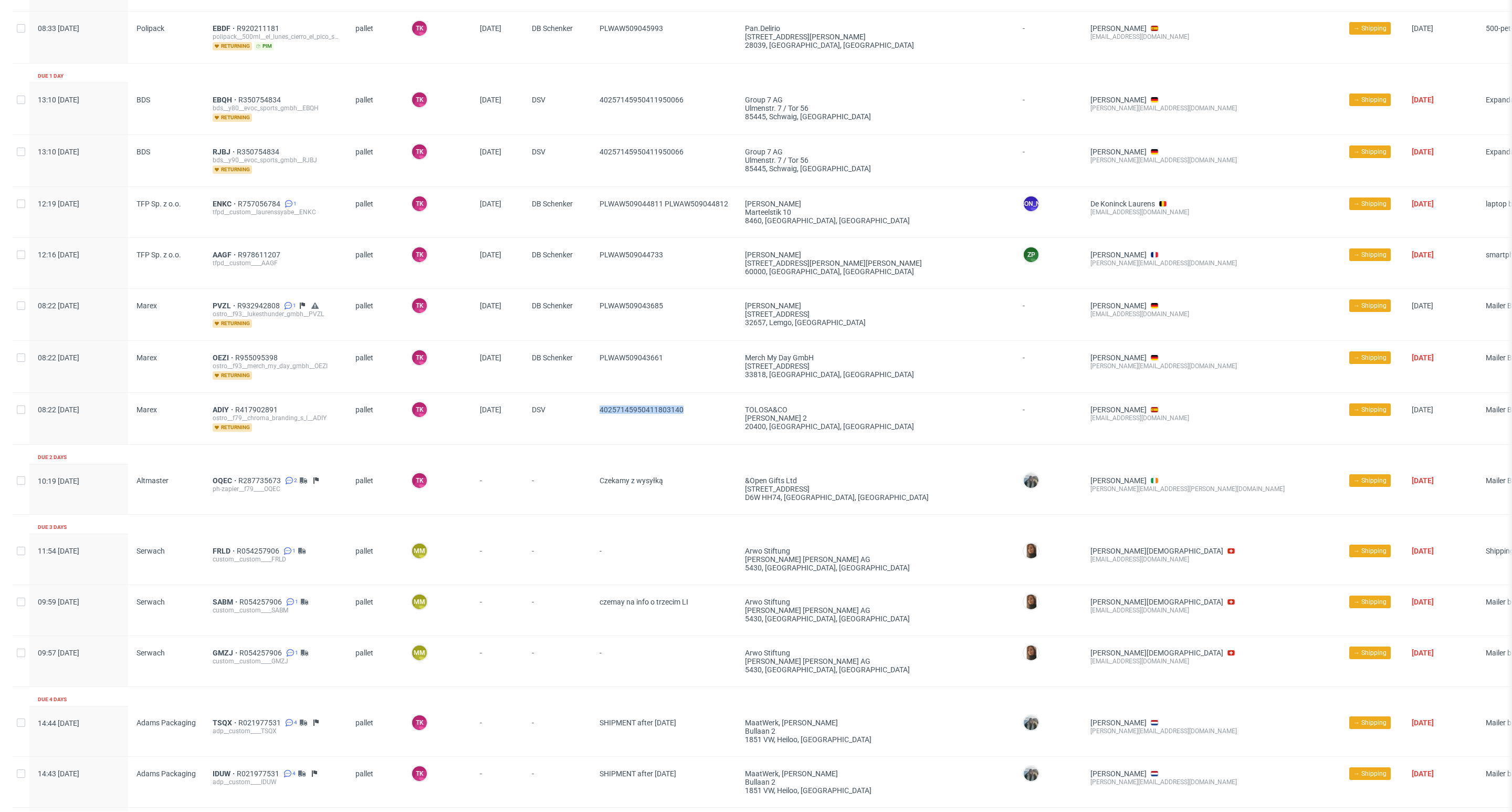
click at [576, 431] on div "08:22 Thu 25.09.2025 Marex ADIY R417902891 ostro__f79__chroma_branding_s_l__ADI…" at bounding box center [809, 418] width 1593 height 52
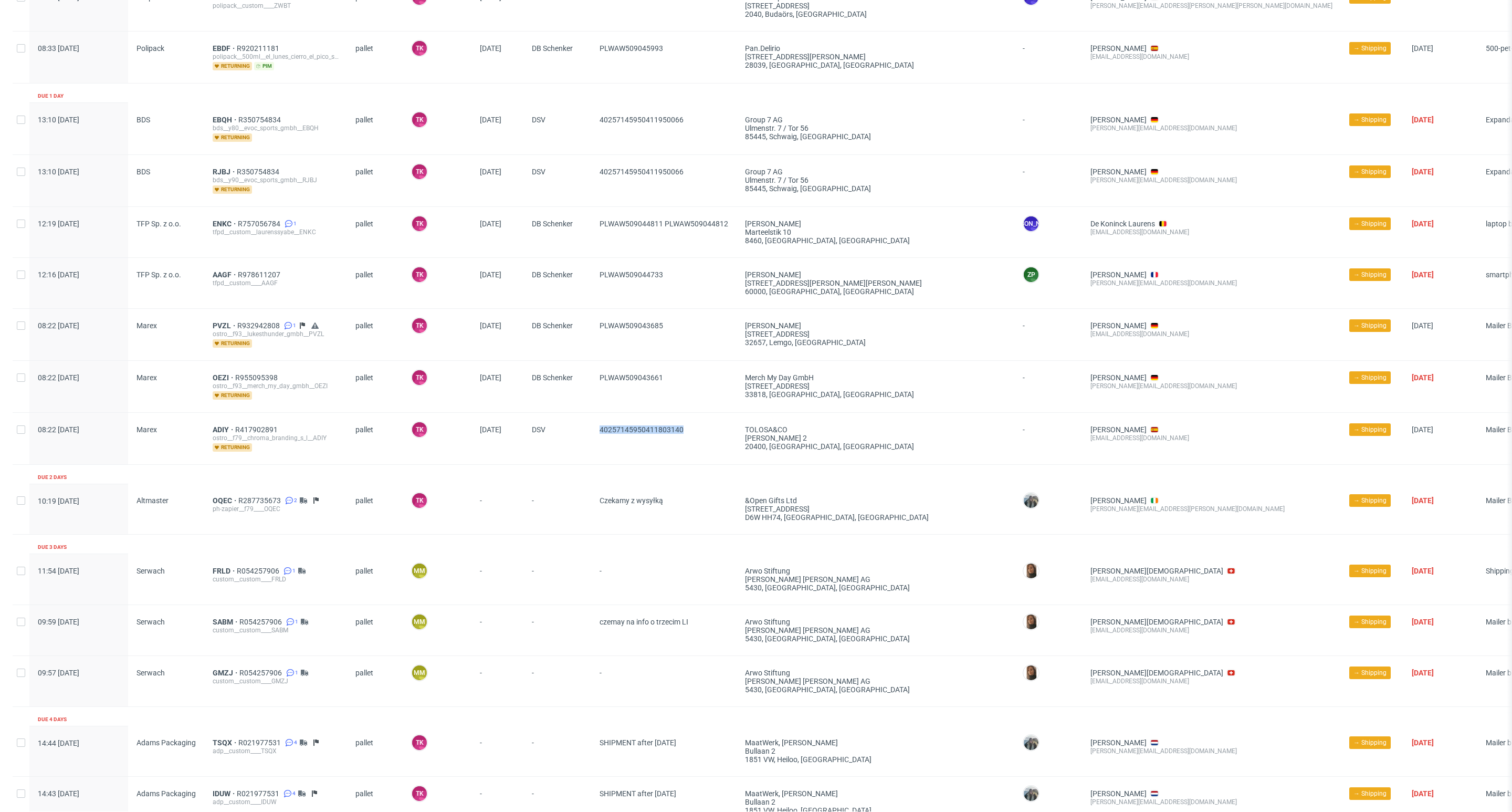
scroll to position [379, 0]
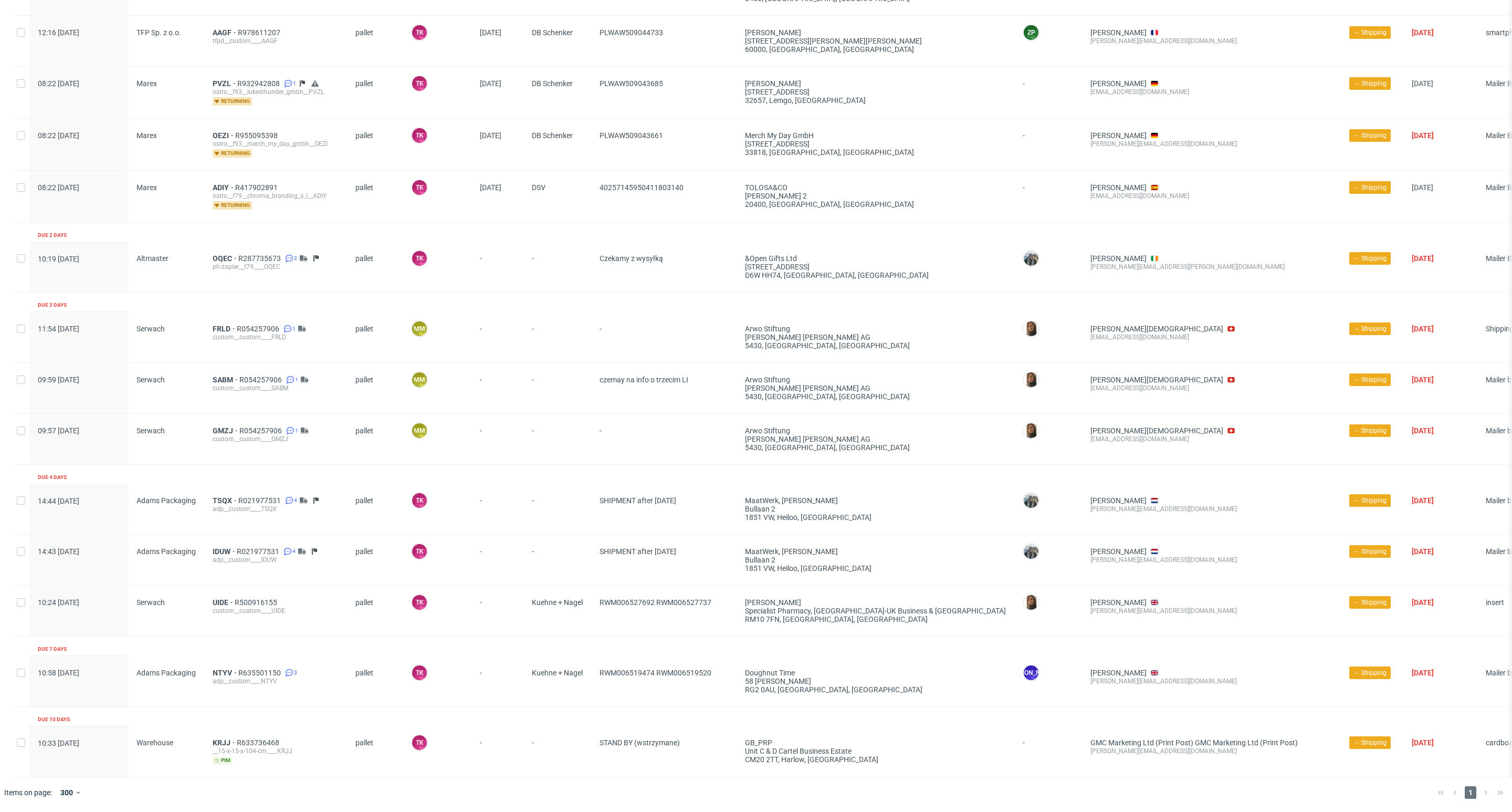
click at [622, 414] on div "-" at bounding box center [664, 439] width 146 height 51
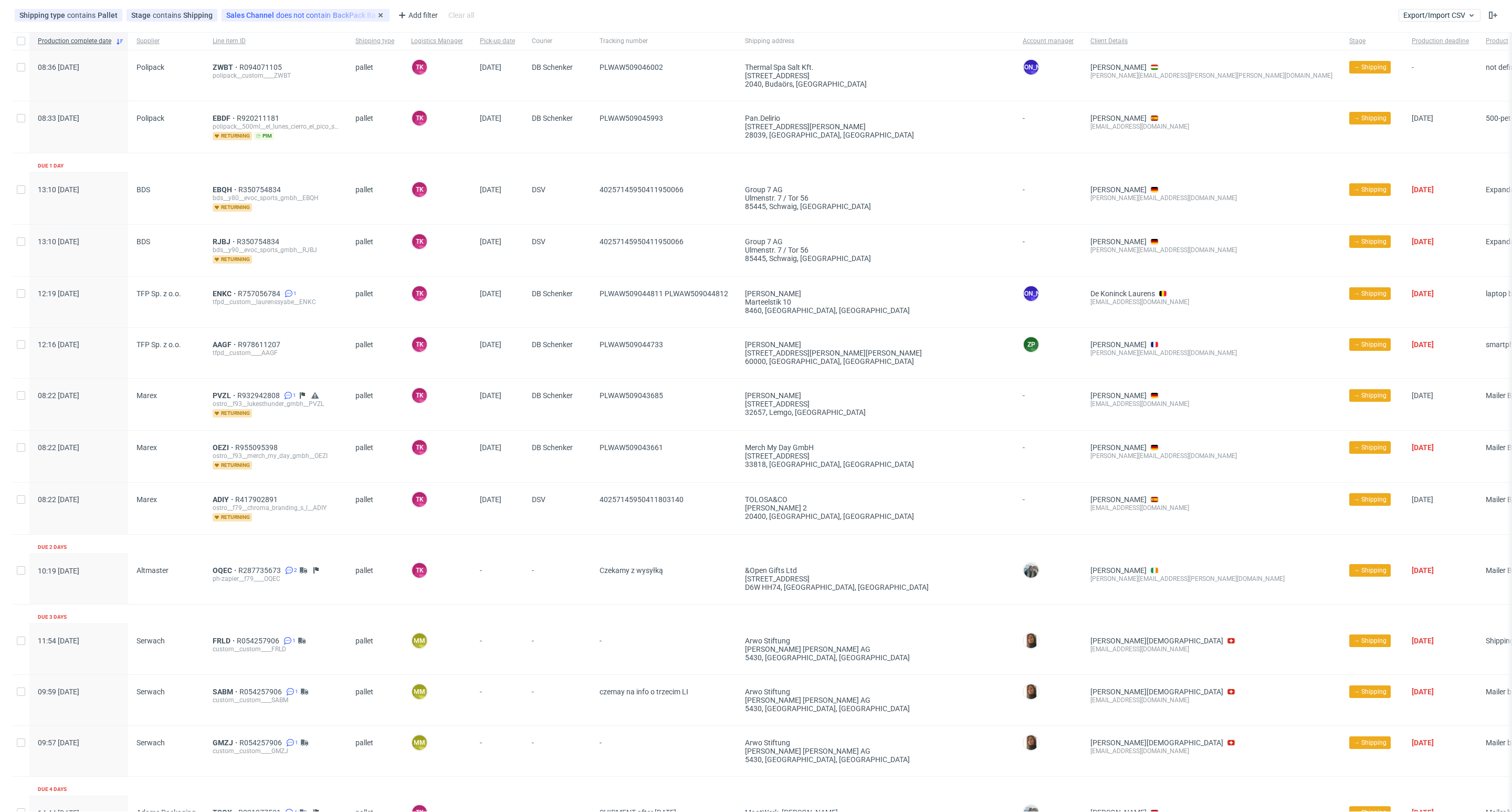
scroll to position [0, 0]
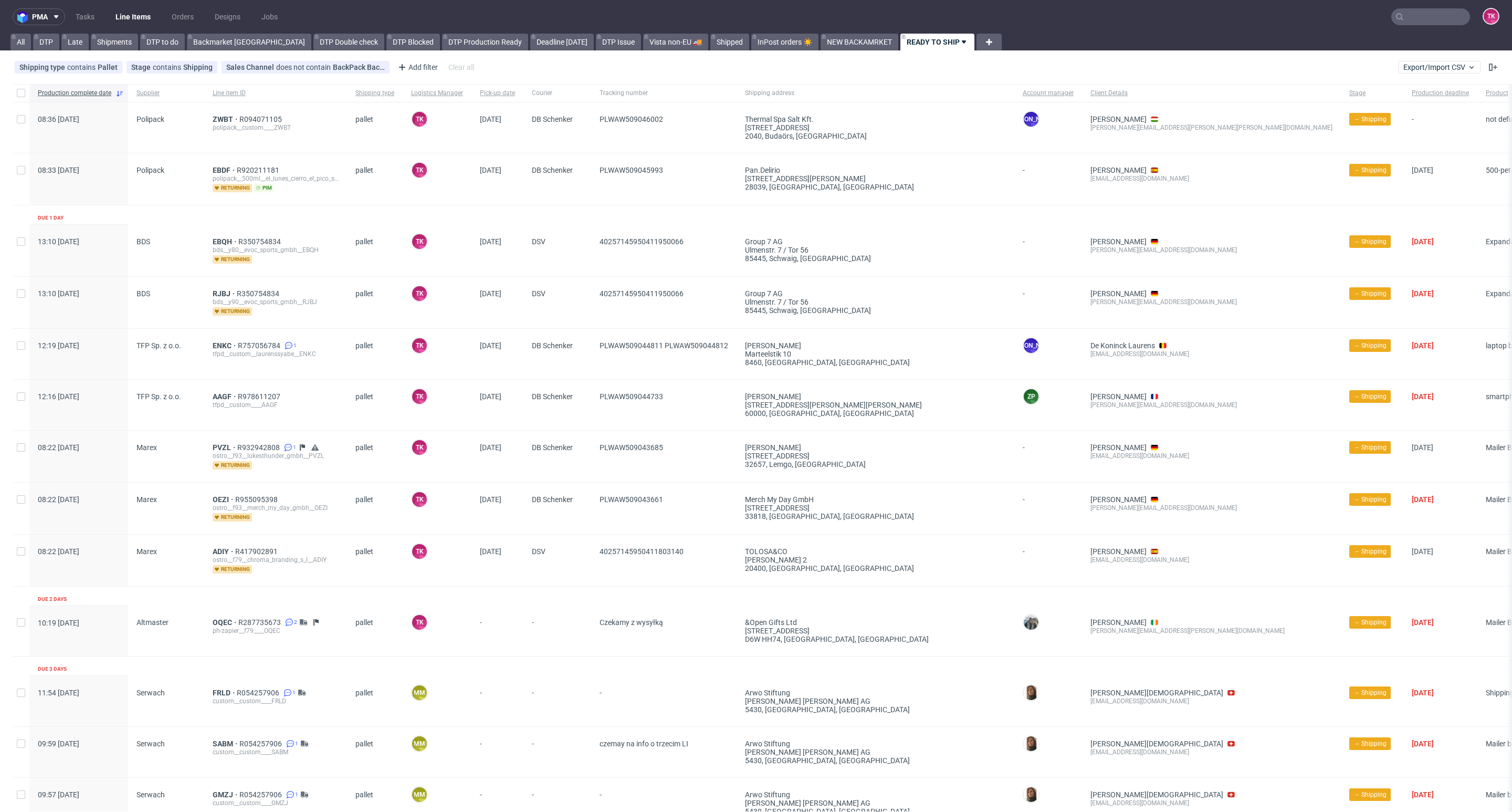
click at [117, 16] on link "Line Items" at bounding box center [133, 17] width 48 height 17
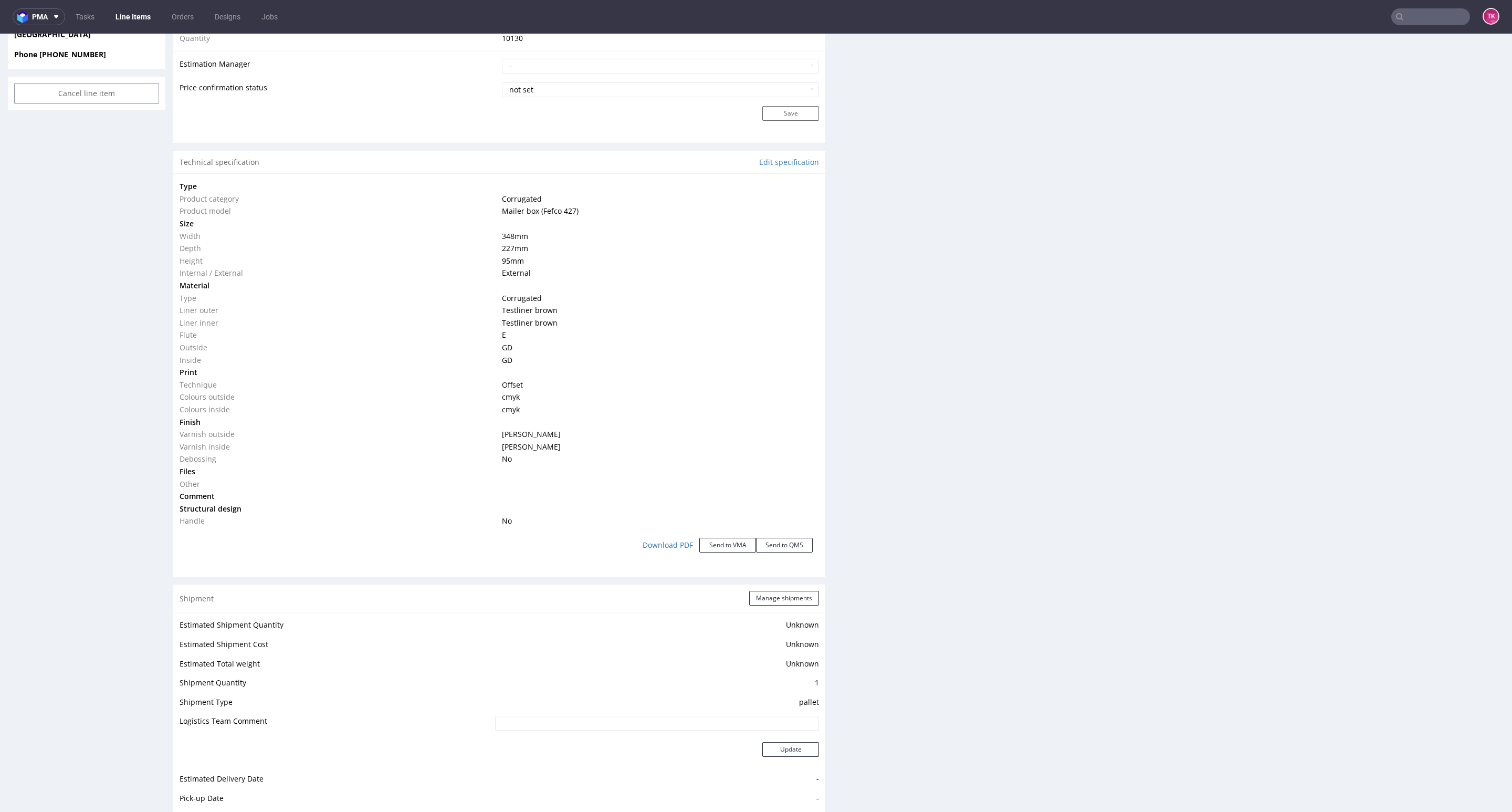
scroll to position [945, 0]
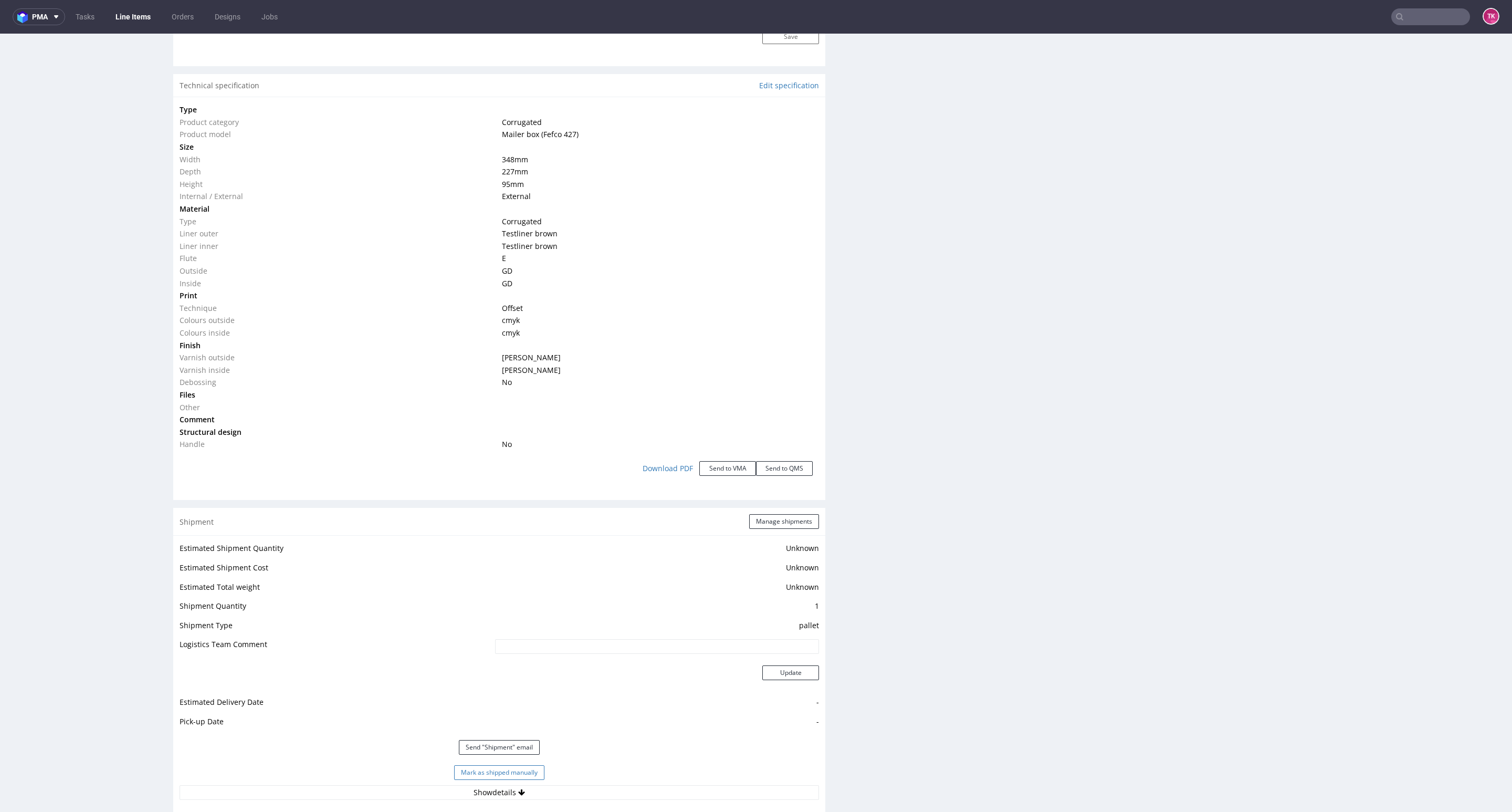
click at [480, 771] on button "Mark as shipped manually" at bounding box center [499, 772] width 90 height 15
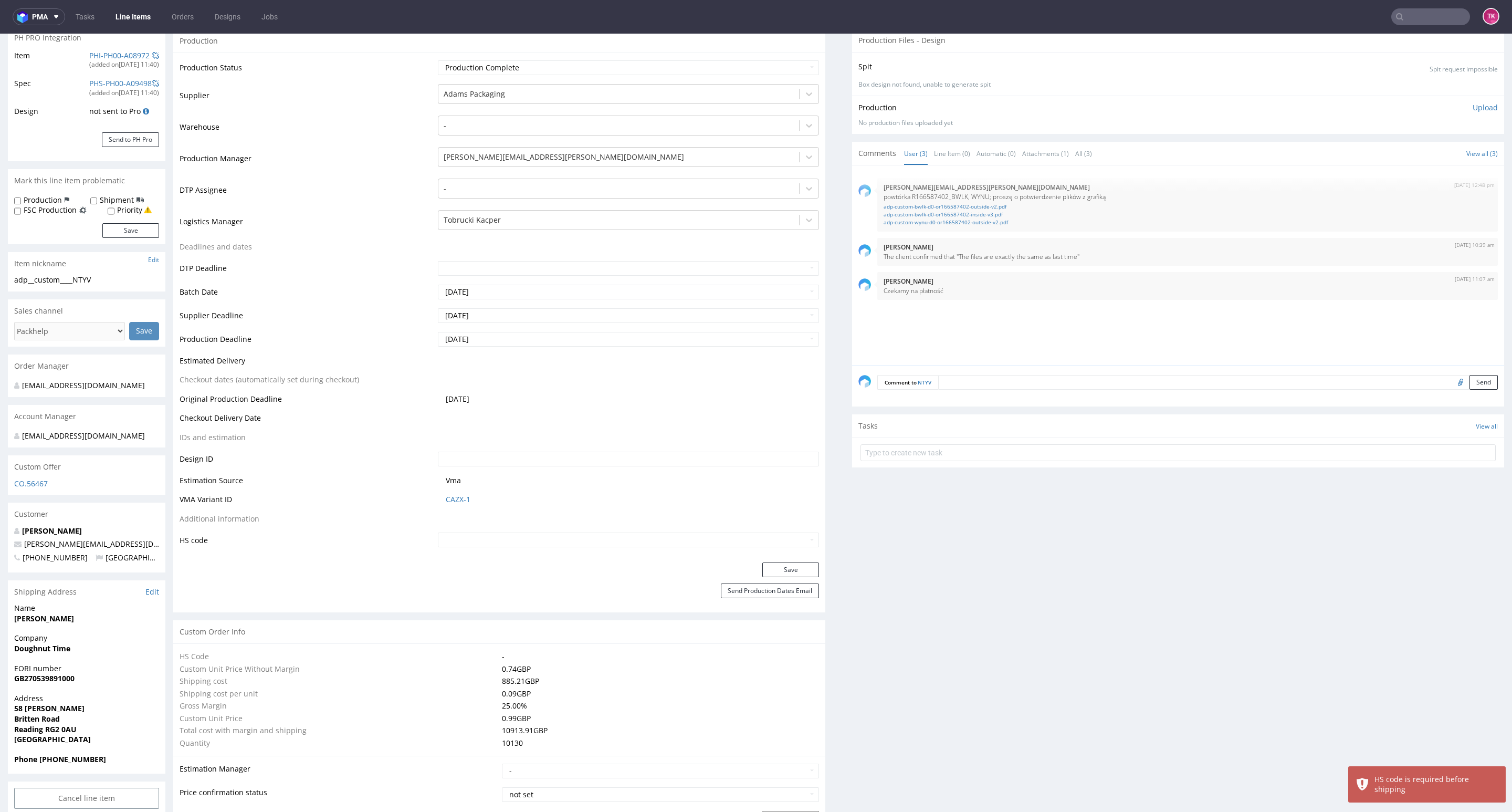
scroll to position [158, 0]
click at [512, 549] on input "text" at bounding box center [628, 546] width 381 height 15
type input "4819 10 00 00"
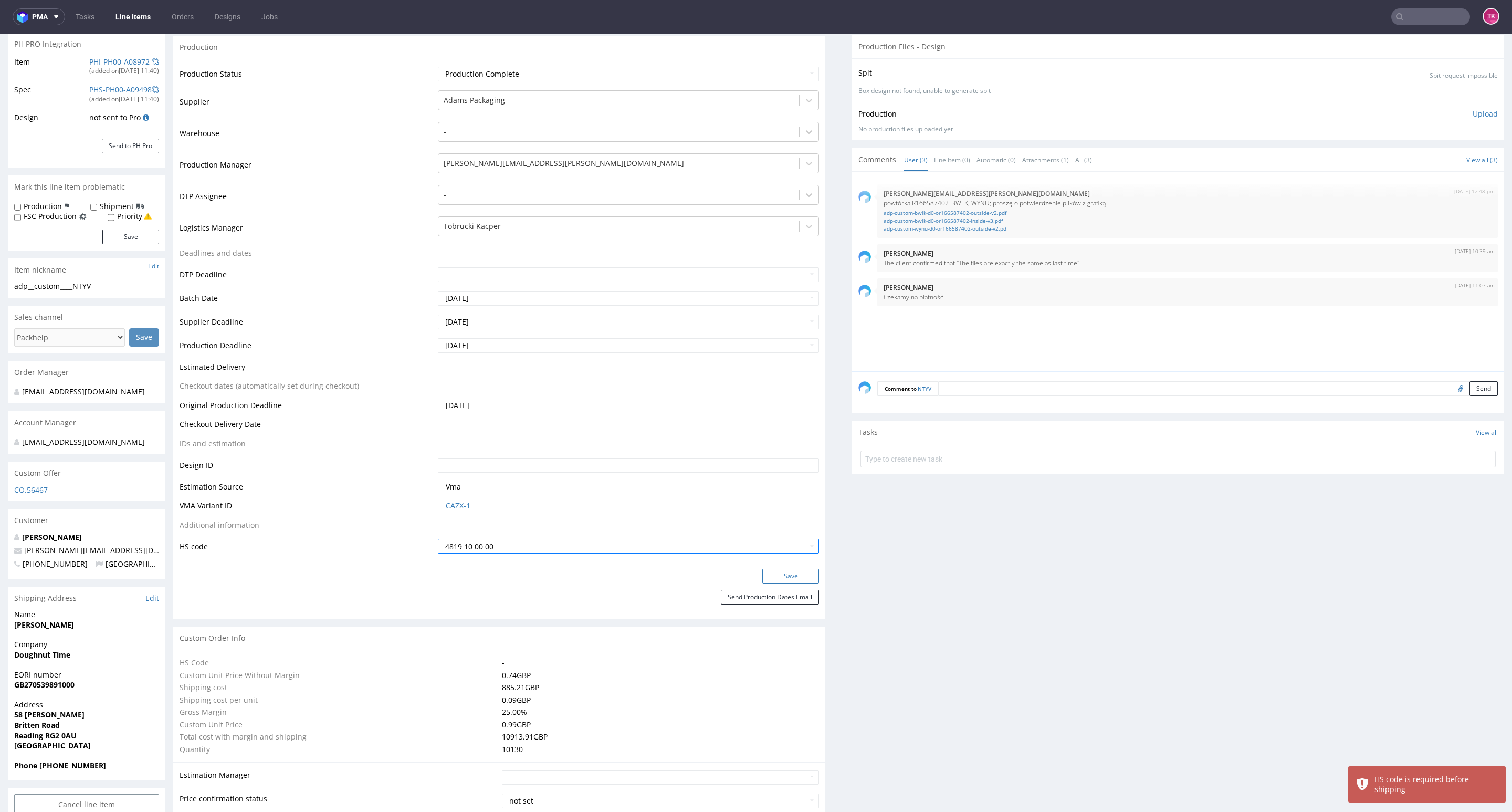
click at [788, 577] on button "Save" at bounding box center [791, 576] width 57 height 15
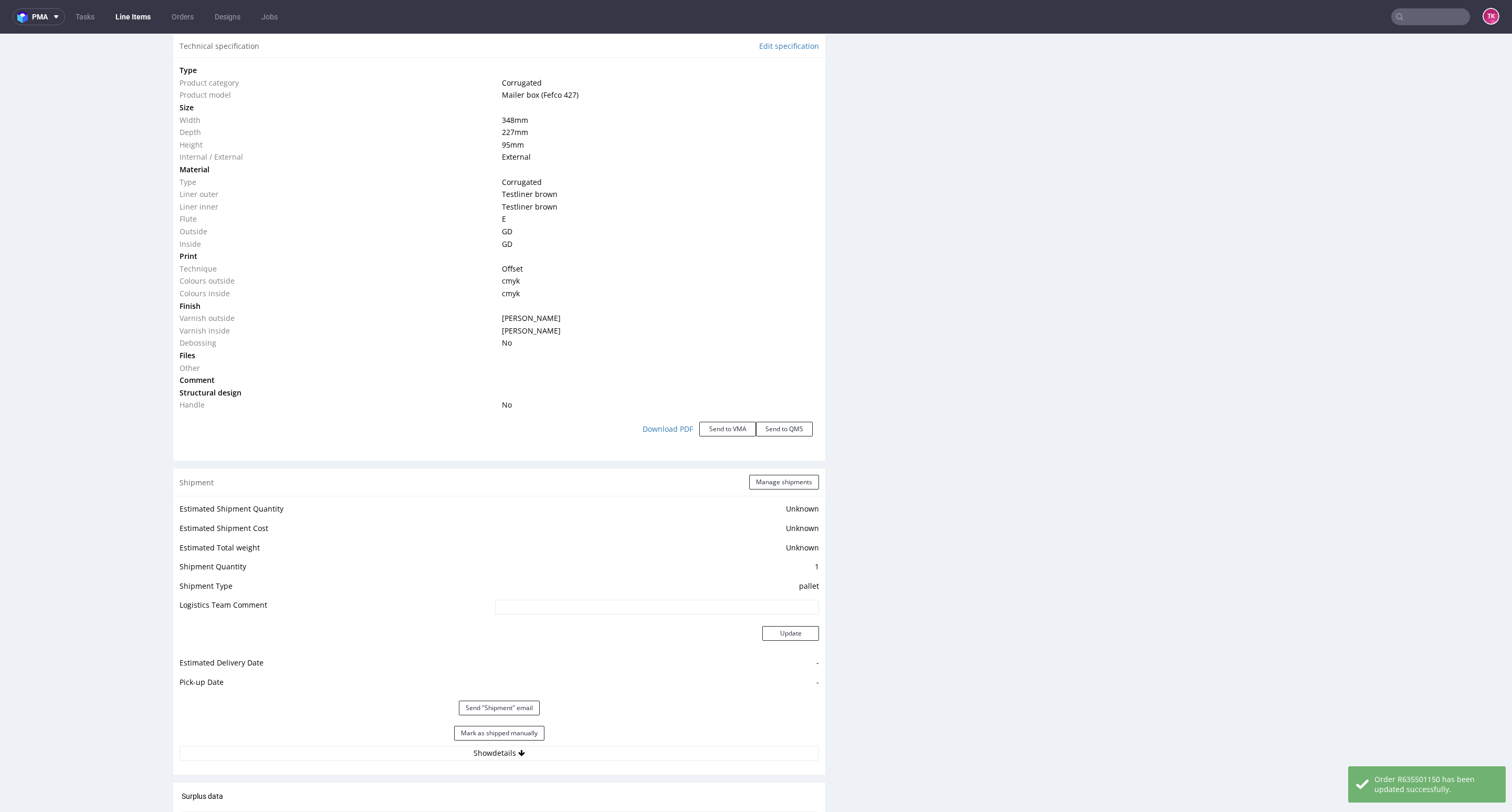
scroll to position [1103, 0]
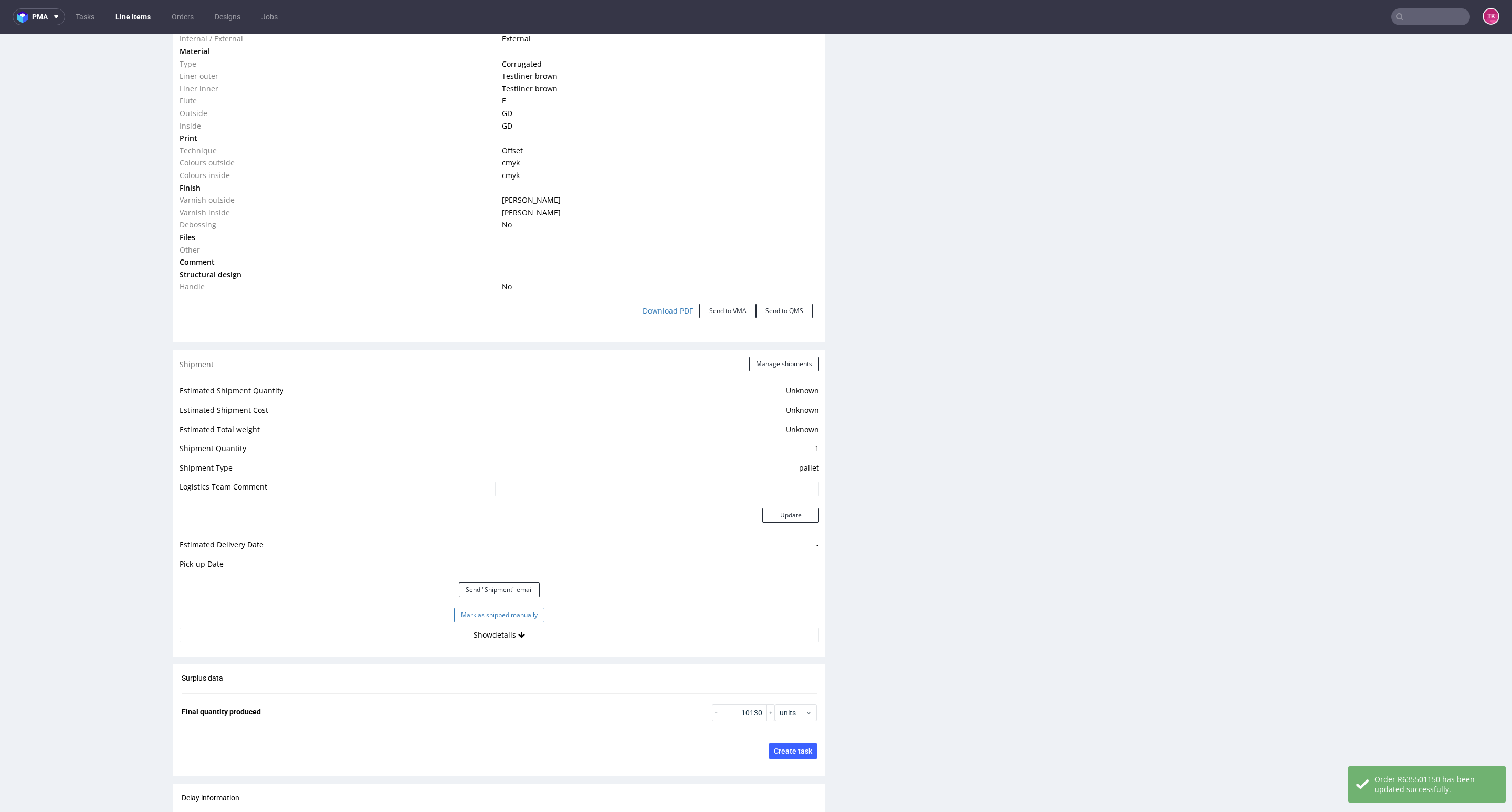
click at [516, 618] on button "Mark as shipped manually" at bounding box center [499, 615] width 90 height 15
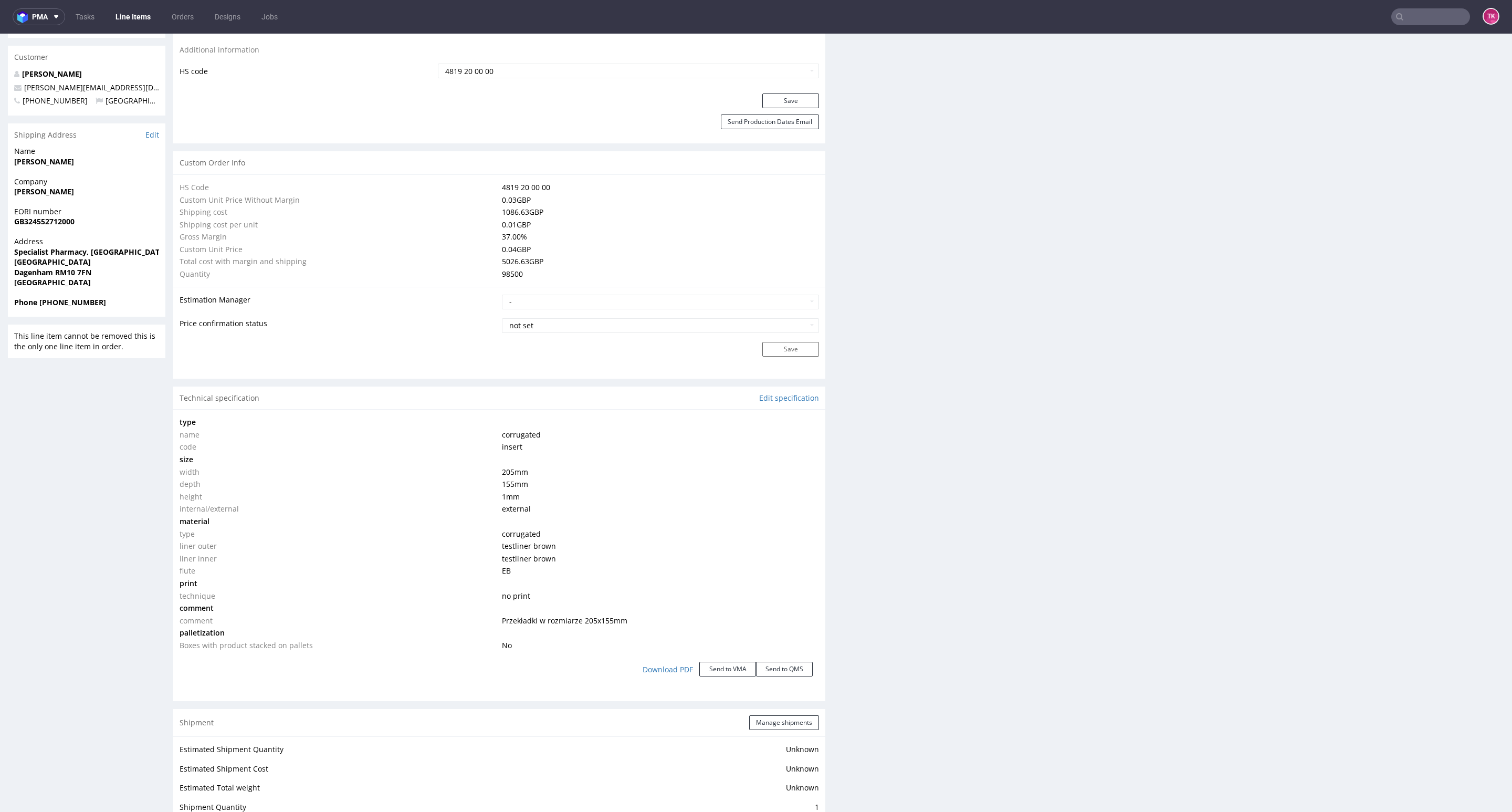
scroll to position [1025, 0]
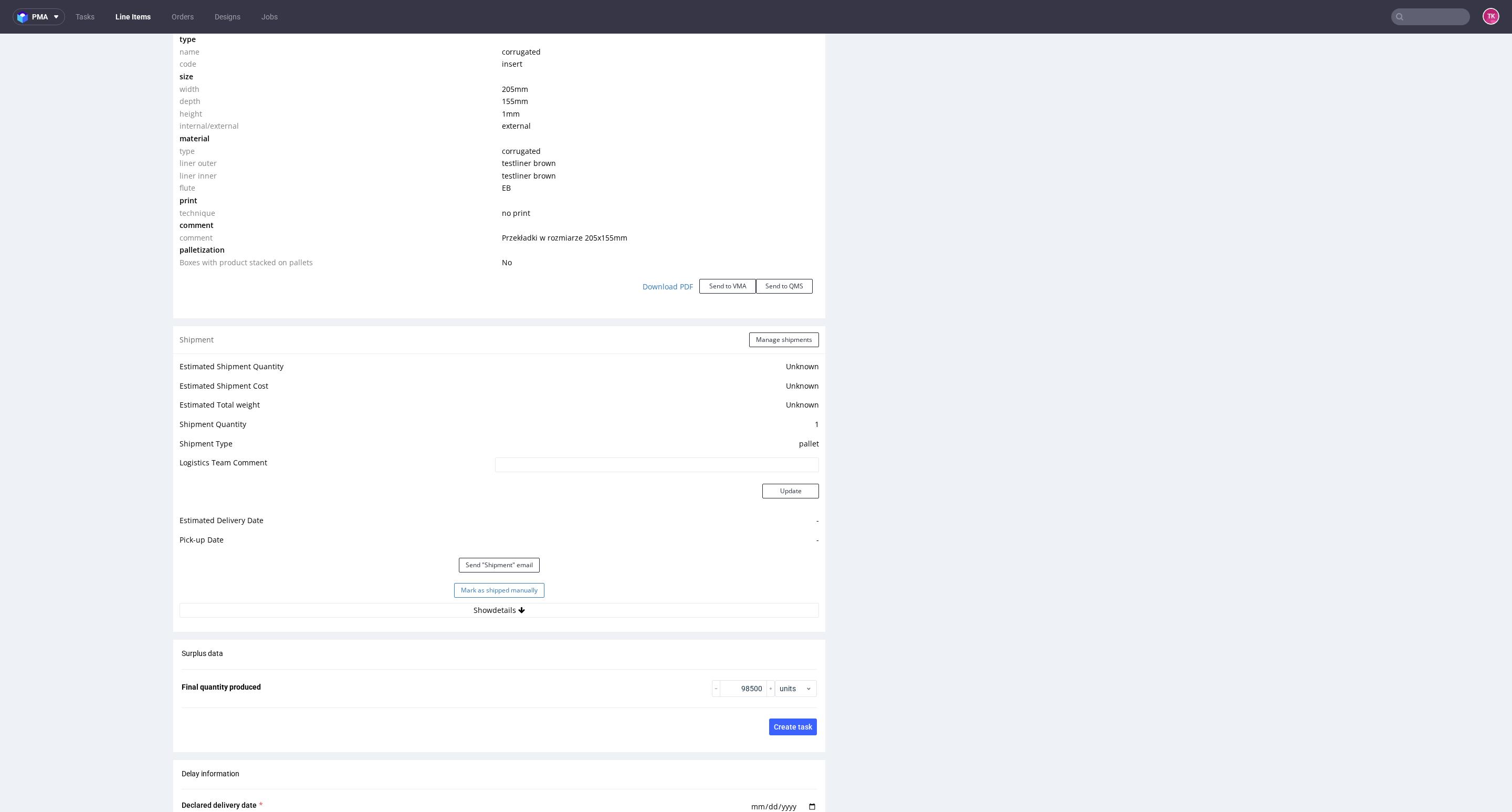
click at [525, 591] on button "Mark as shipped manually" at bounding box center [499, 590] width 90 height 15
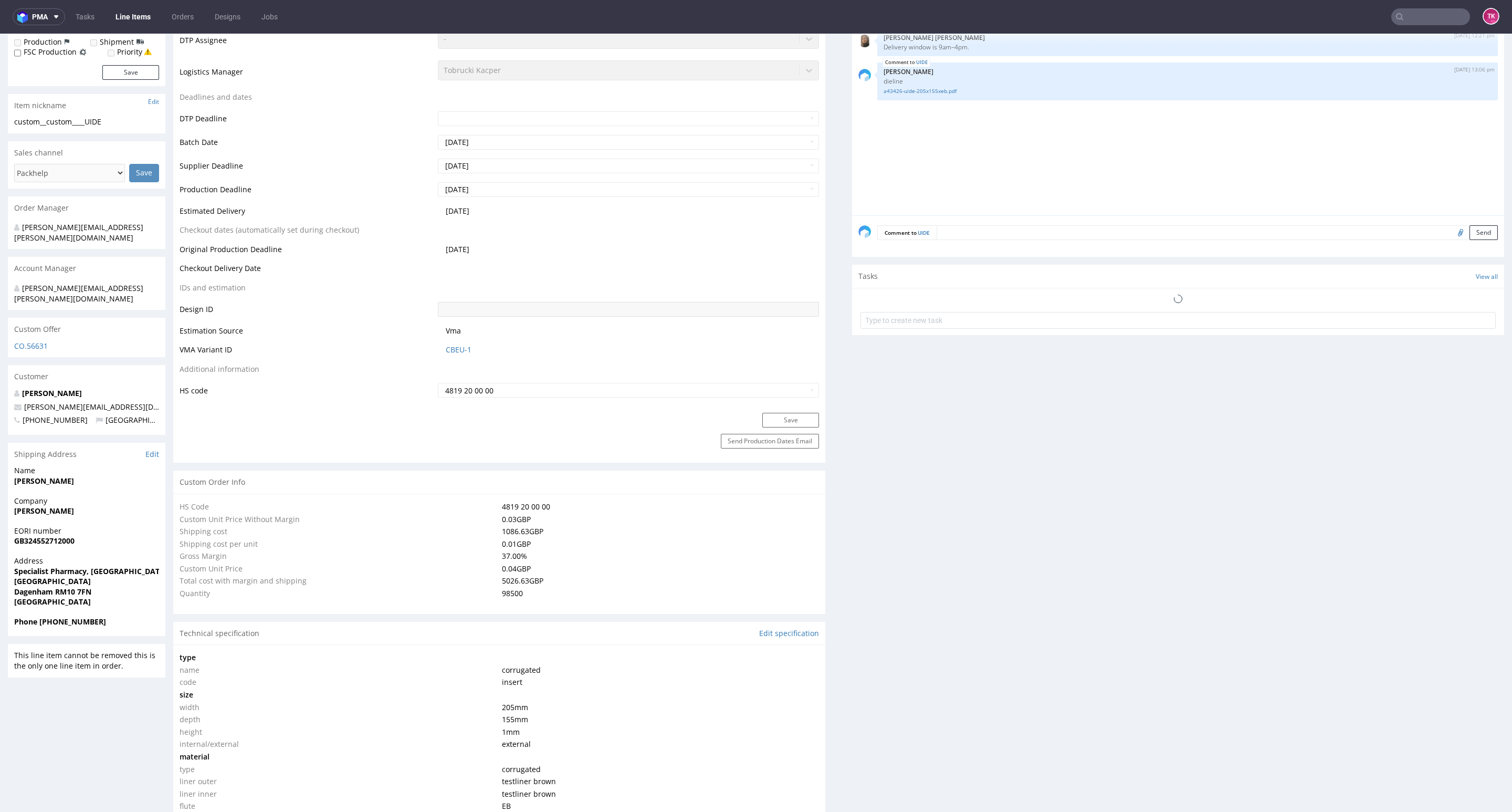
scroll to position [457, 0]
